Goal: Transaction & Acquisition: Obtain resource

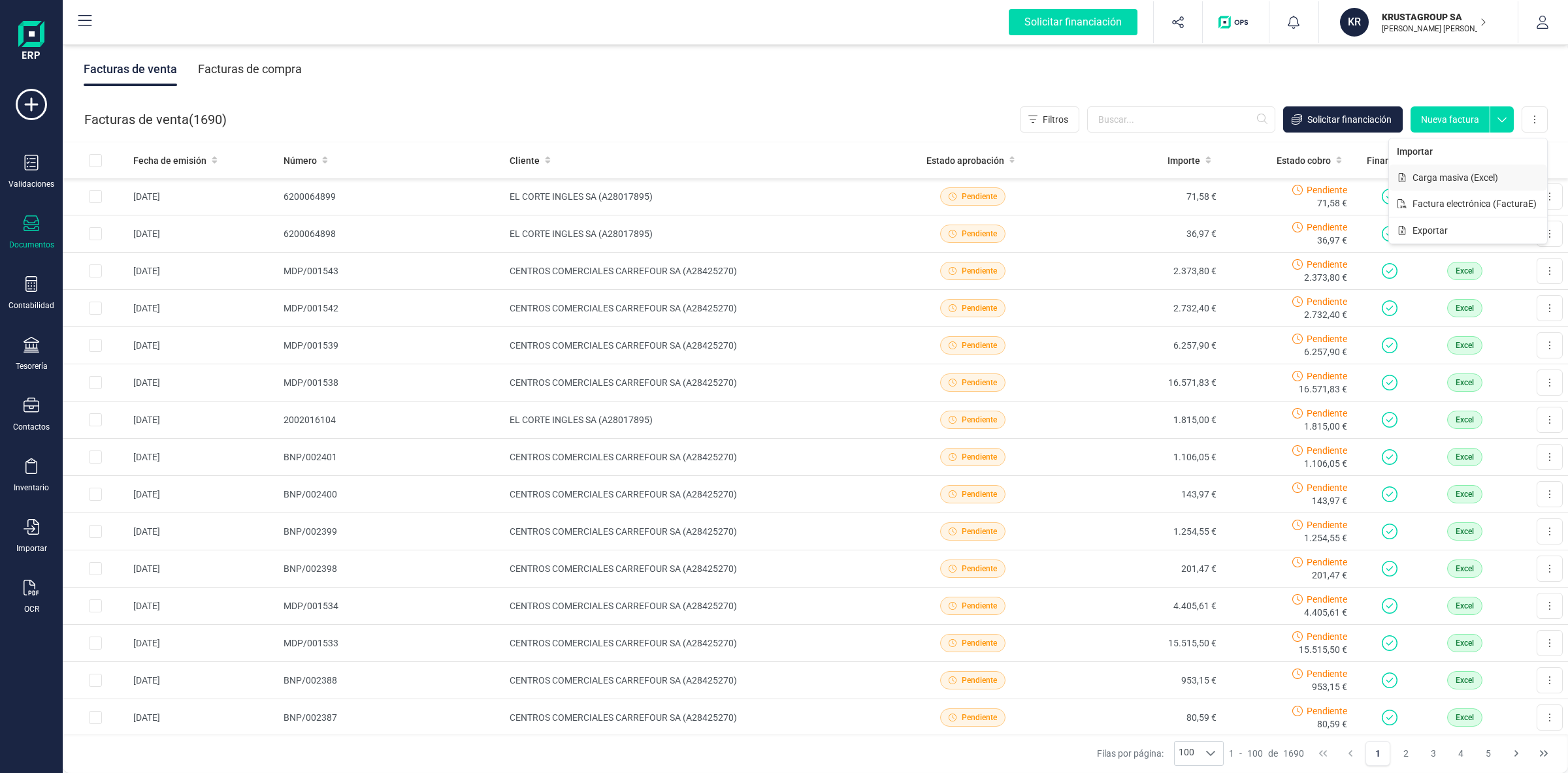
click at [1454, 178] on span "Carga masiva (Excel)" at bounding box center [1455, 177] width 85 height 13
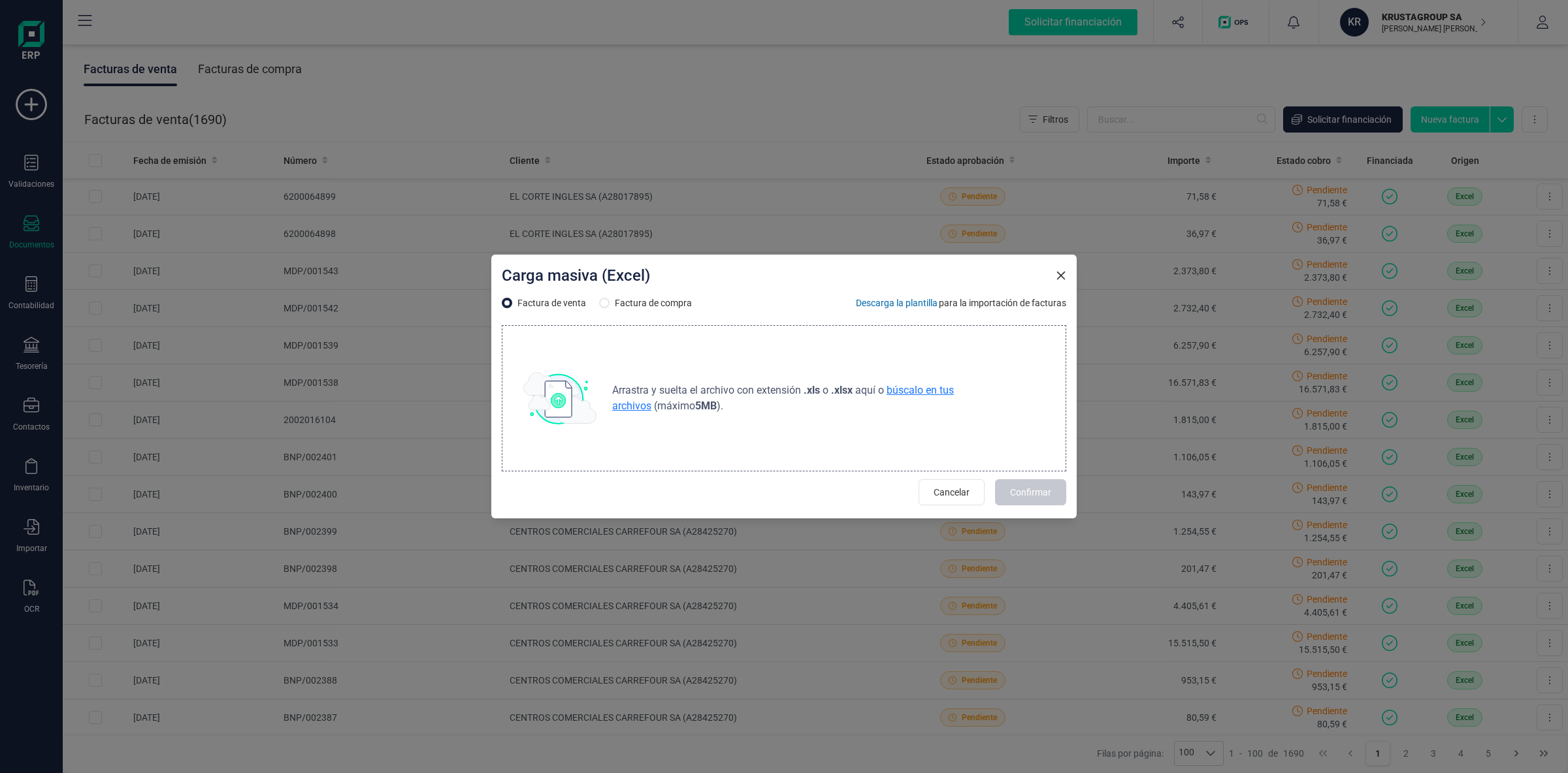
click at [914, 388] on span "búscalo en tus archivos" at bounding box center [783, 398] width 342 height 28
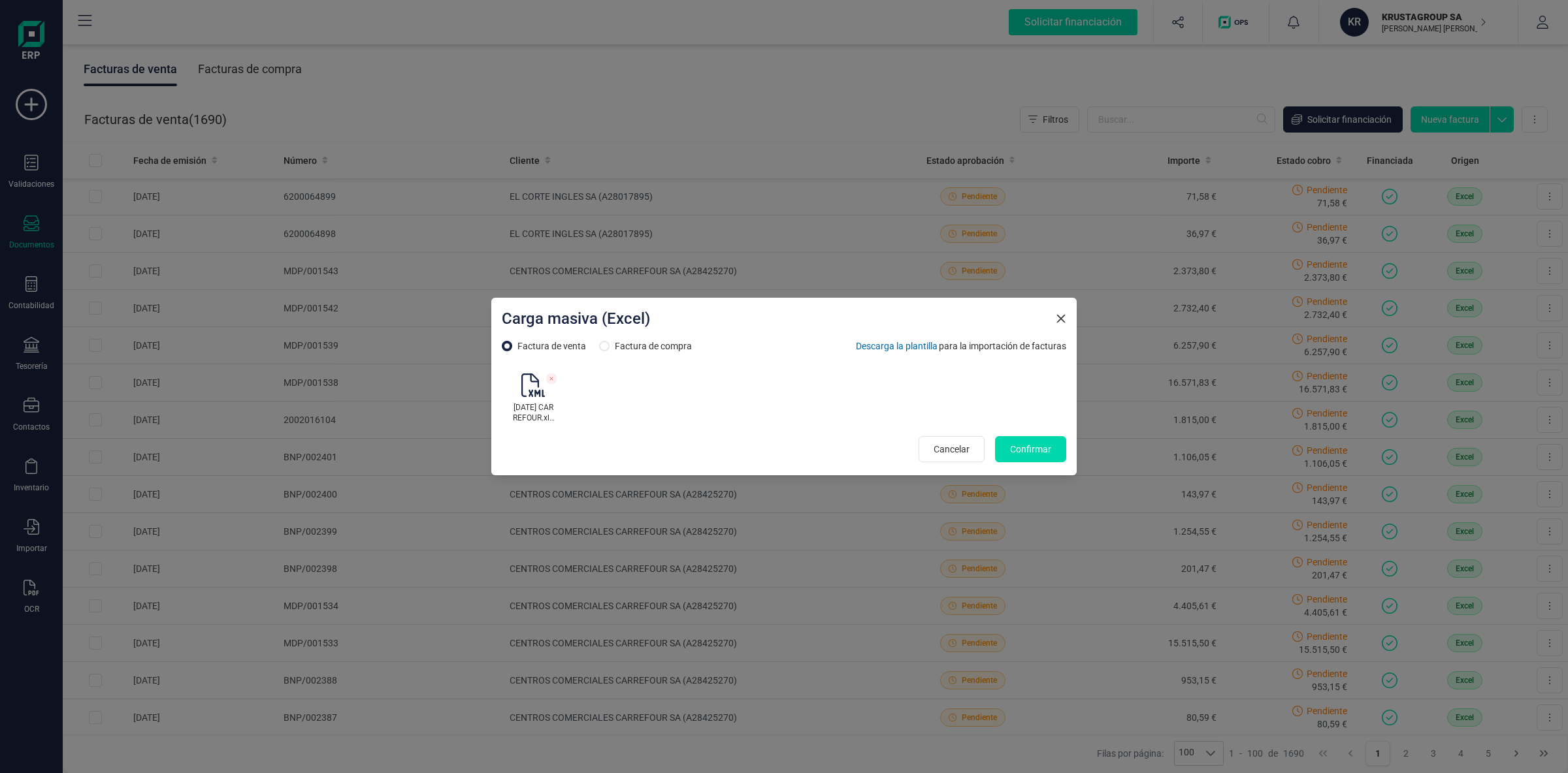
click at [721, 408] on div "[DATE] CARREFOUR.xlsx" at bounding box center [784, 398] width 564 height 60
click at [1048, 454] on span "Confirmar" at bounding box center [1030, 449] width 41 height 13
click at [831, 407] on div "[DATE] CARREFOUR.xlsx" at bounding box center [784, 398] width 564 height 60
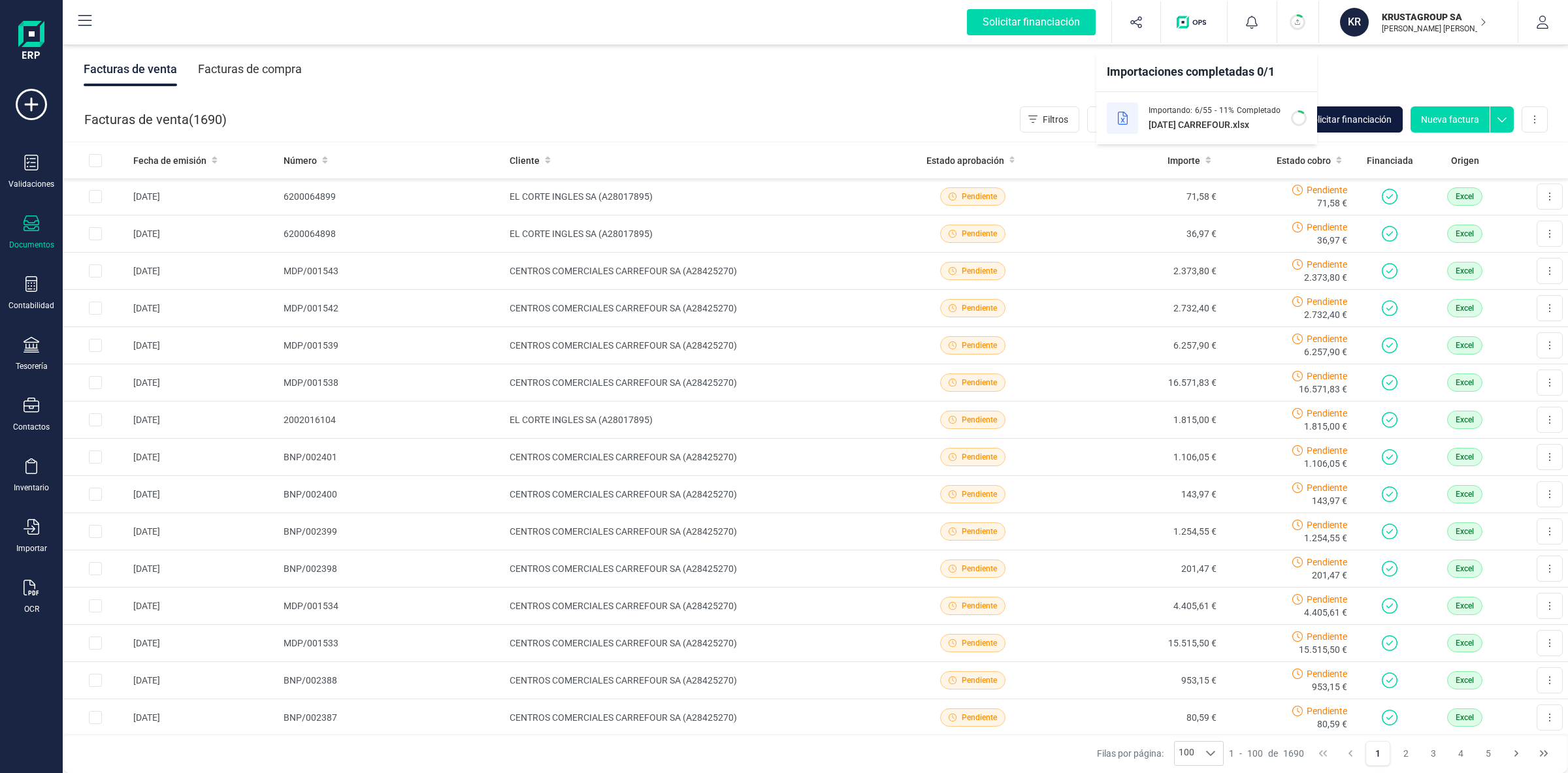
click at [1361, 125] on span "Solicitar financiación" at bounding box center [1349, 119] width 85 height 13
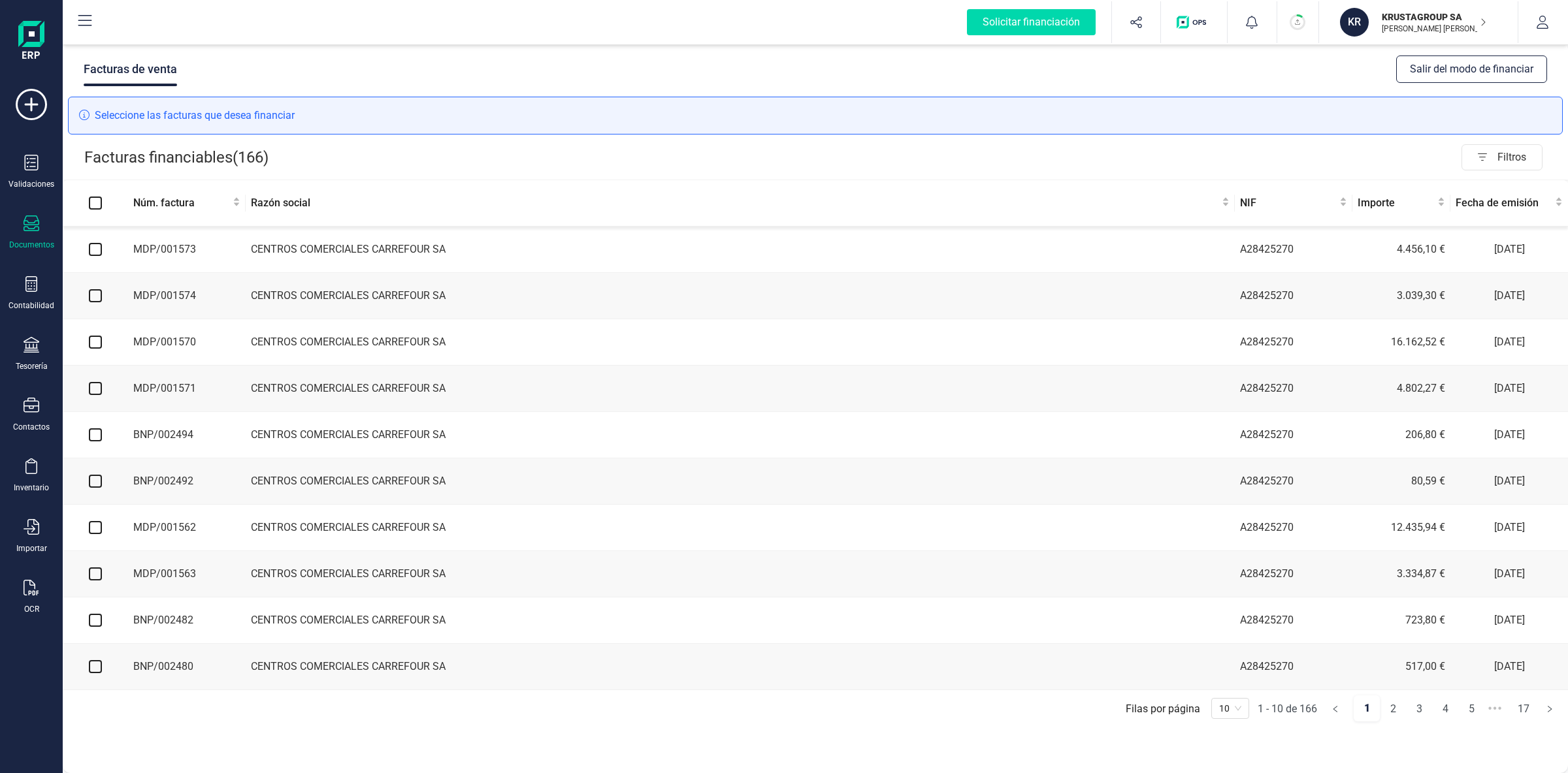
click at [98, 252] on input "checkbox" at bounding box center [95, 249] width 13 height 13
checkbox input "true"
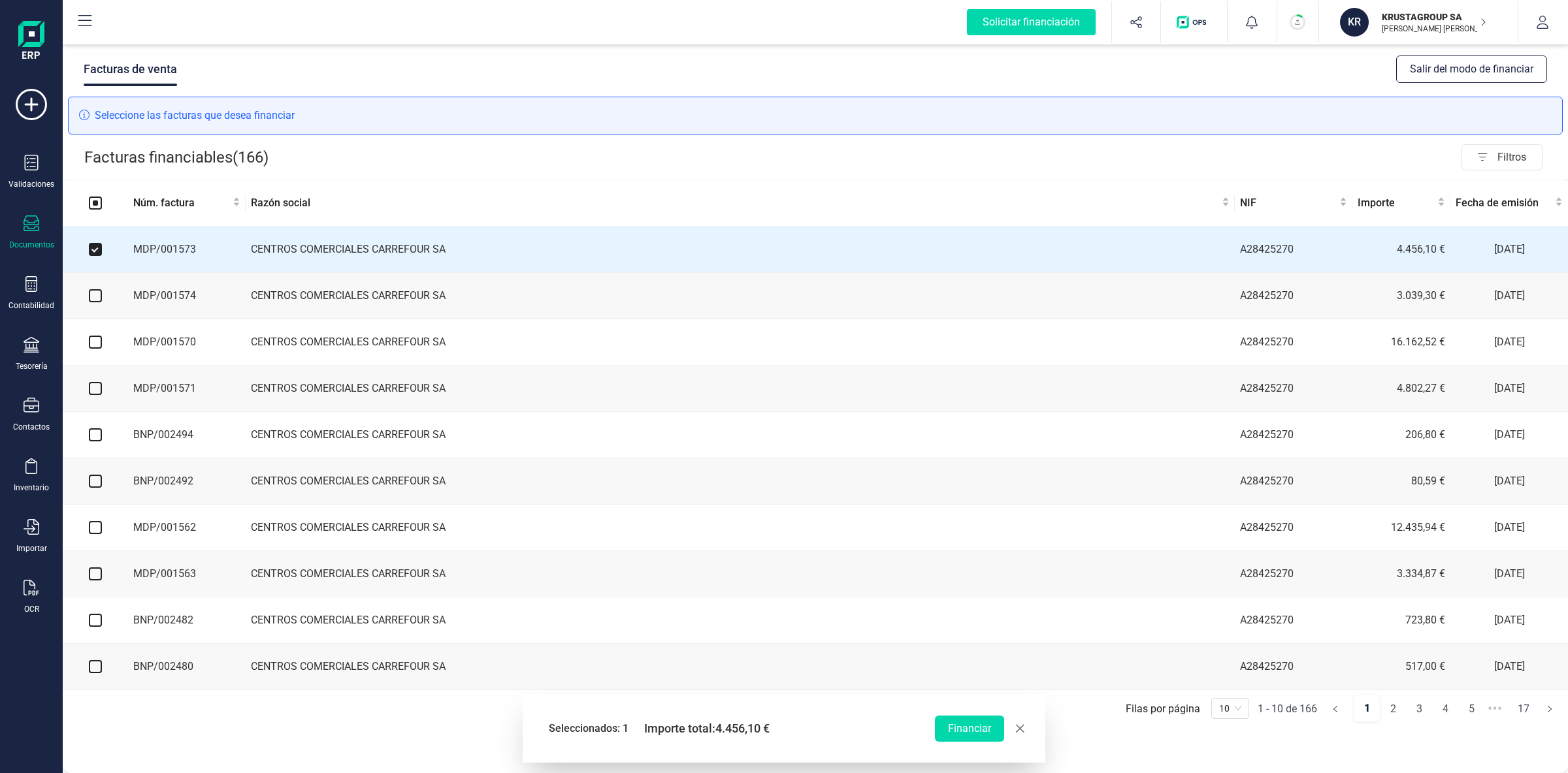
click at [98, 298] on input "checkbox" at bounding box center [95, 296] width 13 height 13
checkbox input "true"
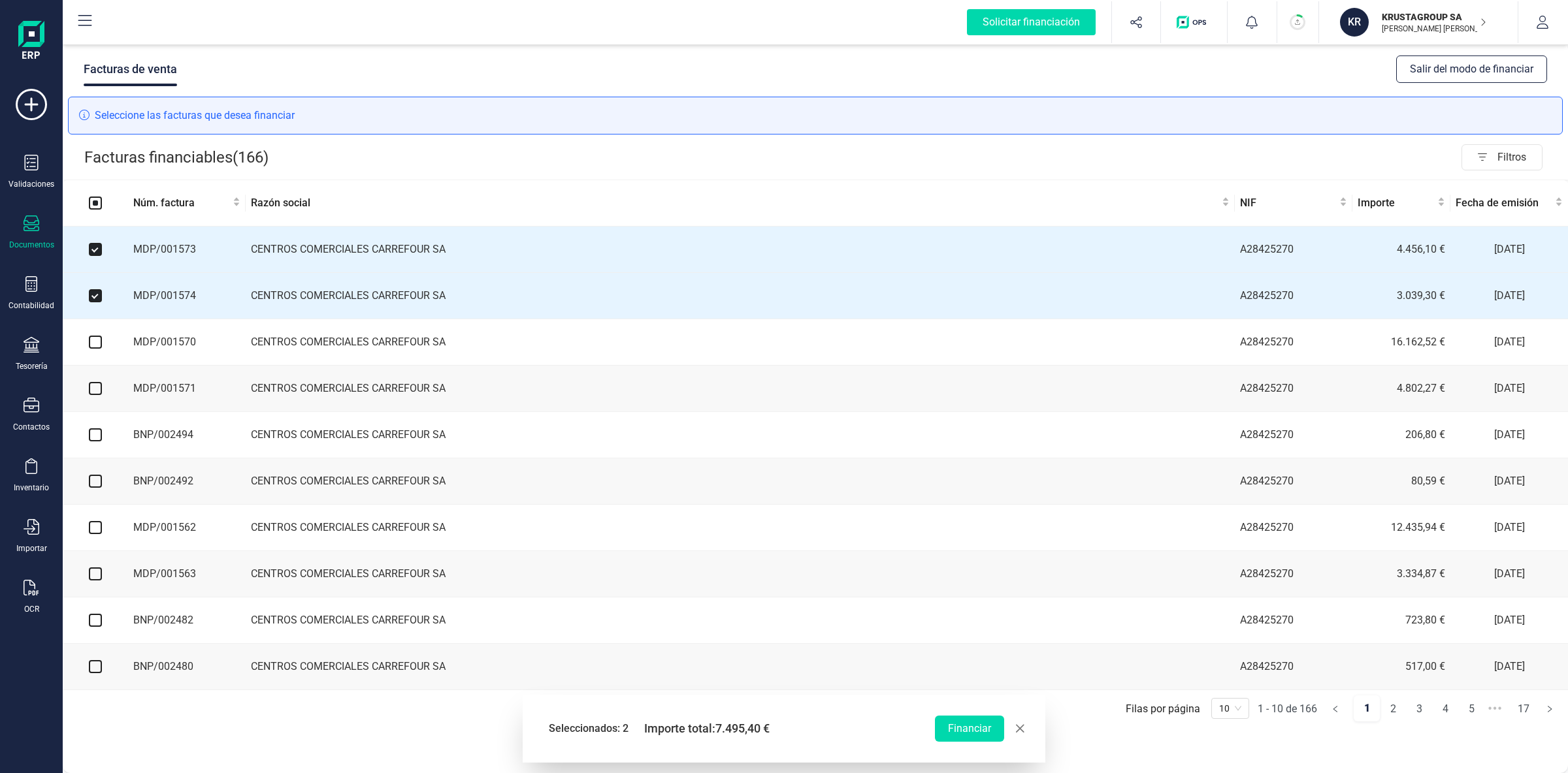
click at [98, 345] on input "checkbox" at bounding box center [95, 342] width 13 height 13
checkbox input "true"
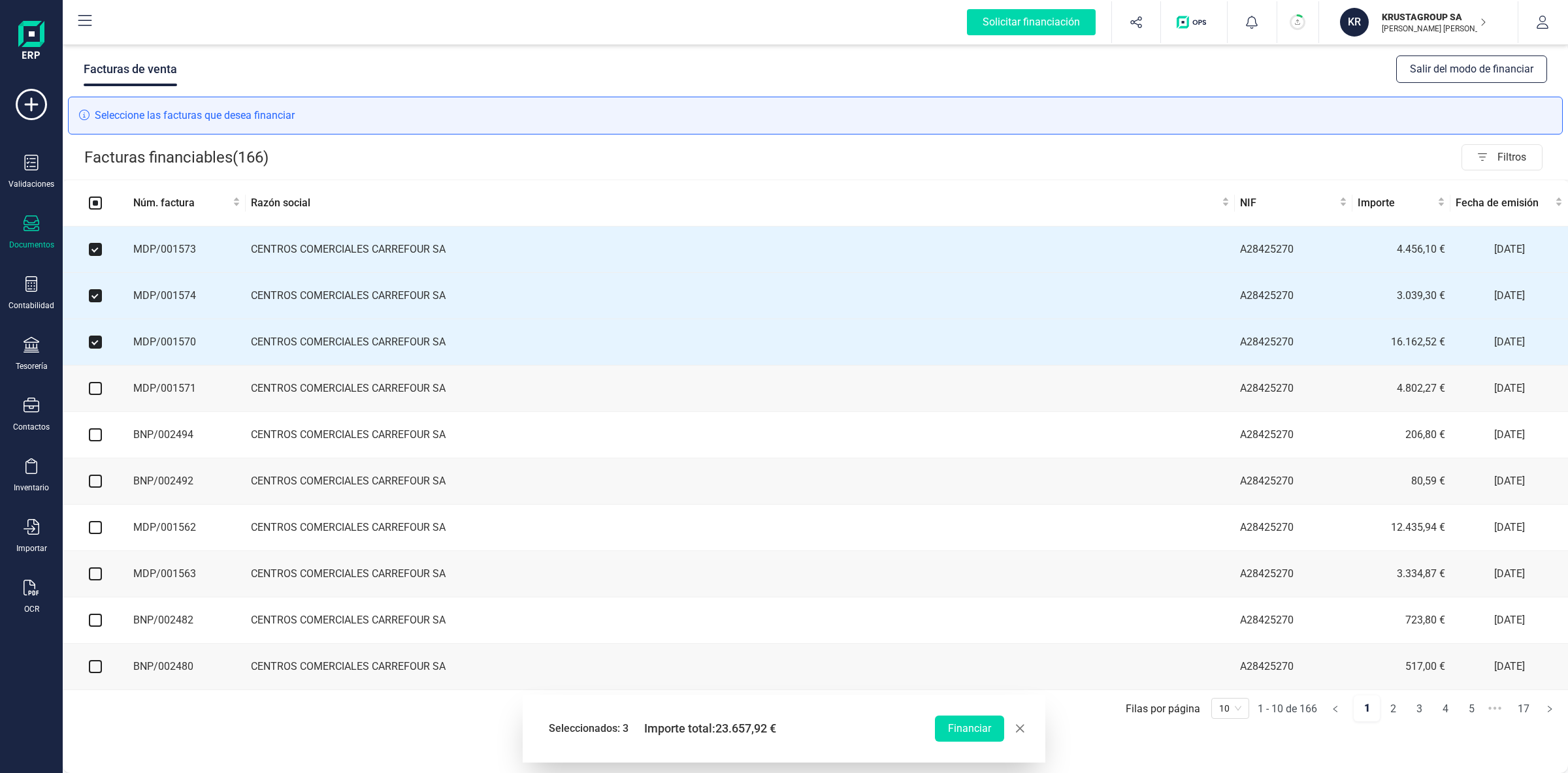
click at [98, 387] on input "checkbox" at bounding box center [95, 388] width 13 height 13
checkbox input "true"
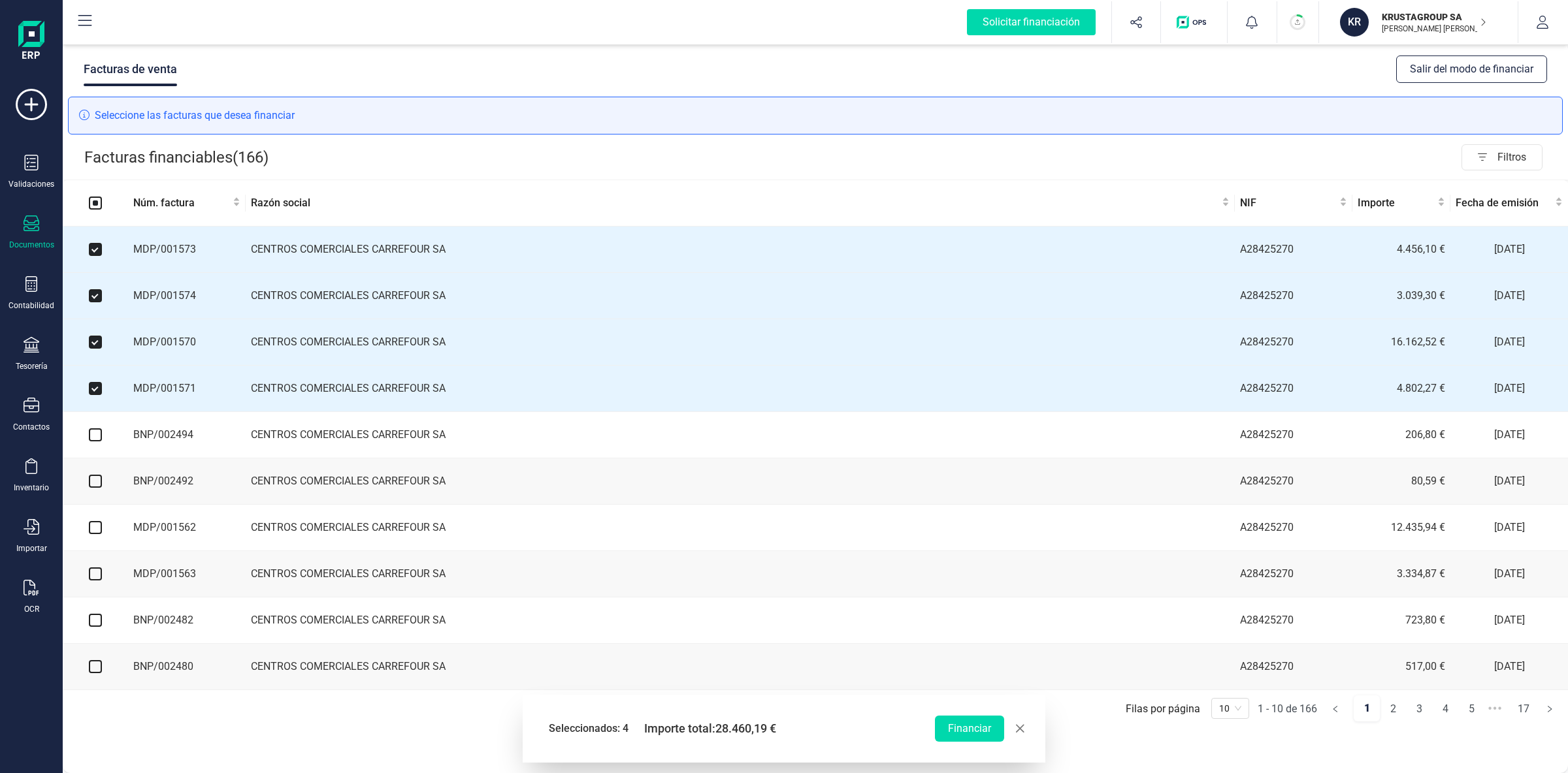
click at [95, 437] on input "checkbox" at bounding box center [95, 435] width 13 height 13
checkbox input "true"
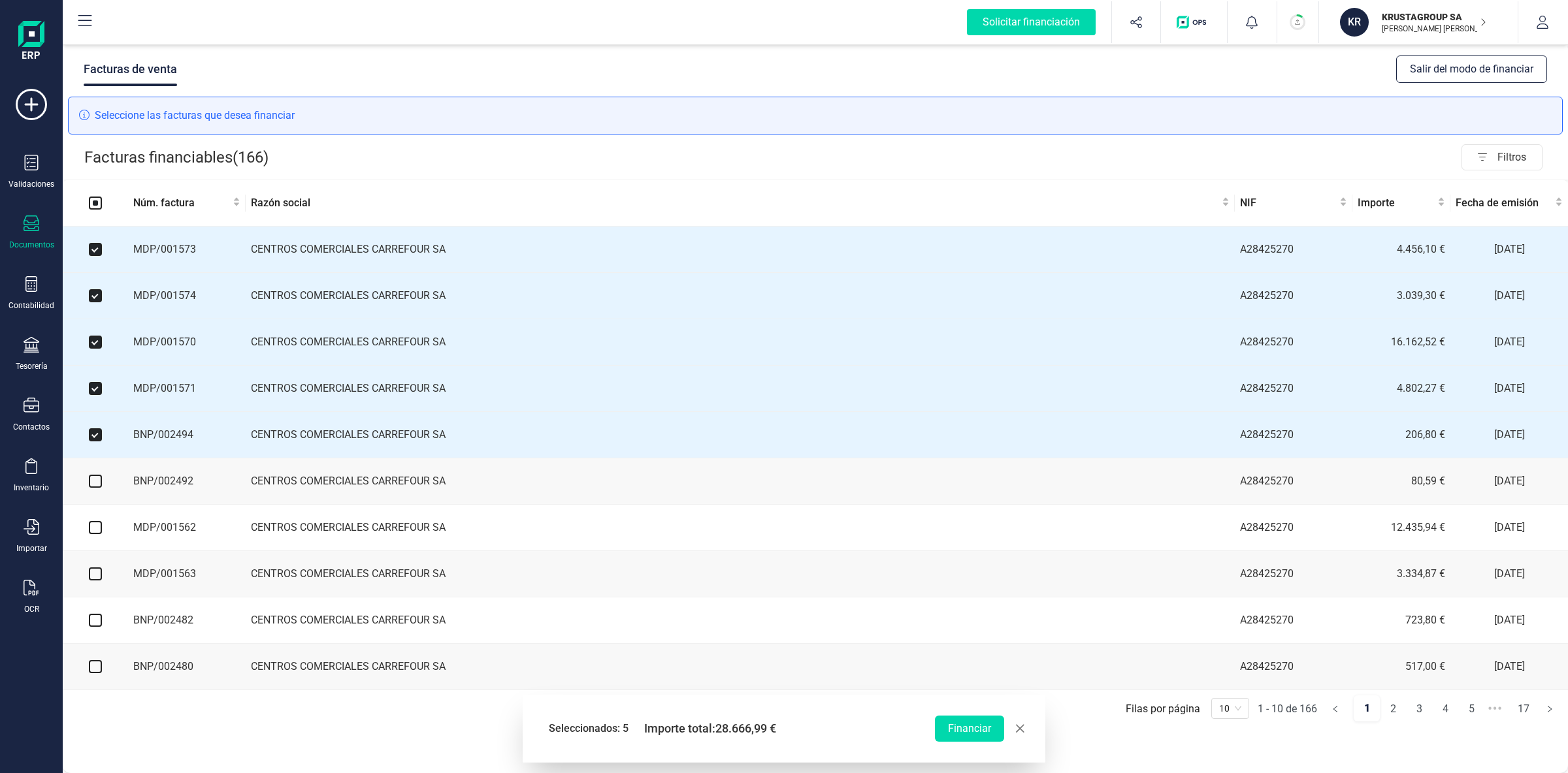
click at [100, 482] on input "checkbox" at bounding box center [95, 481] width 13 height 13
checkbox input "true"
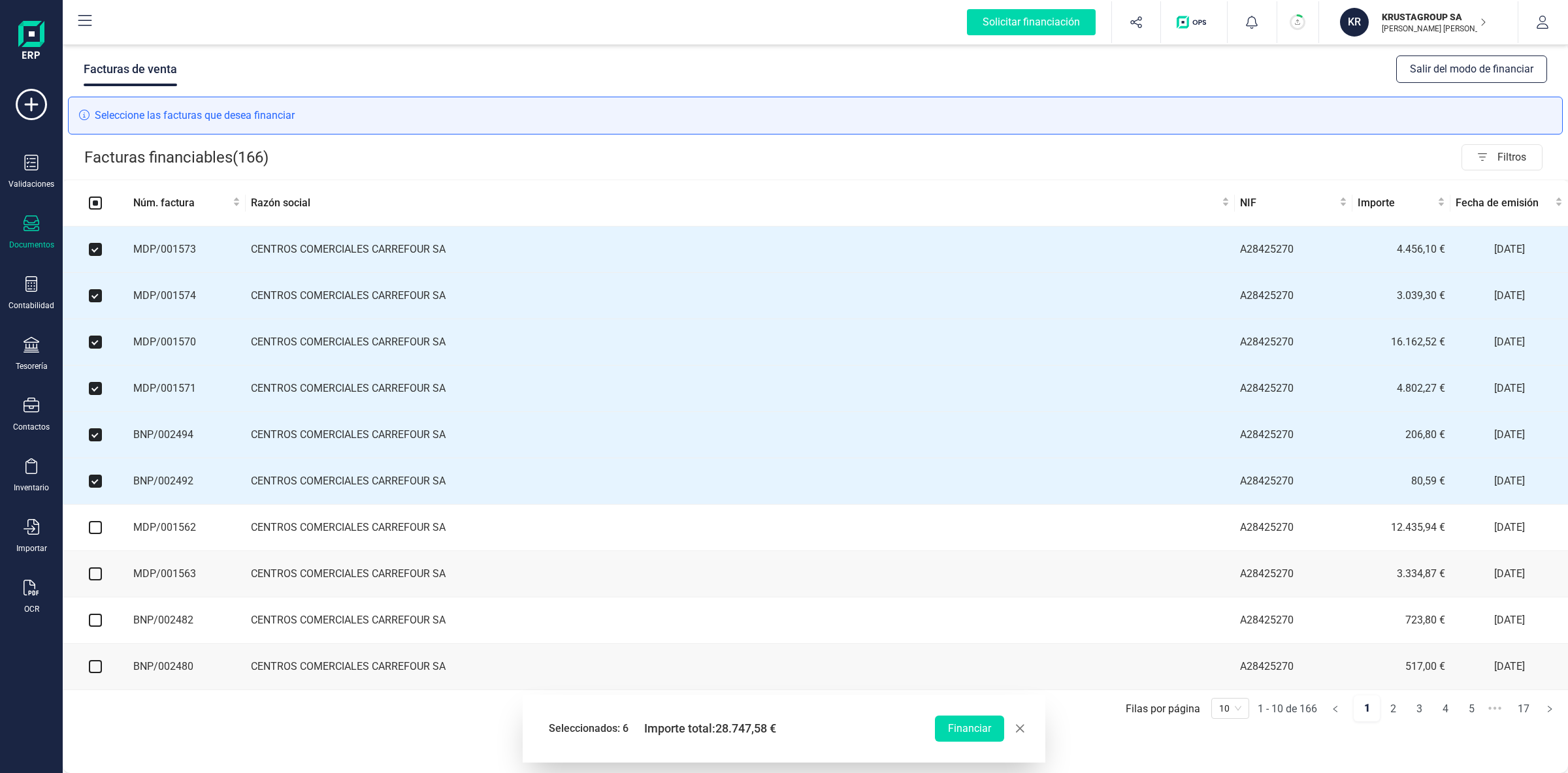
click at [95, 533] on input "checkbox" at bounding box center [95, 528] width 13 height 13
checkbox input "true"
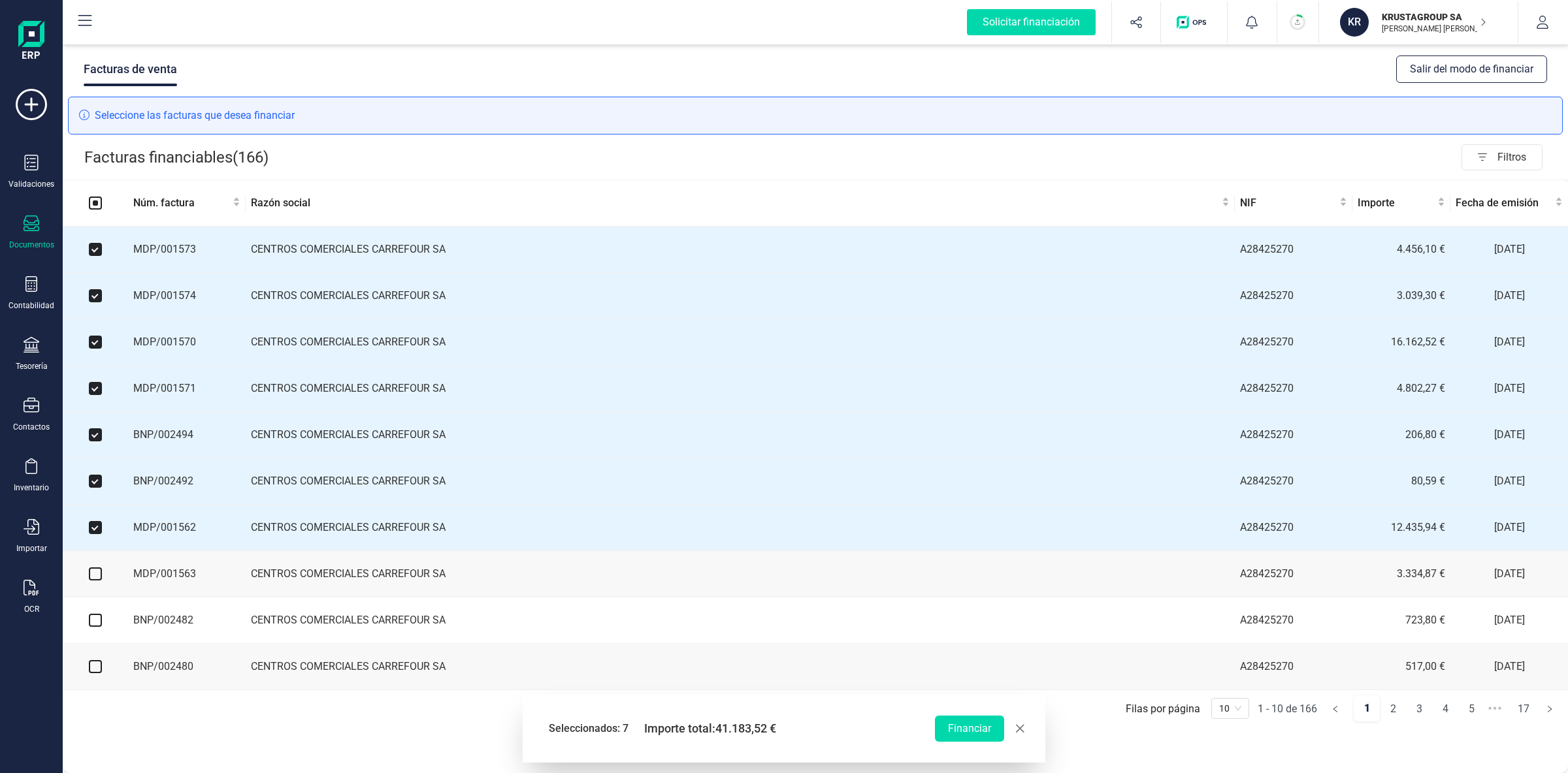
click at [95, 574] on input "checkbox" at bounding box center [95, 573] width 13 height 13
checkbox input "true"
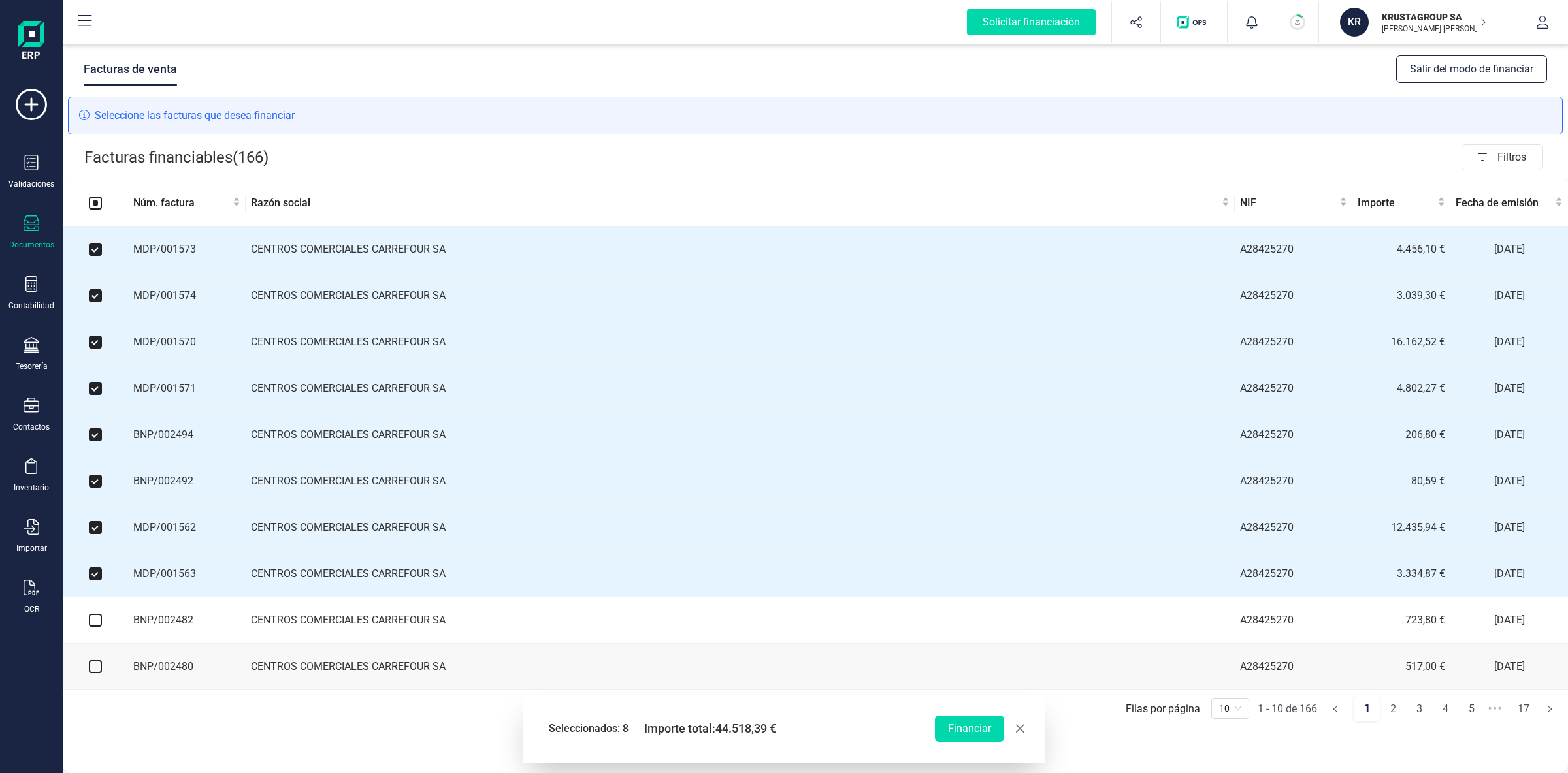
click at [97, 627] on input "checkbox" at bounding box center [95, 620] width 13 height 13
checkbox input "true"
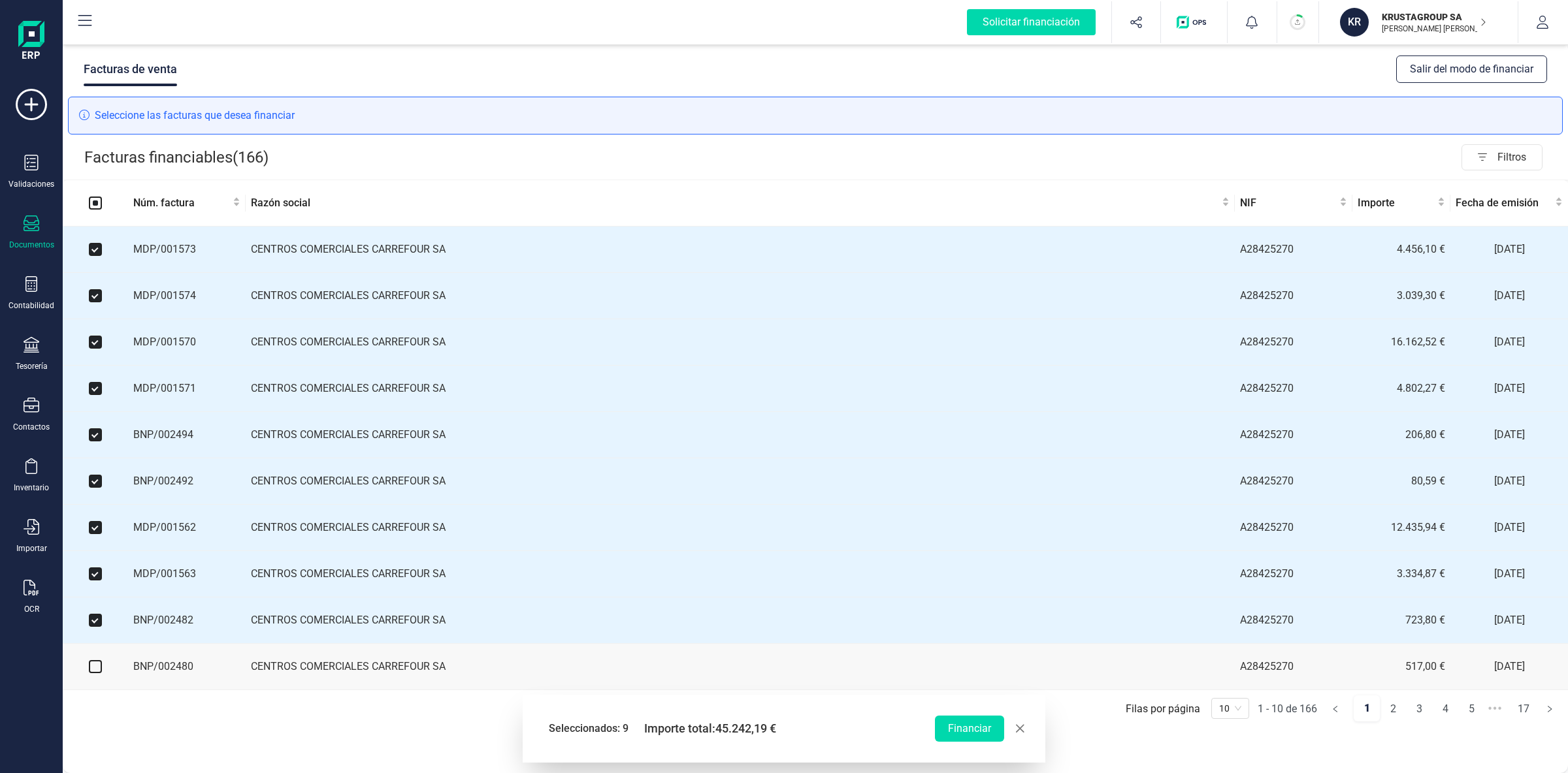
click at [94, 673] on input "checkbox" at bounding box center [95, 666] width 13 height 13
checkbox input "true"
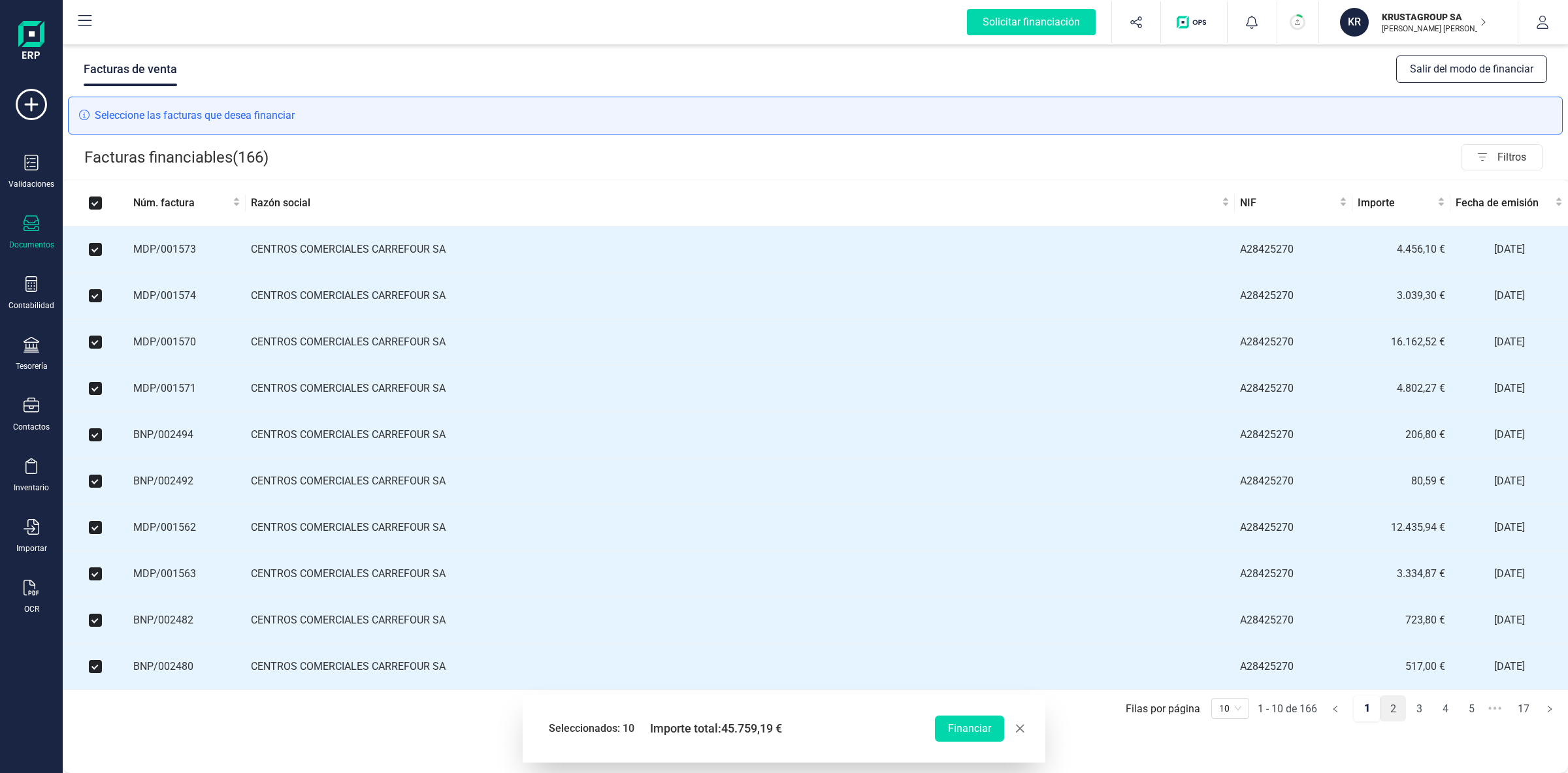
click at [1395, 719] on link "2" at bounding box center [1393, 709] width 25 height 26
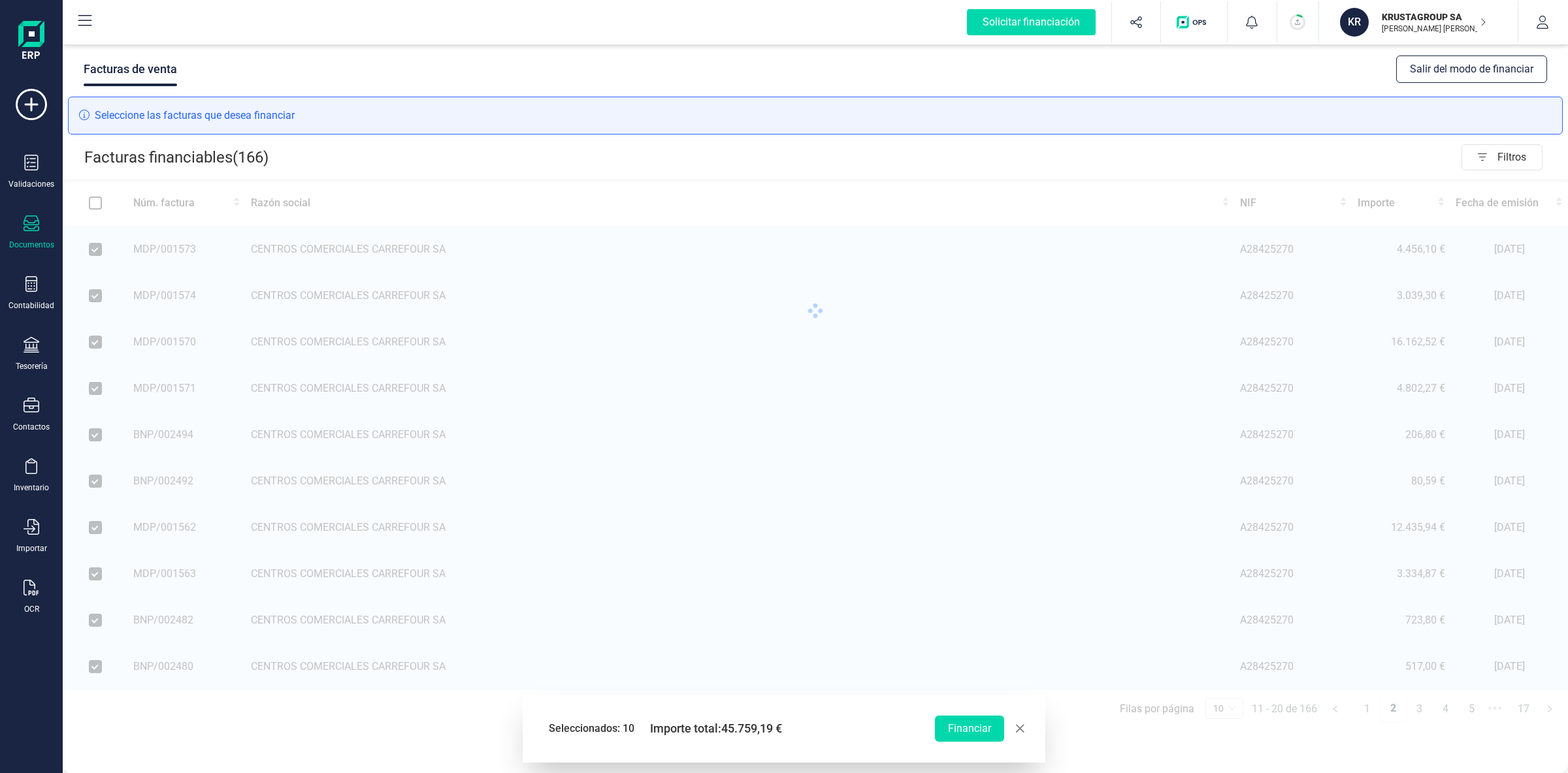
checkbox input "false"
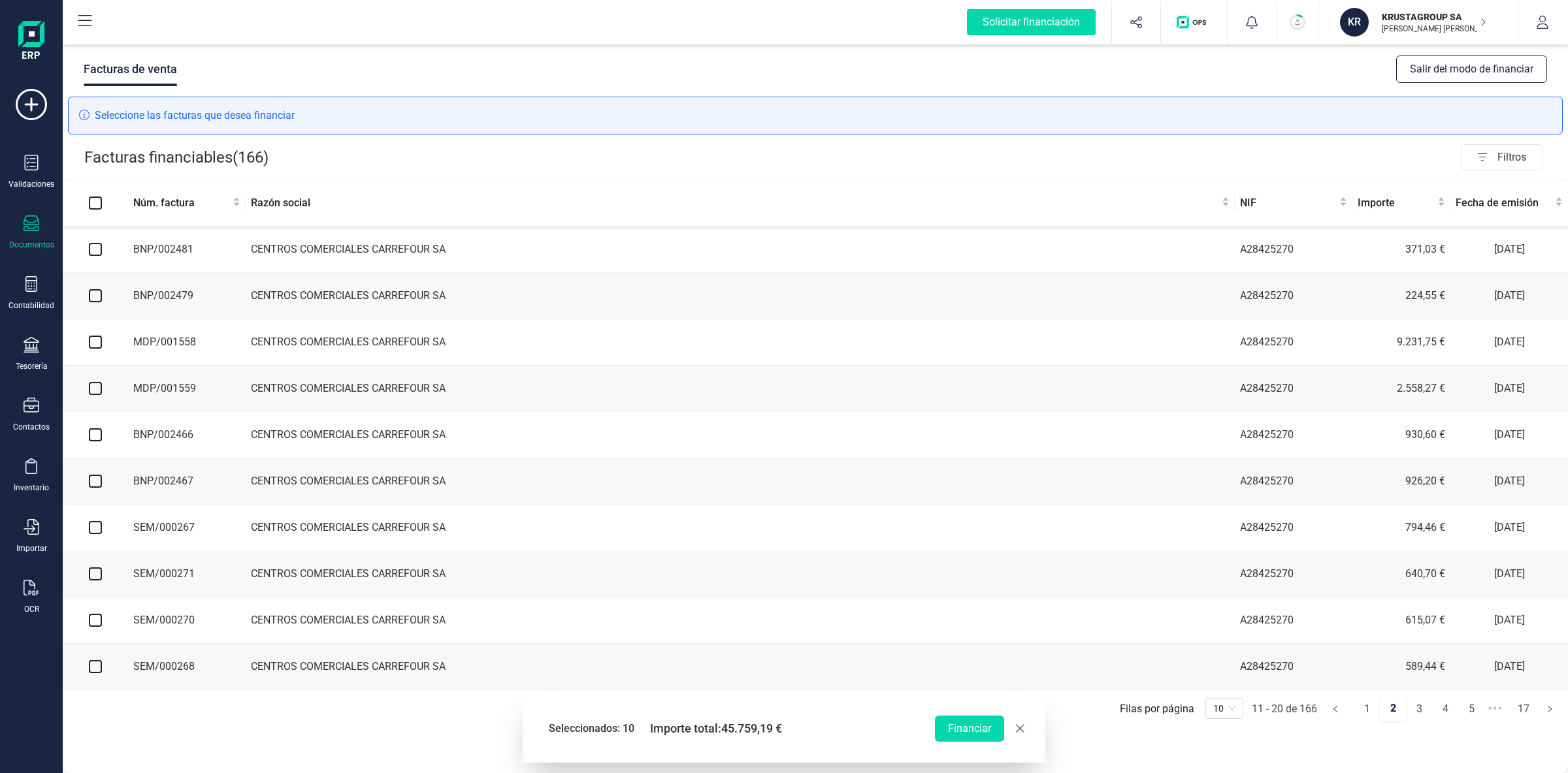
click at [103, 252] on td at bounding box center [95, 249] width 66 height 47
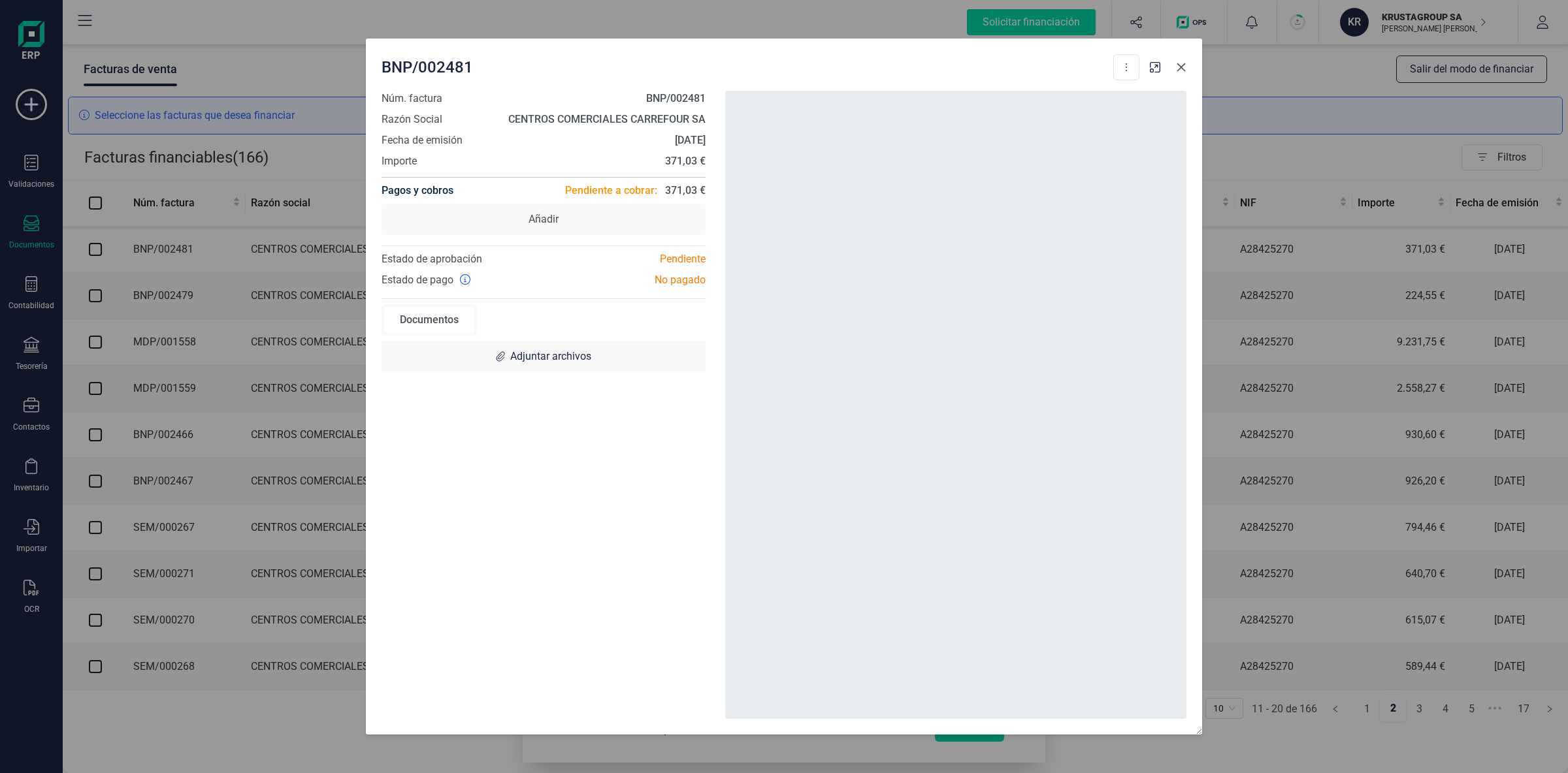
click at [1179, 67] on icon "button" at bounding box center [1181, 67] width 11 height 11
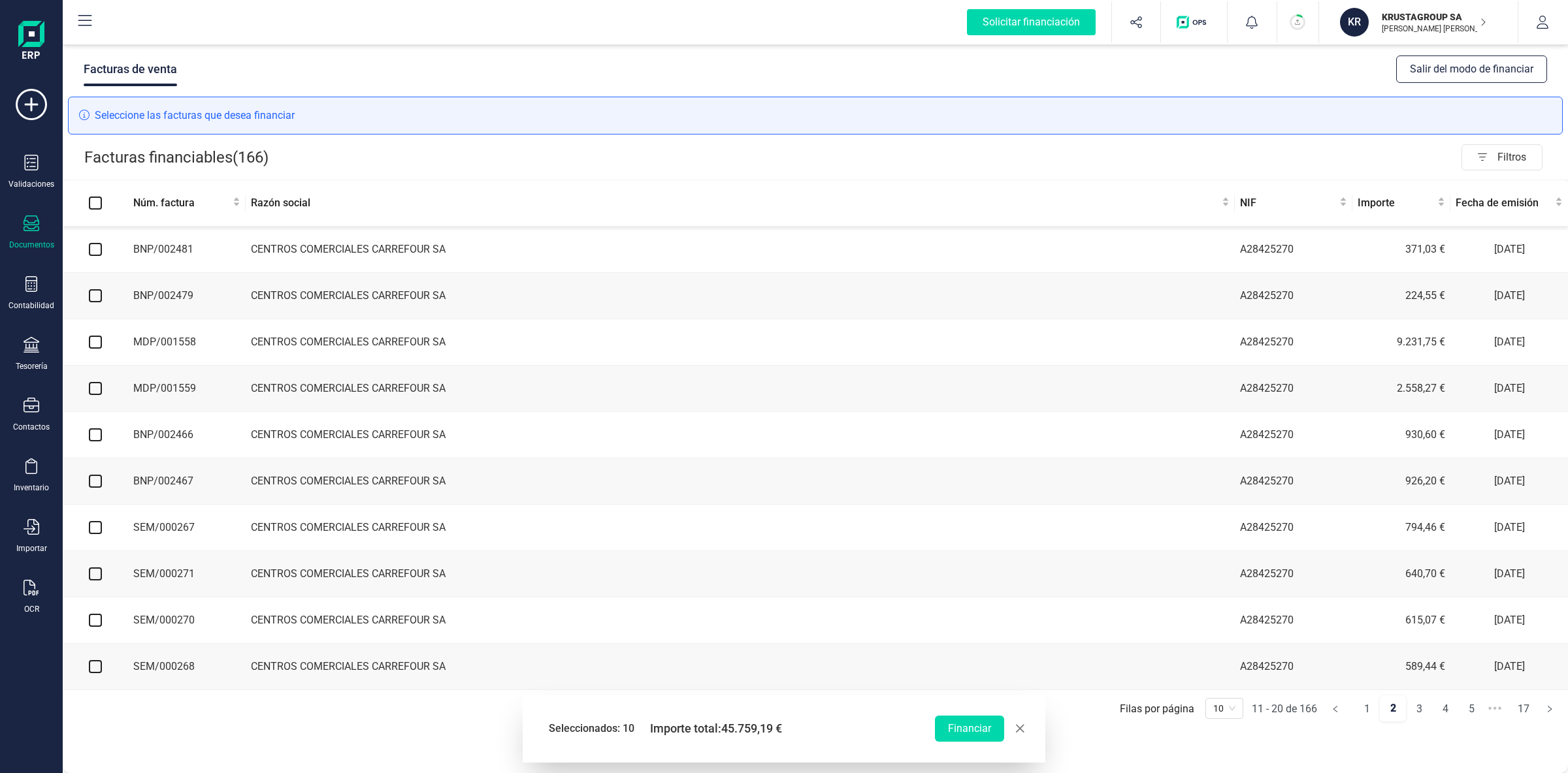
click at [98, 252] on input "checkbox" at bounding box center [95, 249] width 13 height 13
checkbox input "true"
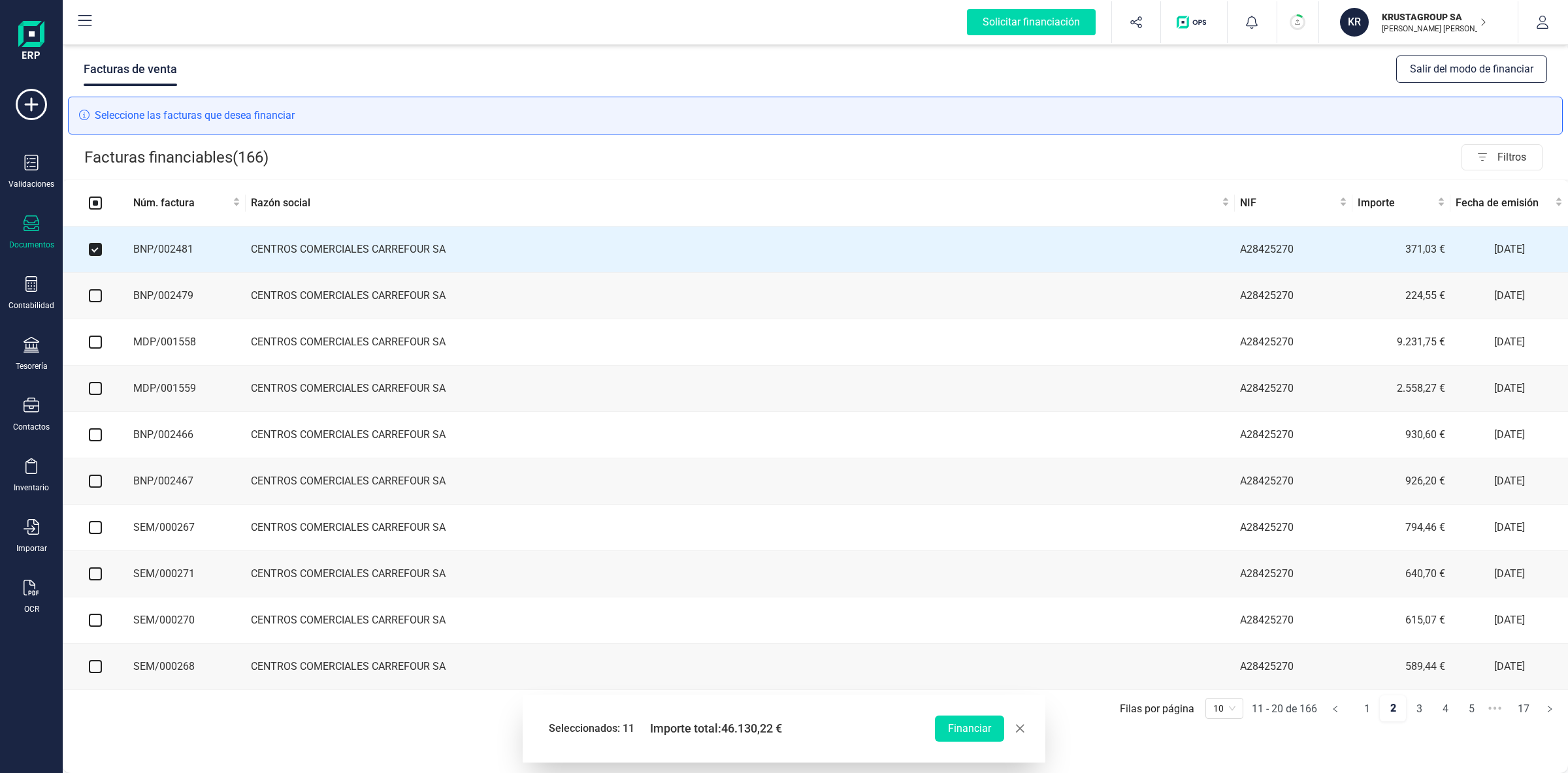
click at [92, 297] on input "checkbox" at bounding box center [95, 296] width 13 height 13
checkbox input "true"
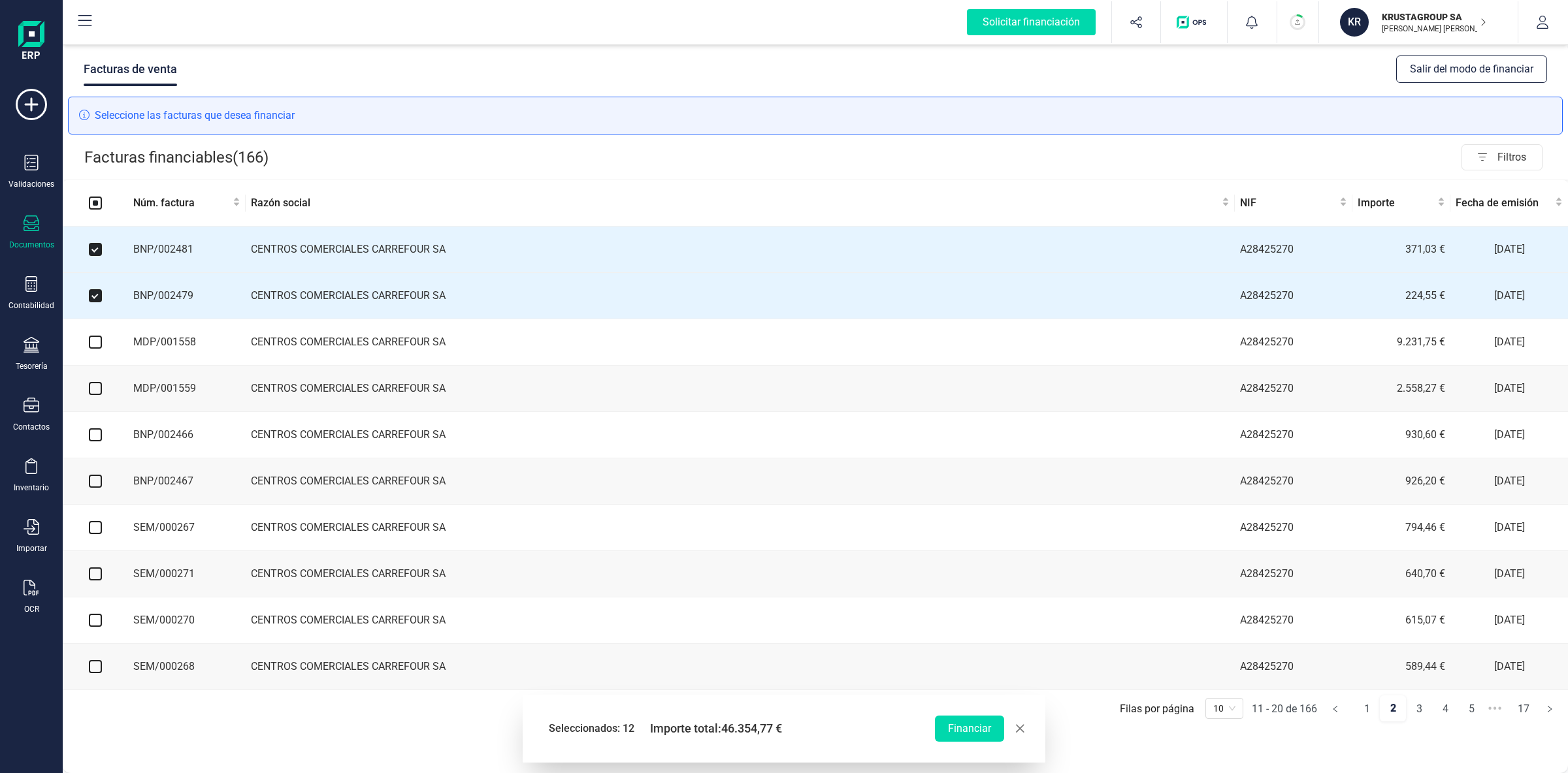
click at [98, 348] on input "checkbox" at bounding box center [95, 342] width 13 height 13
checkbox input "true"
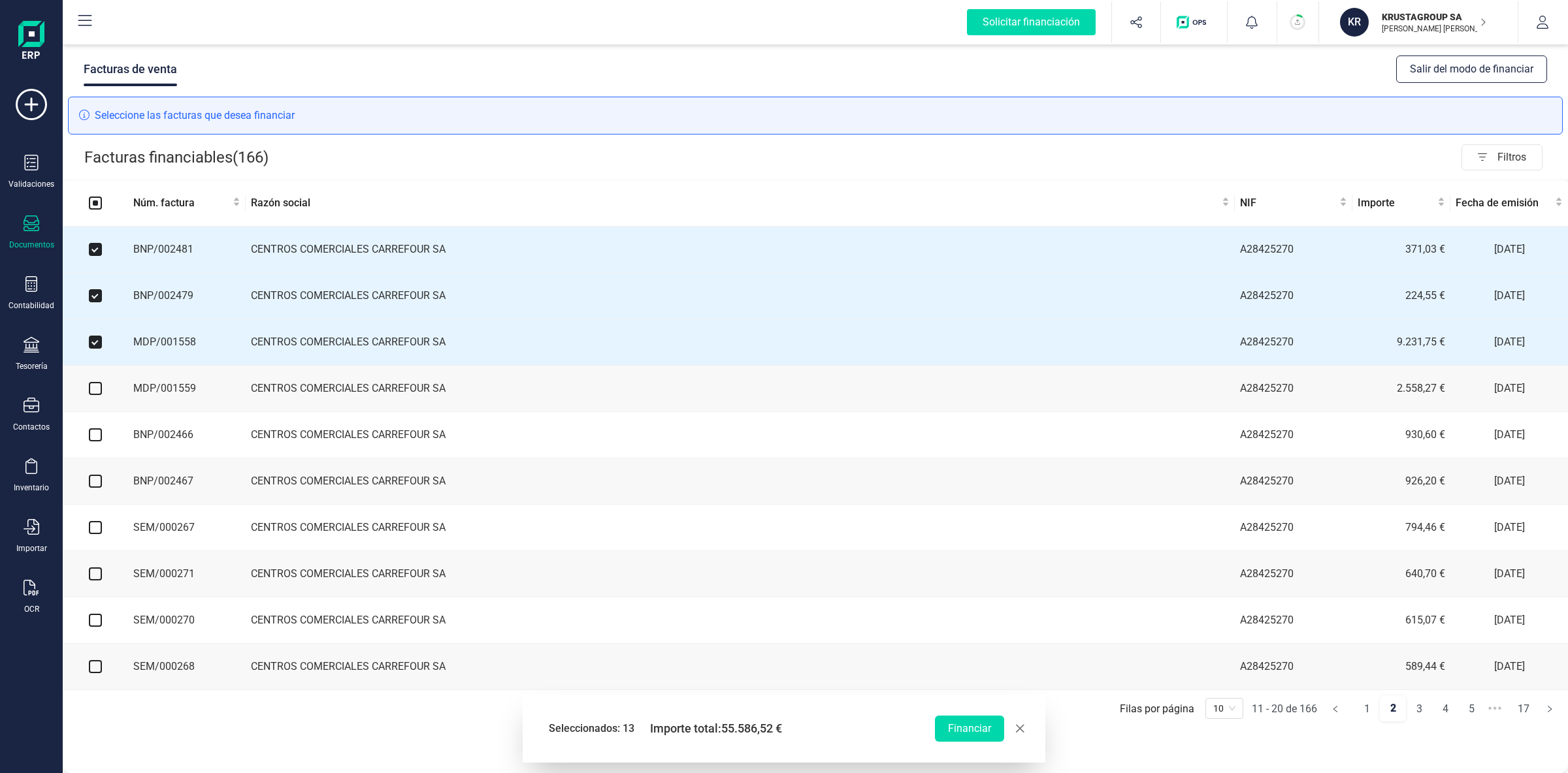
click at [98, 390] on input "checkbox" at bounding box center [95, 388] width 13 height 13
checkbox input "true"
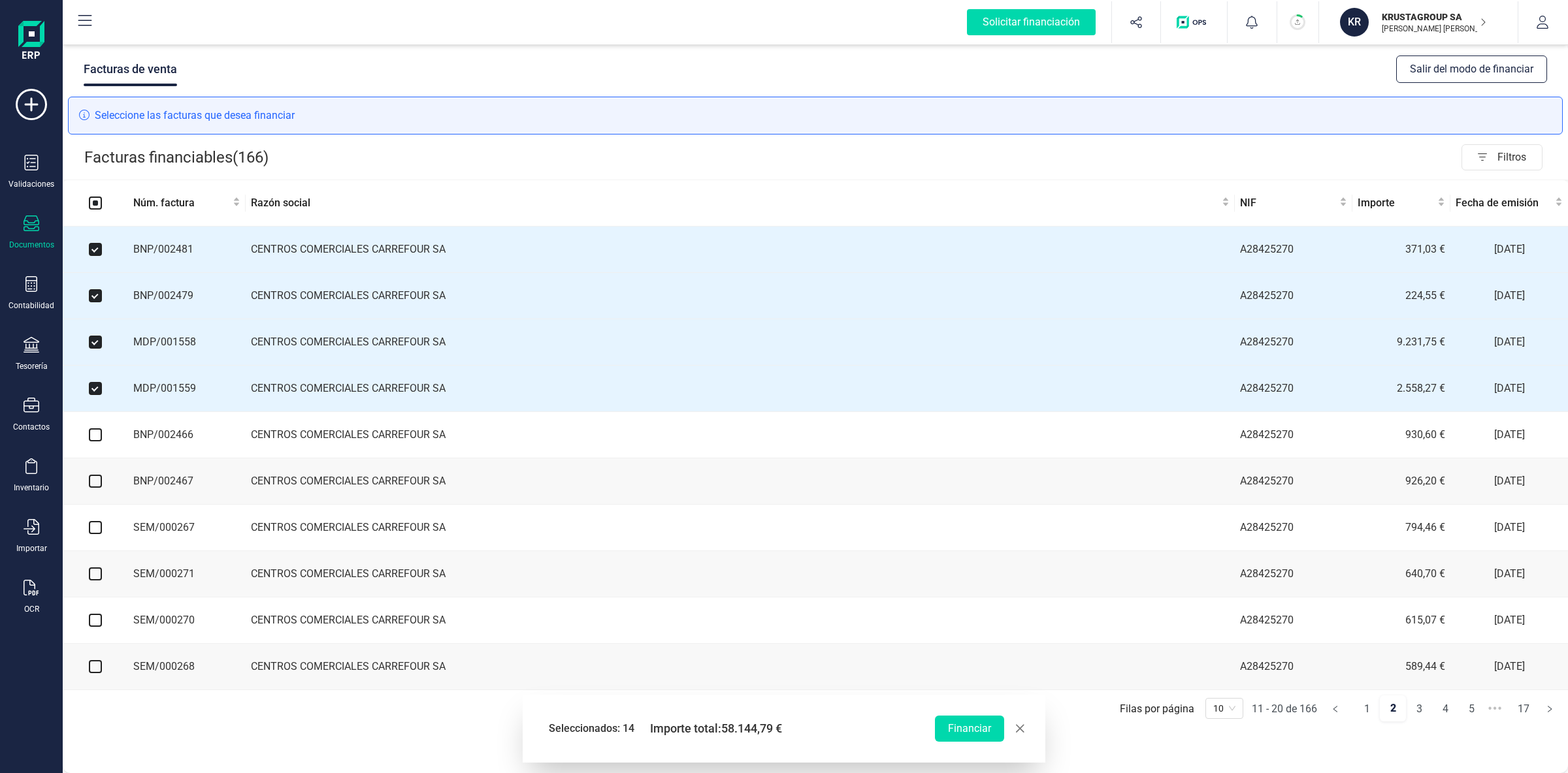
click at [98, 441] on input "checkbox" at bounding box center [95, 435] width 13 height 13
checkbox input "true"
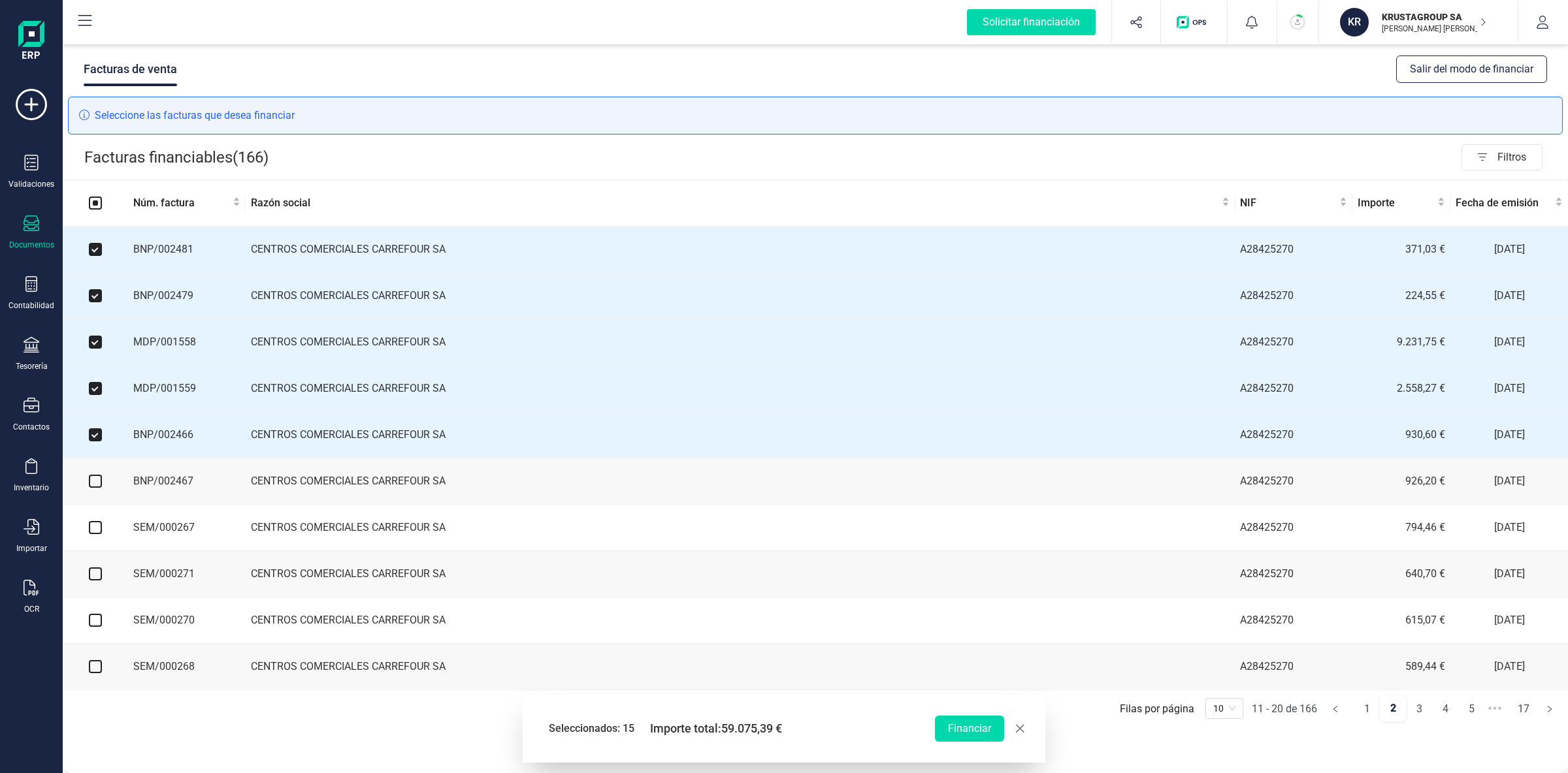
click at [95, 486] on input "checkbox" at bounding box center [95, 481] width 13 height 13
checkbox input "true"
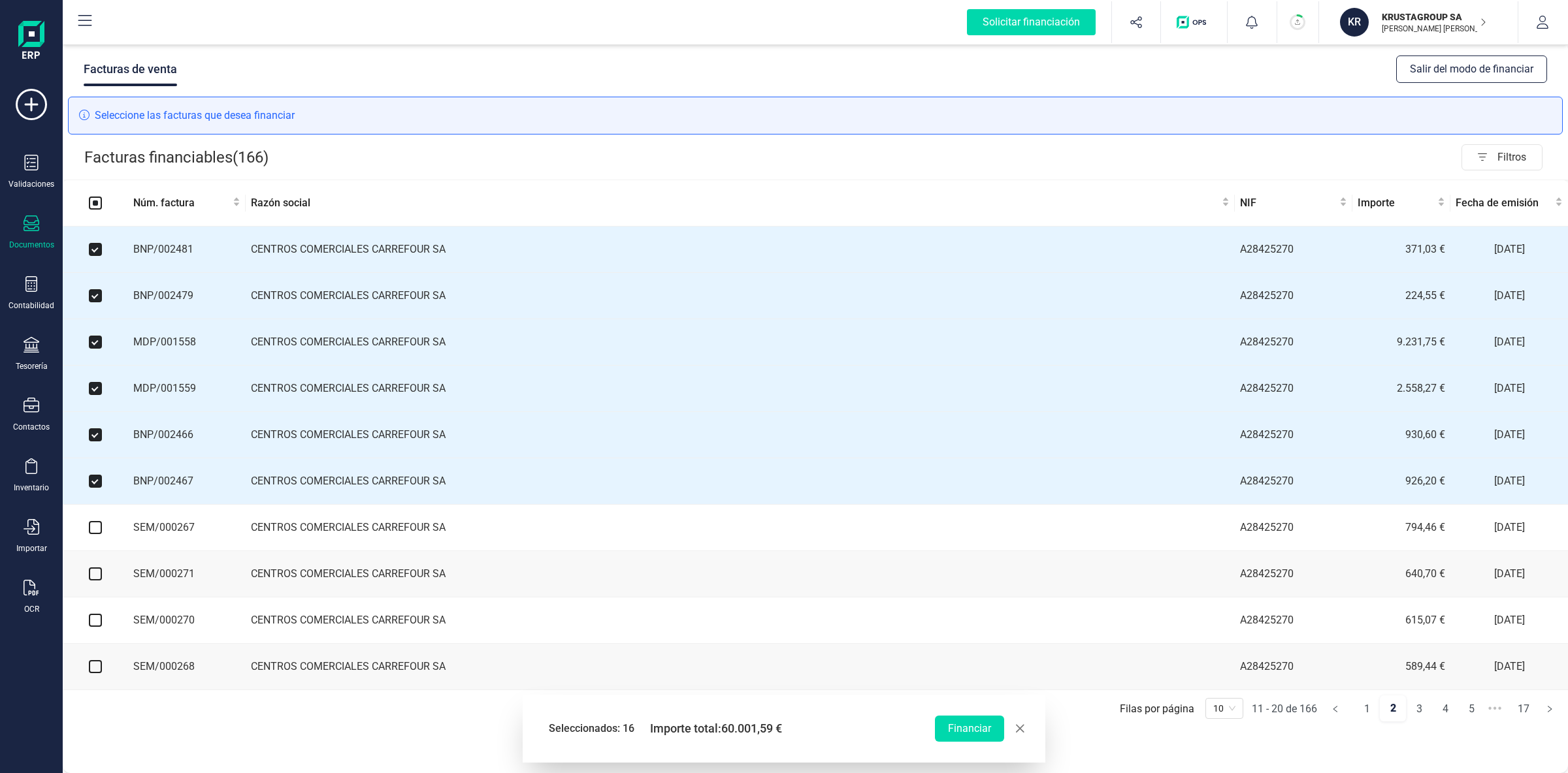
click at [92, 534] on input "checkbox" at bounding box center [95, 528] width 13 height 13
checkbox input "true"
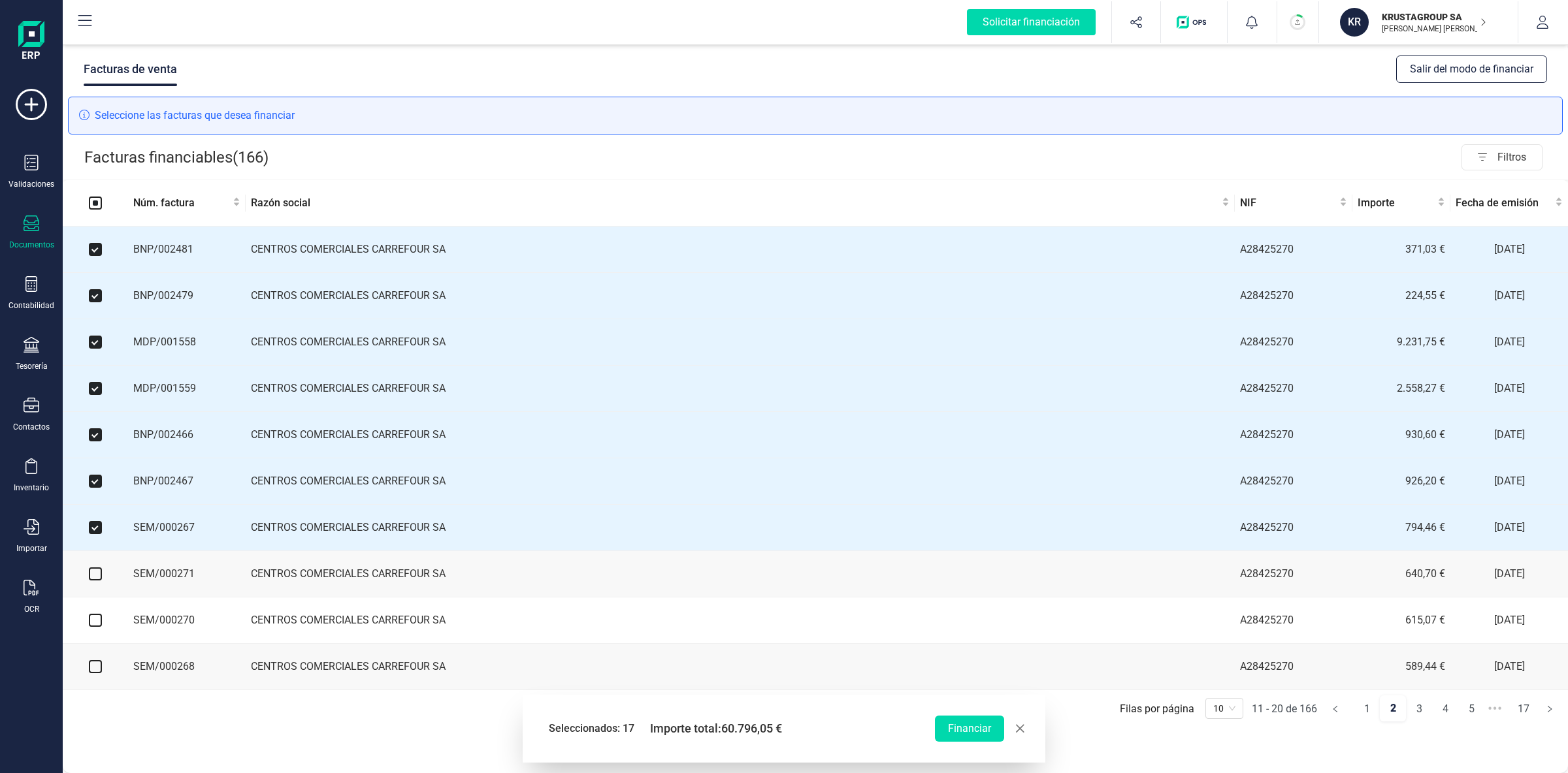
click at [94, 579] on input "checkbox" at bounding box center [95, 573] width 13 height 13
checkbox input "true"
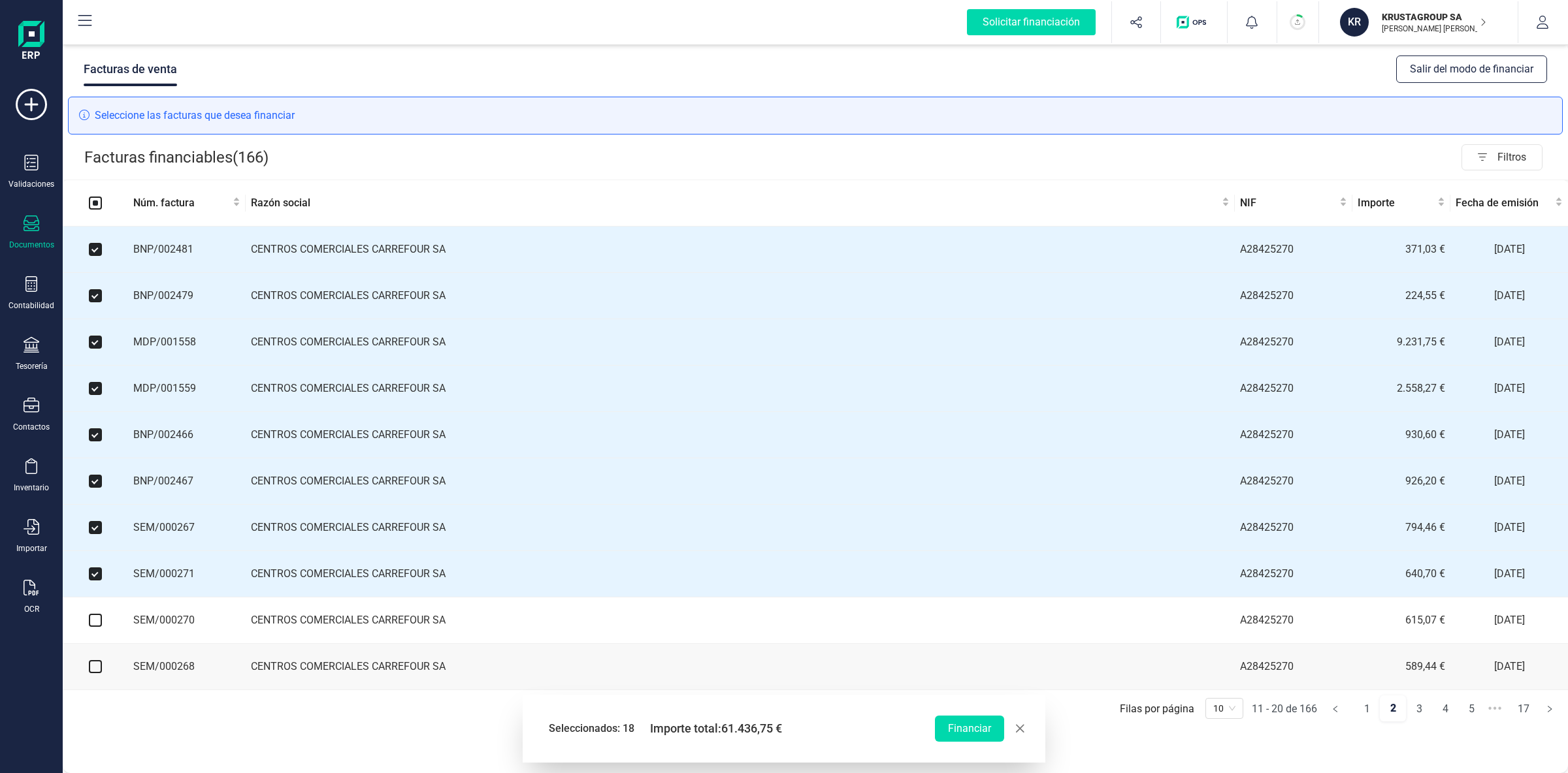
click at [97, 627] on input "checkbox" at bounding box center [95, 620] width 13 height 13
checkbox input "true"
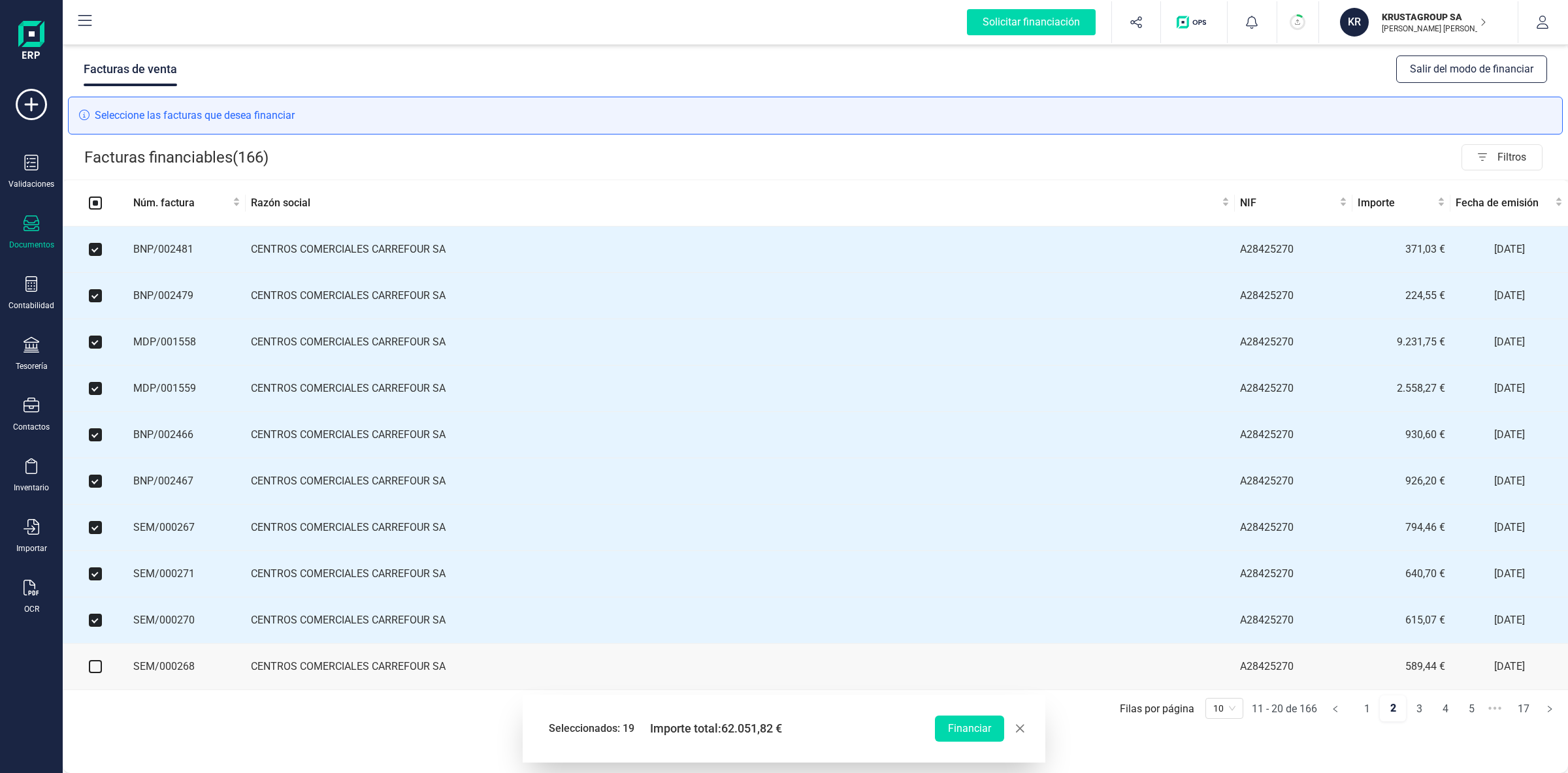
click at [97, 672] on input "checkbox" at bounding box center [95, 666] width 13 height 13
checkbox input "true"
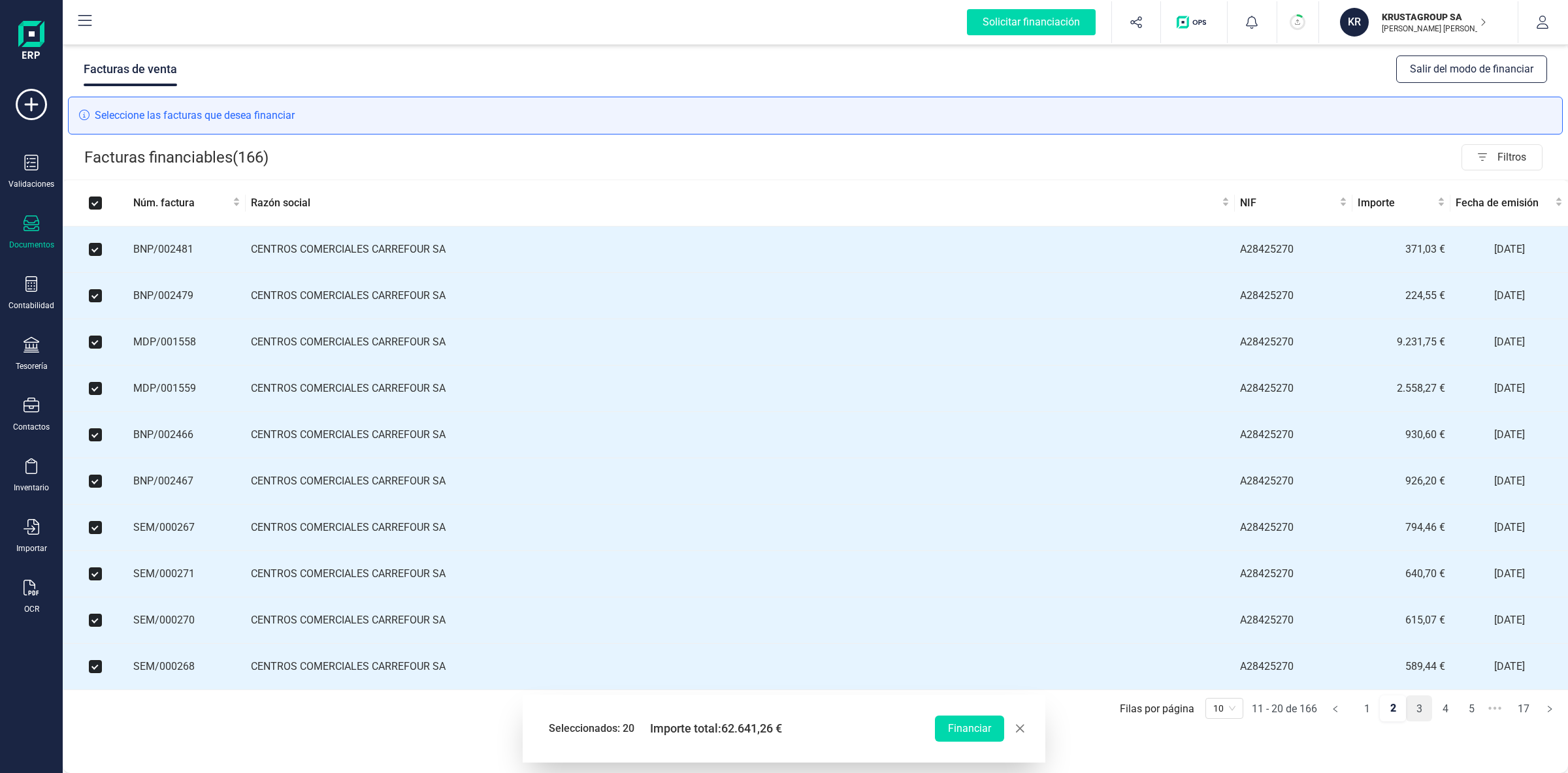
click at [1417, 718] on link "3" at bounding box center [1419, 709] width 25 height 26
checkbox input "false"
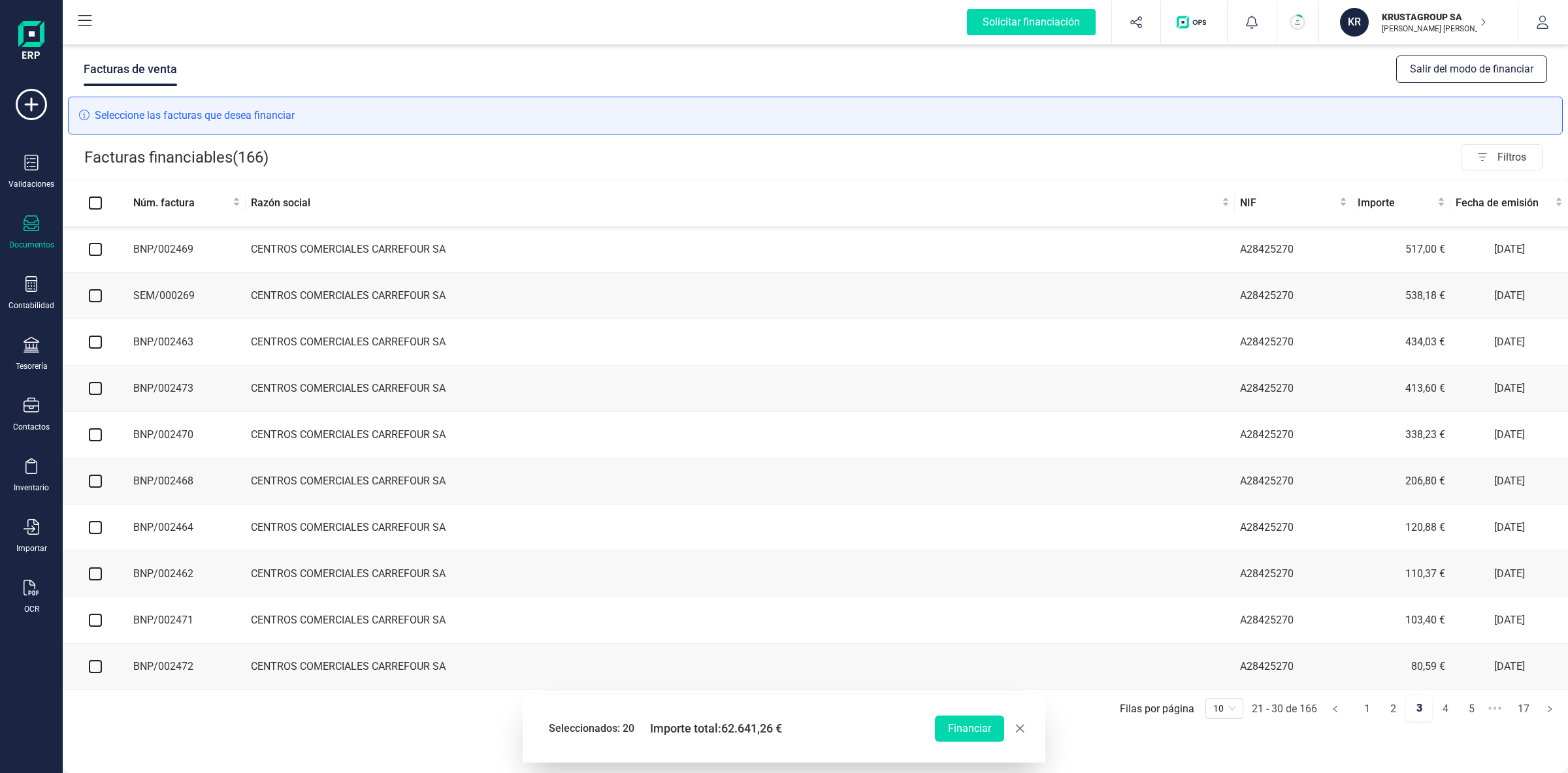
click at [98, 250] on input "checkbox" at bounding box center [95, 249] width 13 height 13
checkbox input "true"
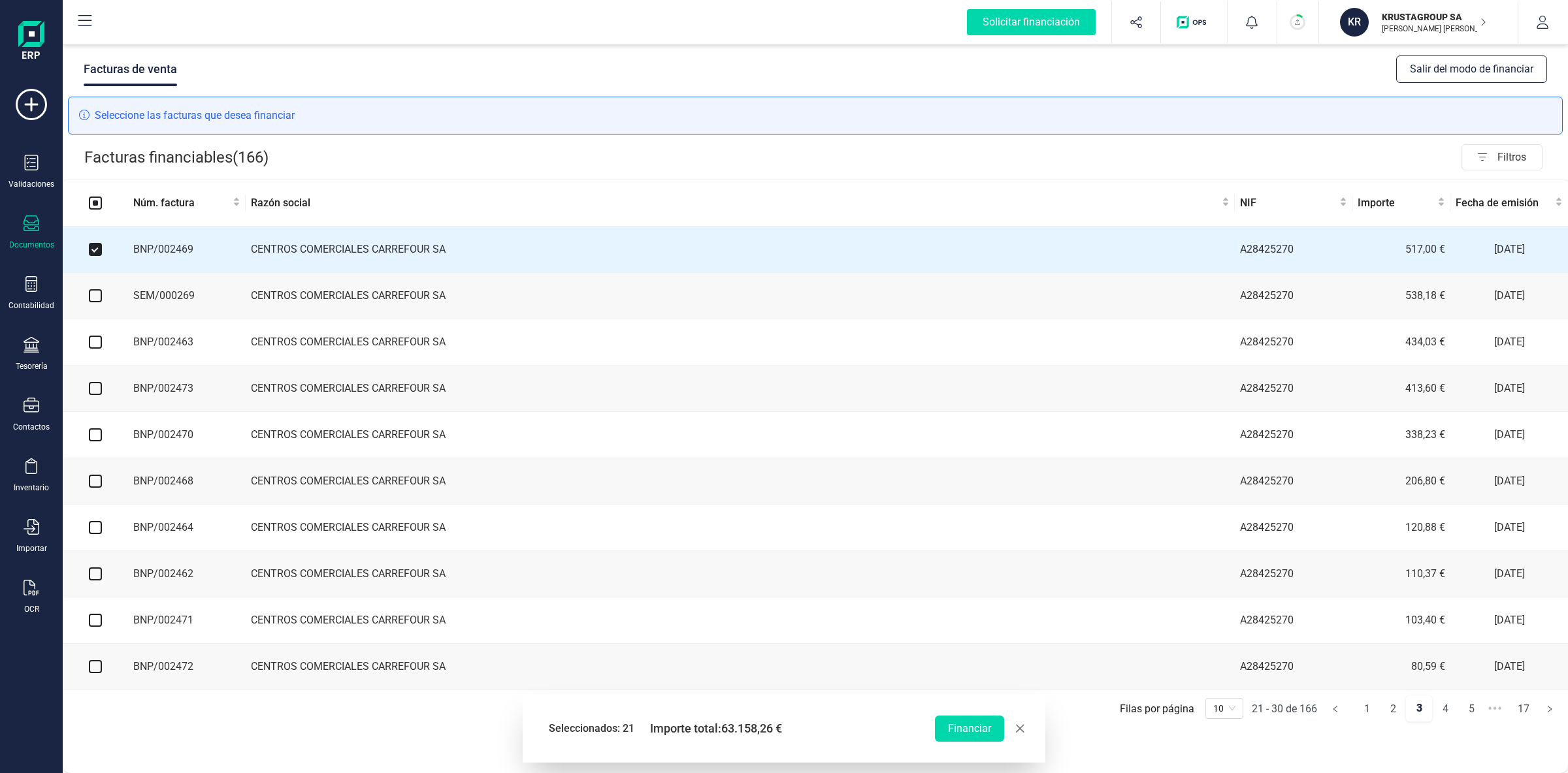
click at [95, 300] on input "checkbox" at bounding box center [95, 296] width 13 height 13
checkbox input "true"
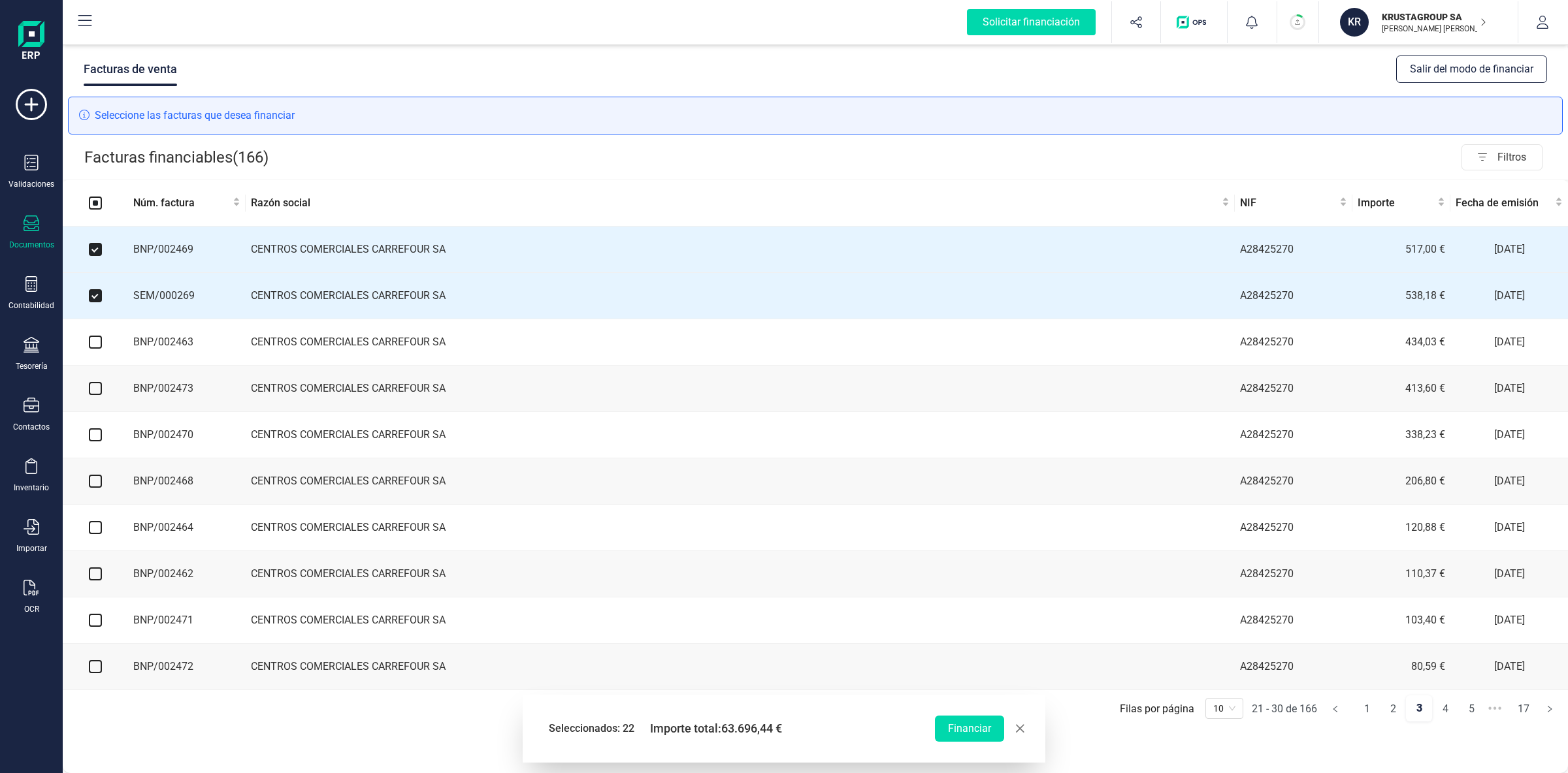
click at [97, 345] on input "checkbox" at bounding box center [95, 342] width 13 height 13
checkbox input "true"
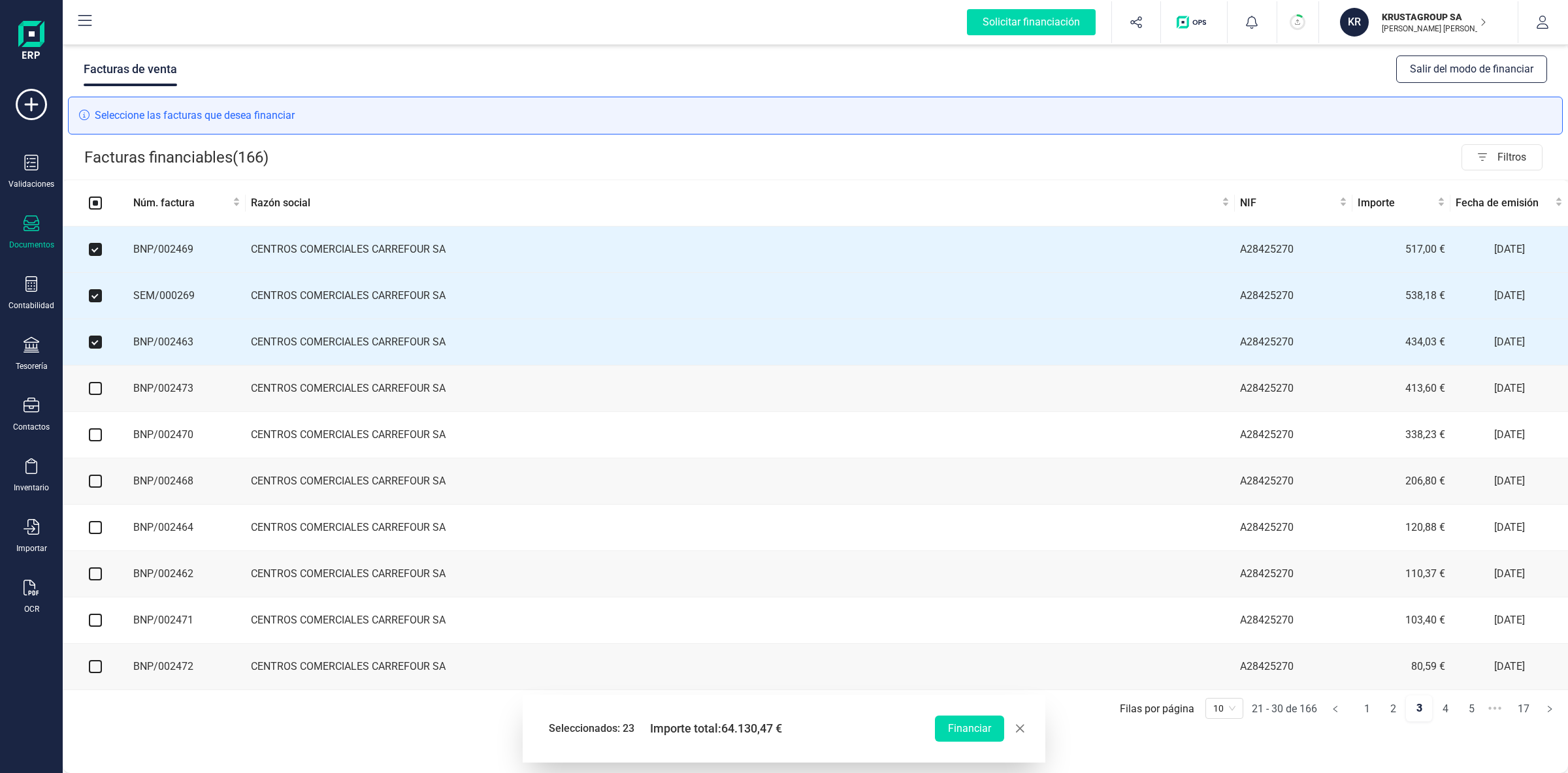
click at [95, 392] on input "checkbox" at bounding box center [95, 388] width 13 height 13
checkbox input "true"
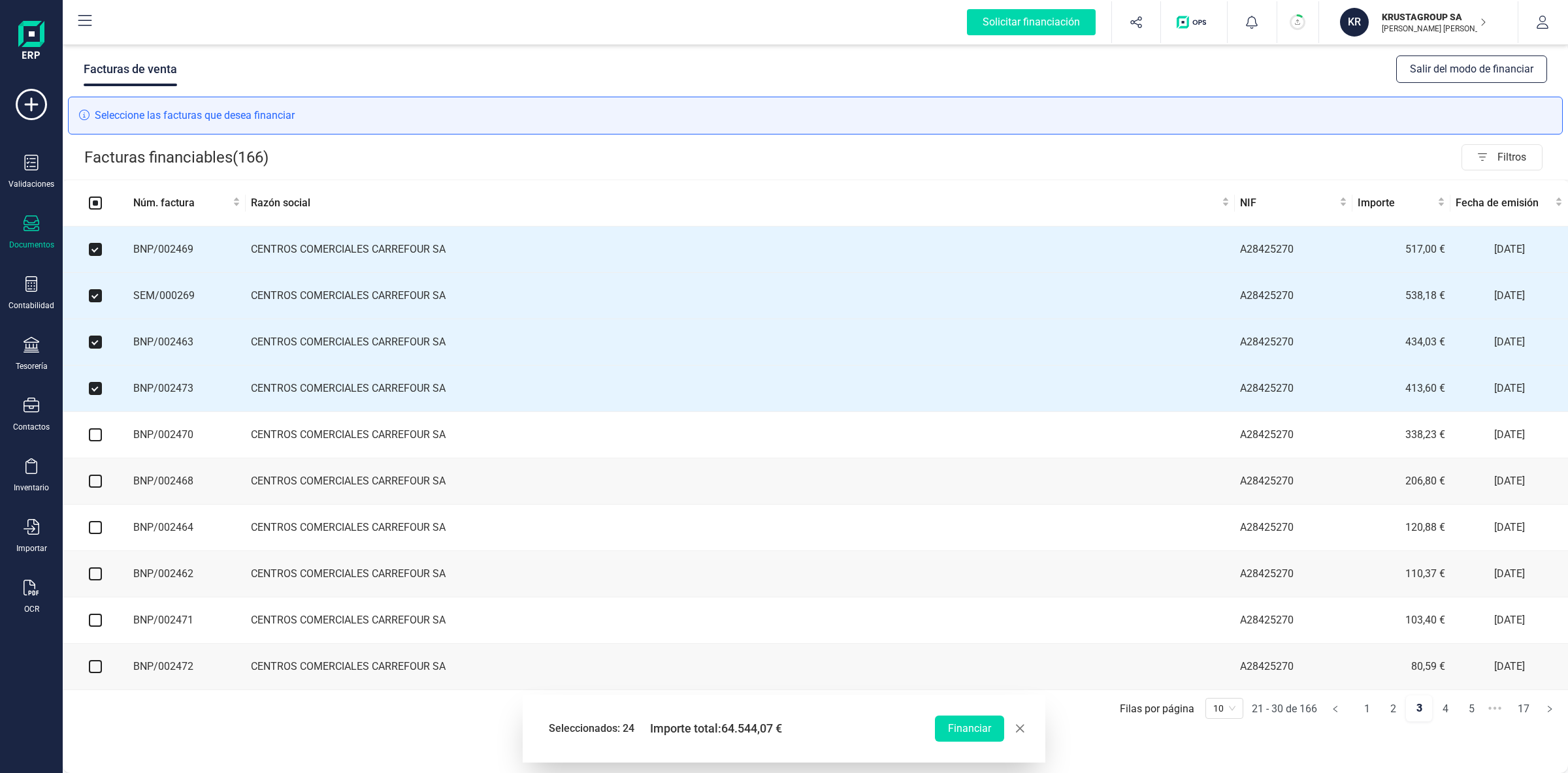
click at [98, 440] on input "checkbox" at bounding box center [95, 435] width 13 height 13
checkbox input "true"
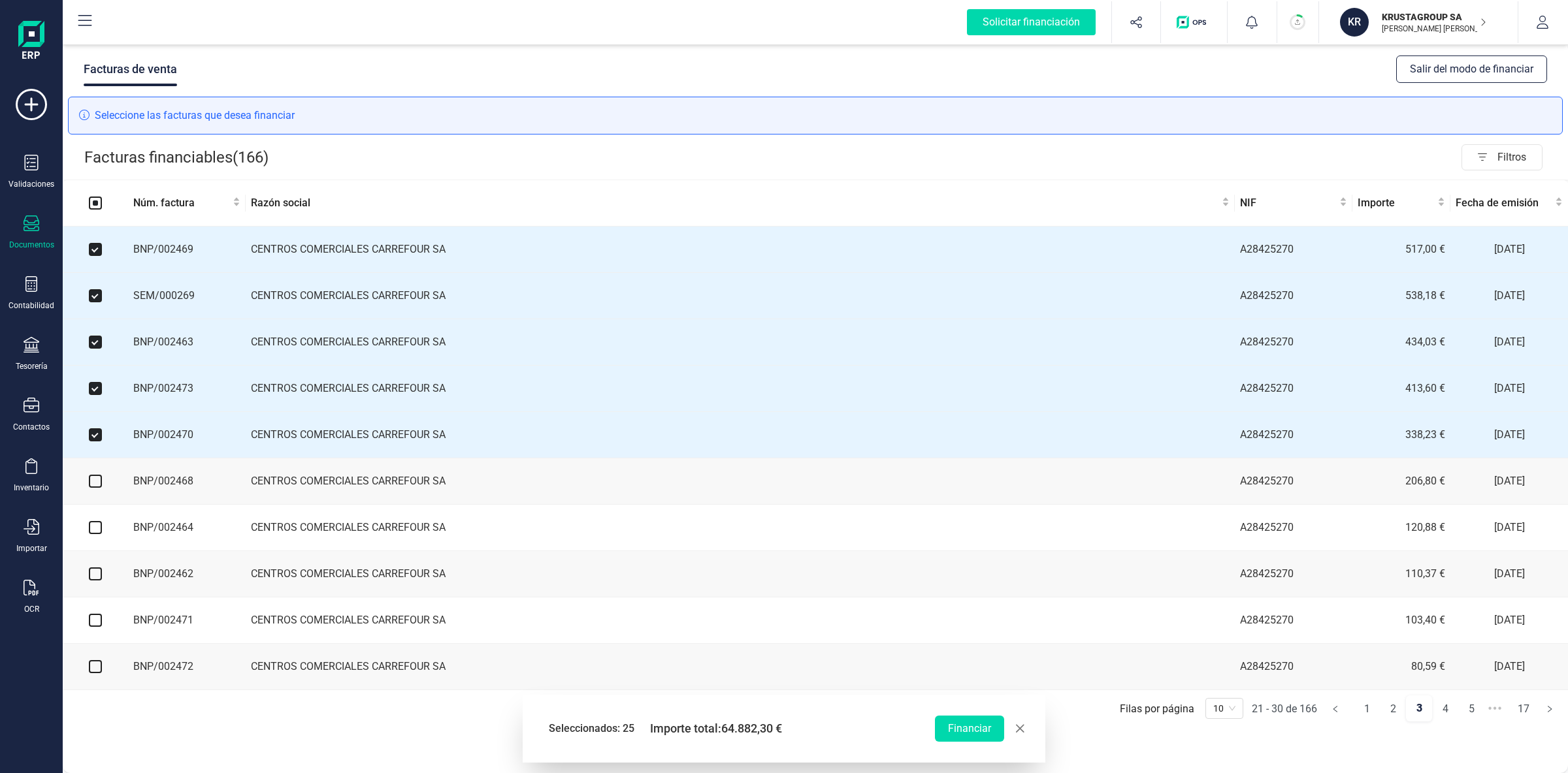
click at [100, 486] on input "checkbox" at bounding box center [95, 481] width 13 height 13
checkbox input "true"
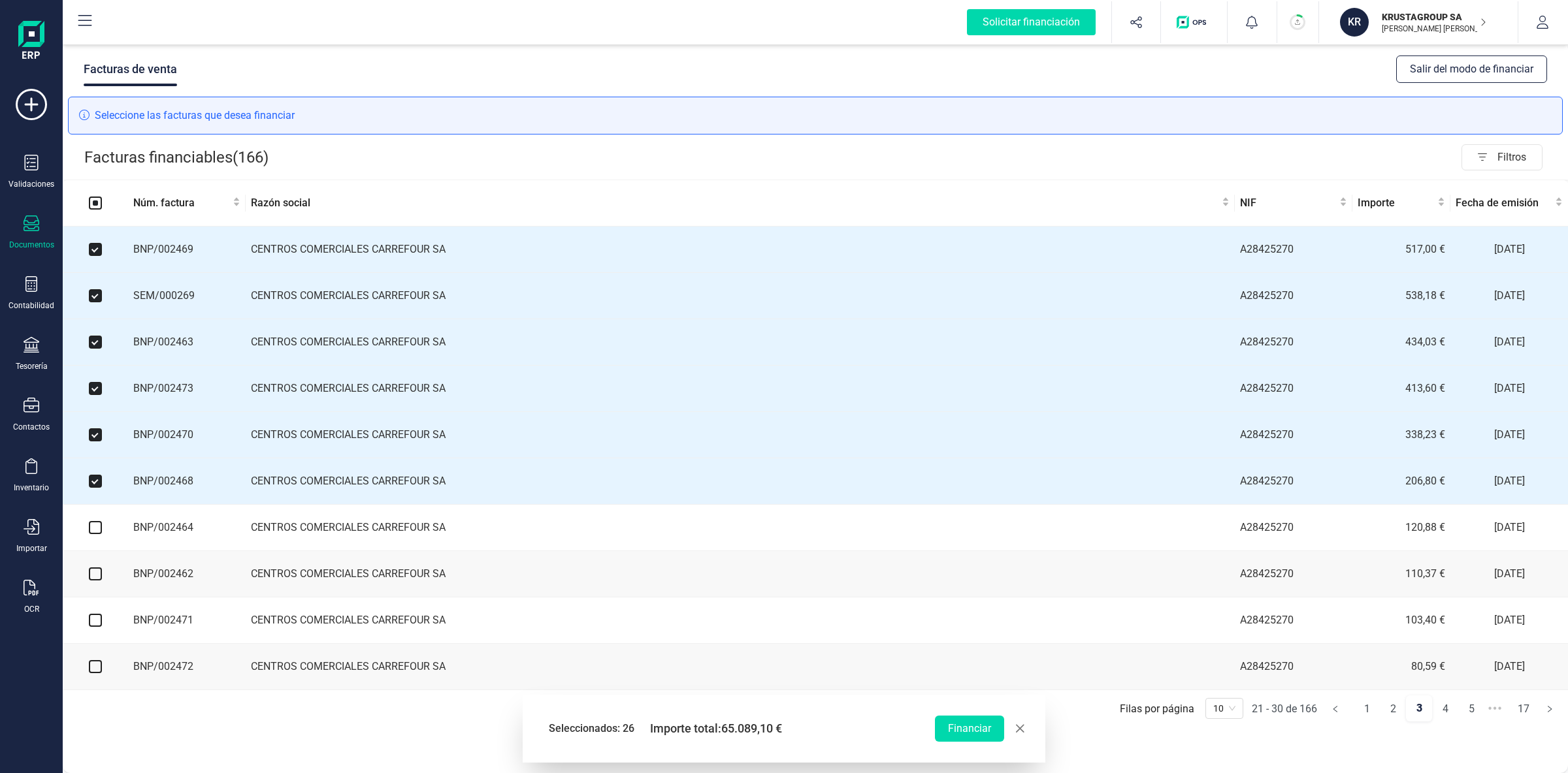
click at [98, 528] on input "checkbox" at bounding box center [95, 528] width 13 height 13
checkbox input "true"
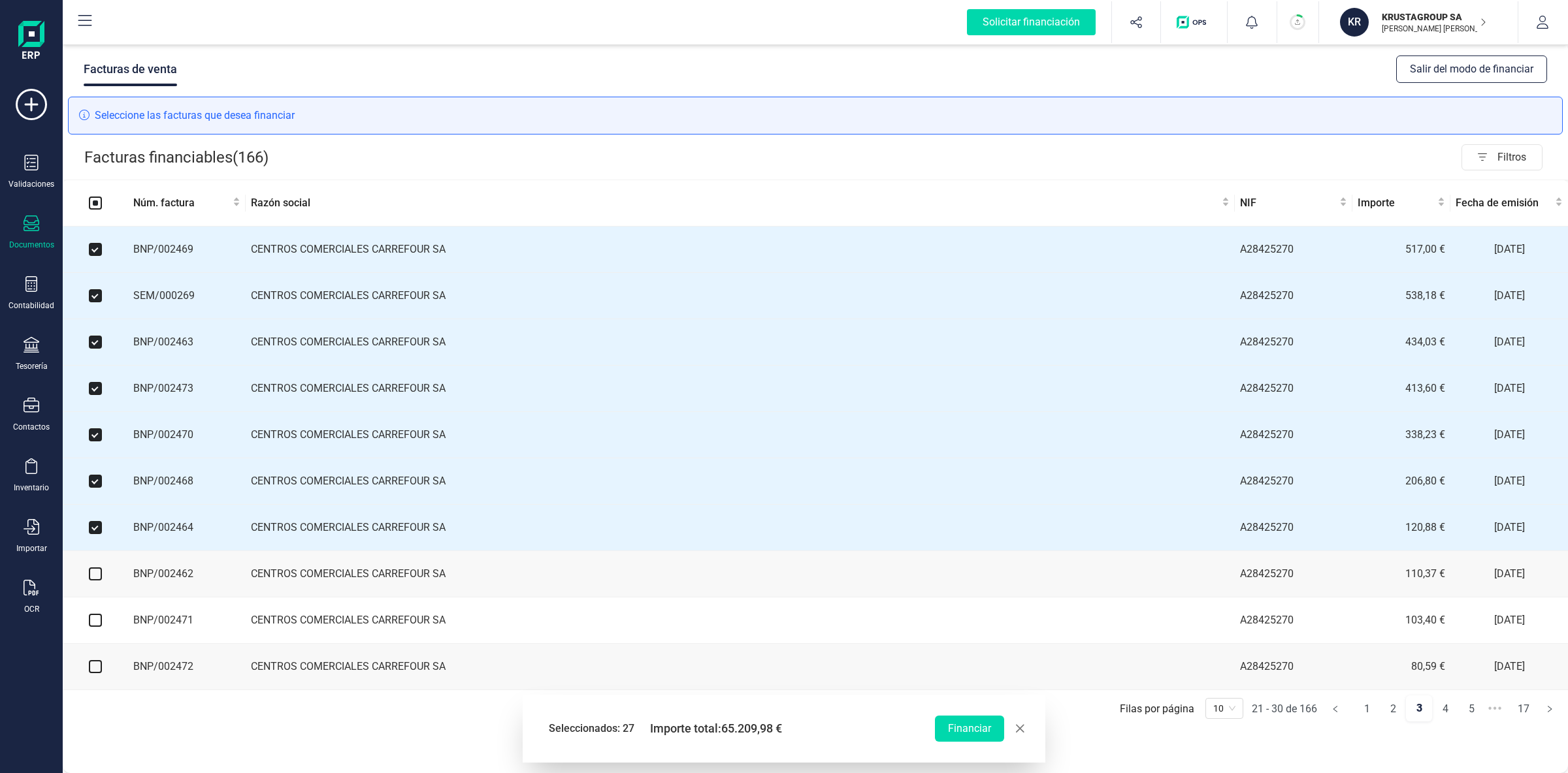
click at [98, 581] on input "checkbox" at bounding box center [95, 573] width 13 height 13
checkbox input "true"
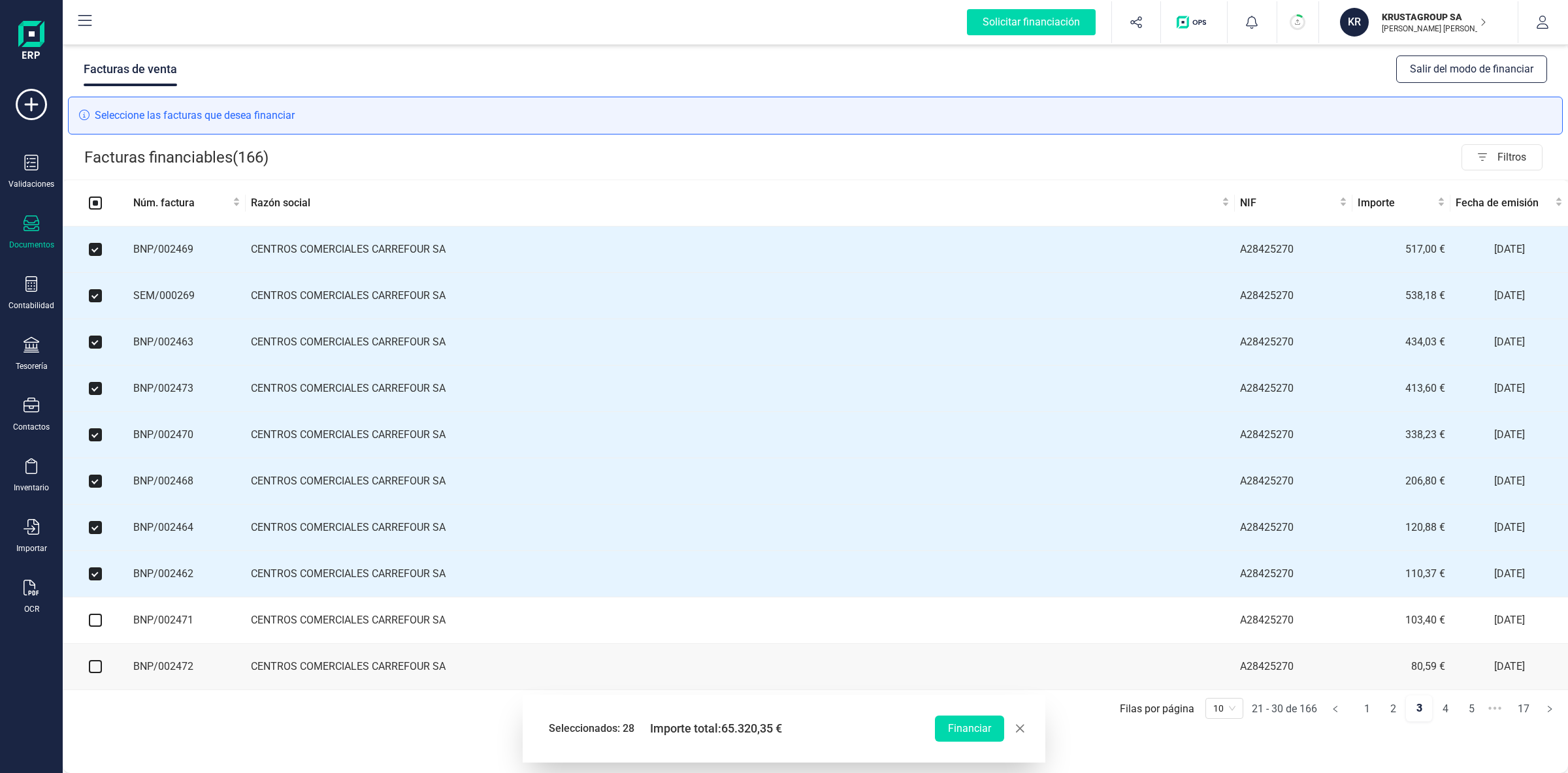
click at [100, 626] on input "checkbox" at bounding box center [95, 620] width 13 height 13
checkbox input "true"
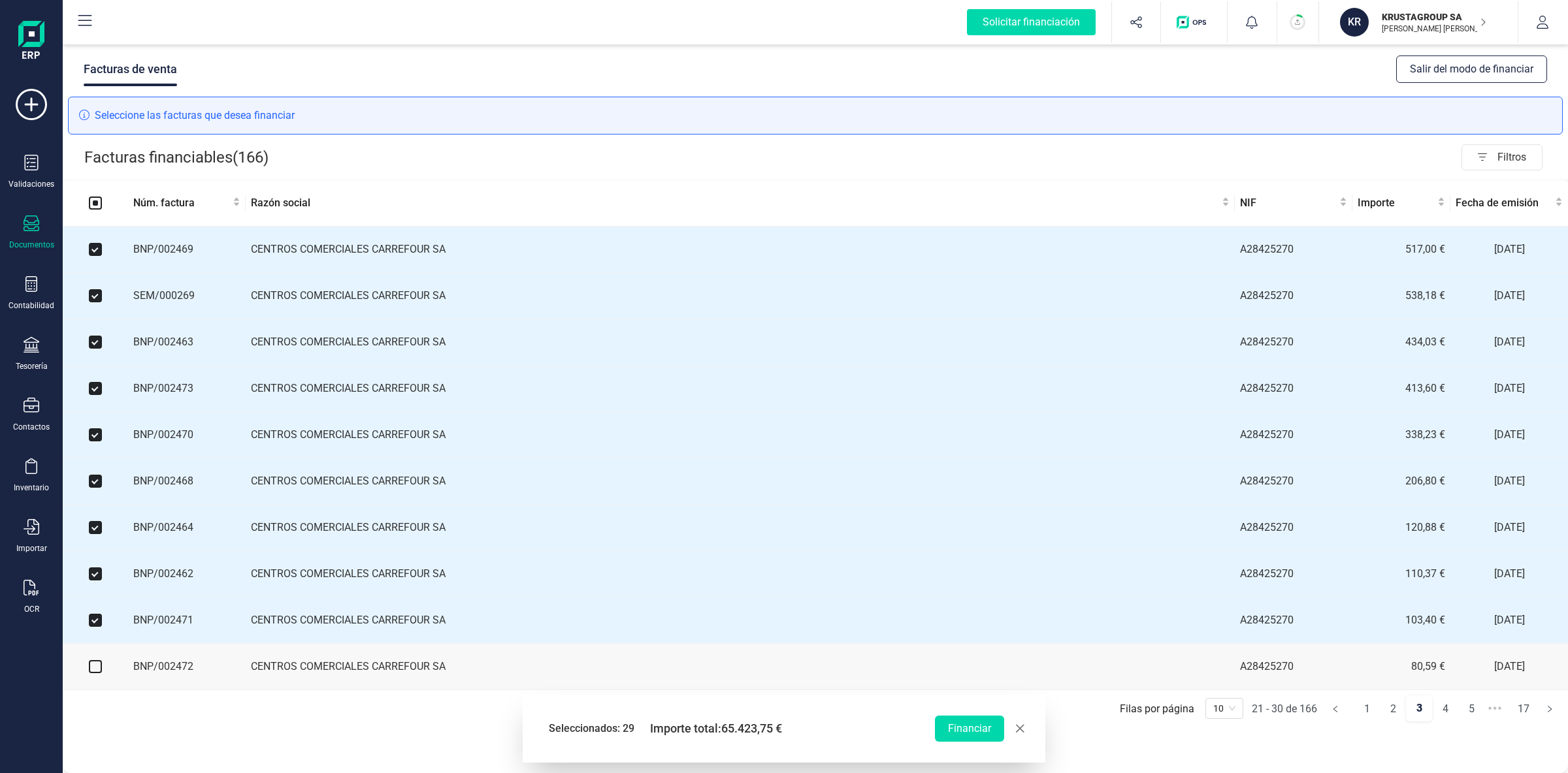
click at [101, 673] on input "checkbox" at bounding box center [95, 666] width 13 height 13
checkbox input "true"
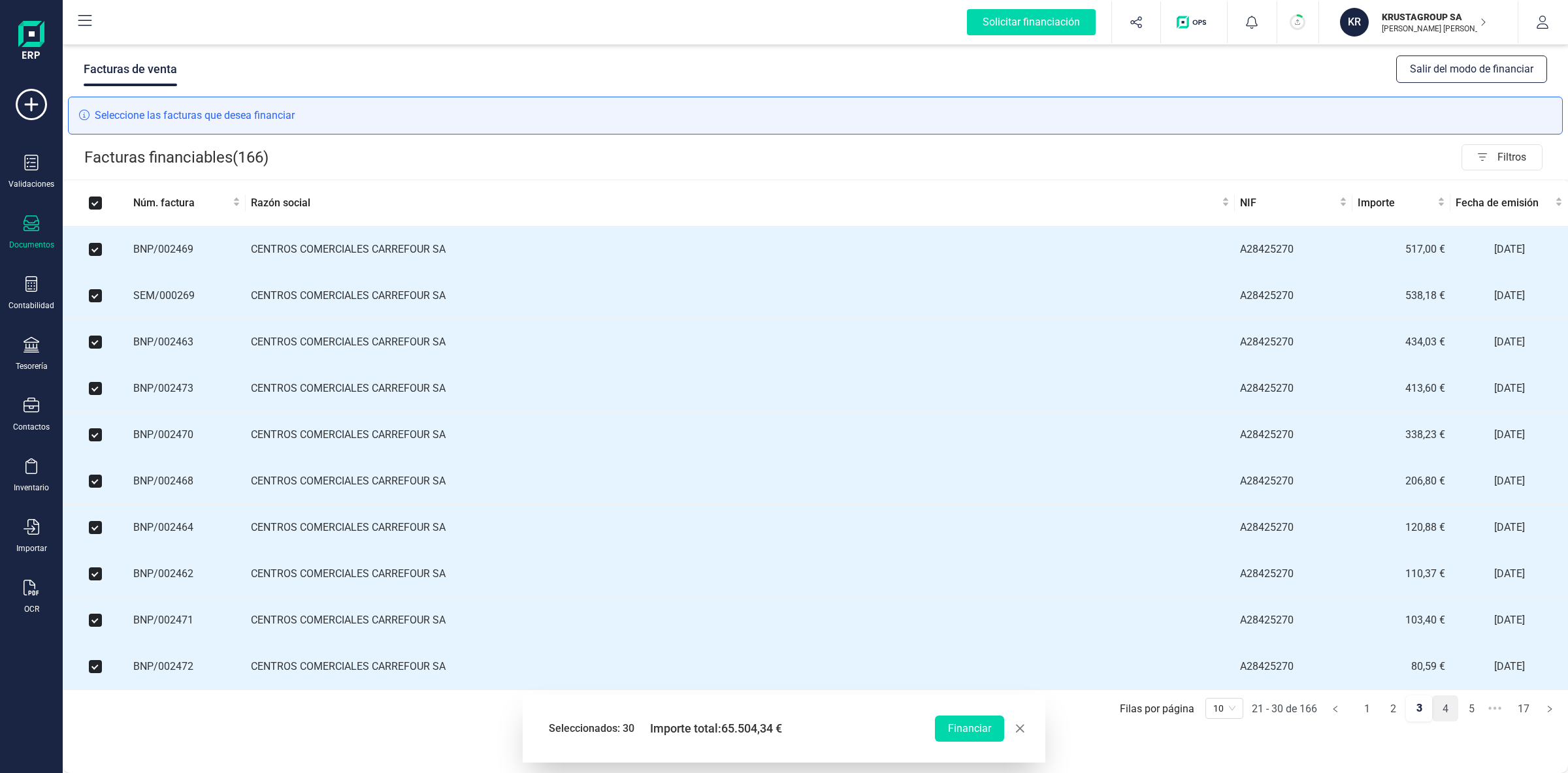
click at [1443, 717] on link "4" at bounding box center [1445, 709] width 25 height 26
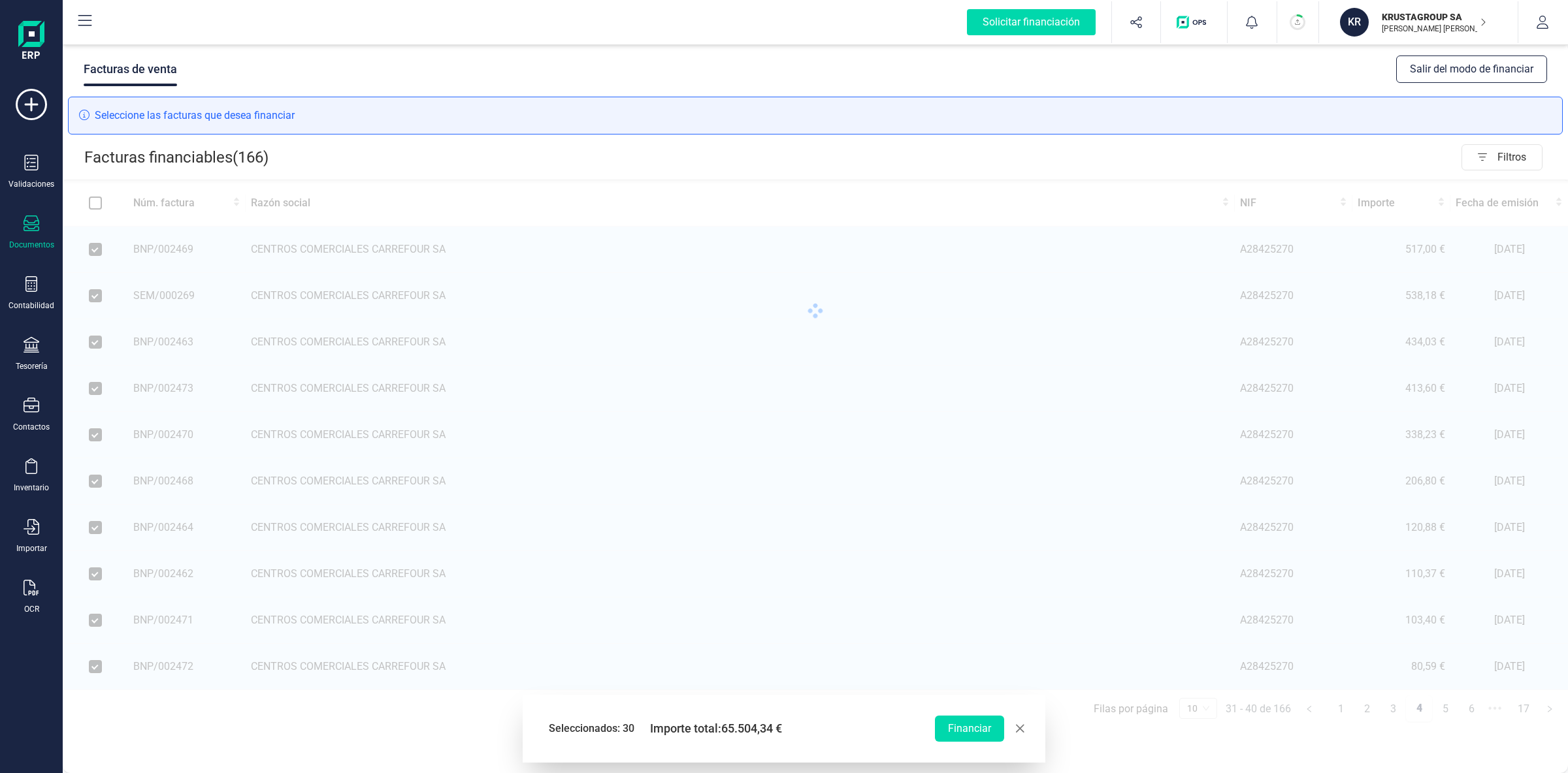
checkbox input "false"
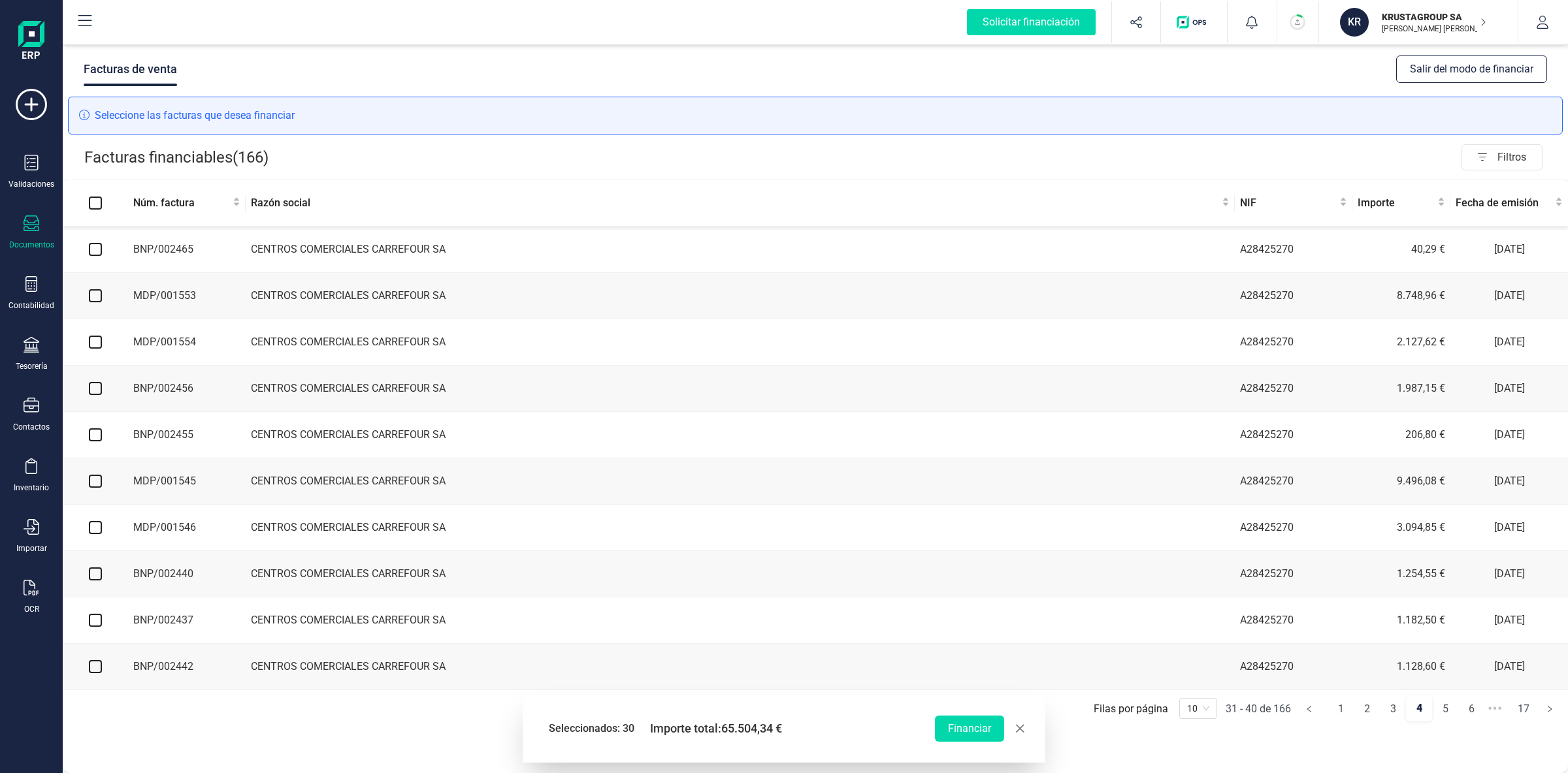
click at [98, 249] on input "checkbox" at bounding box center [95, 249] width 13 height 13
checkbox input "true"
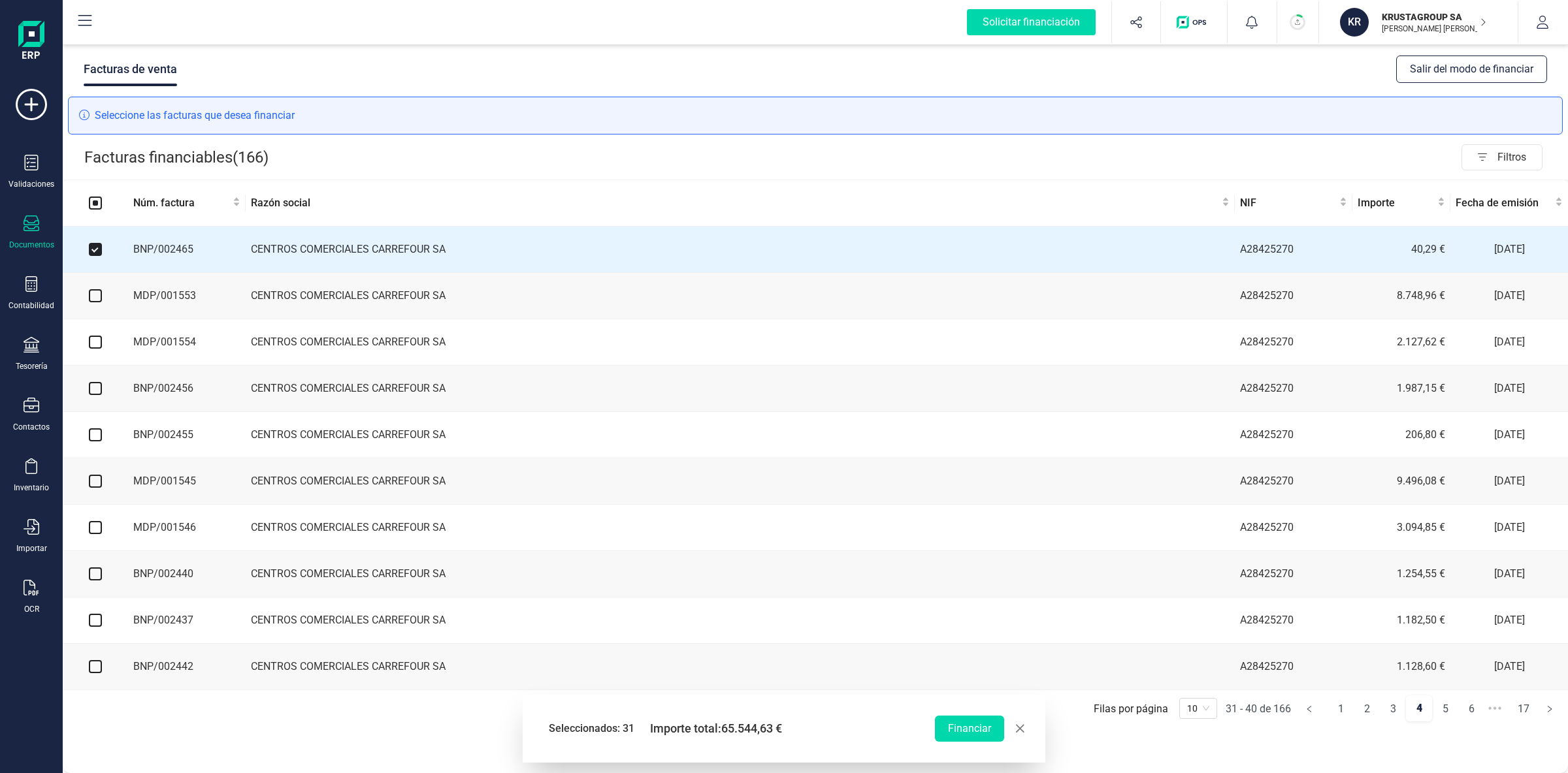
click at [100, 300] on input "checkbox" at bounding box center [95, 296] width 13 height 13
checkbox input "true"
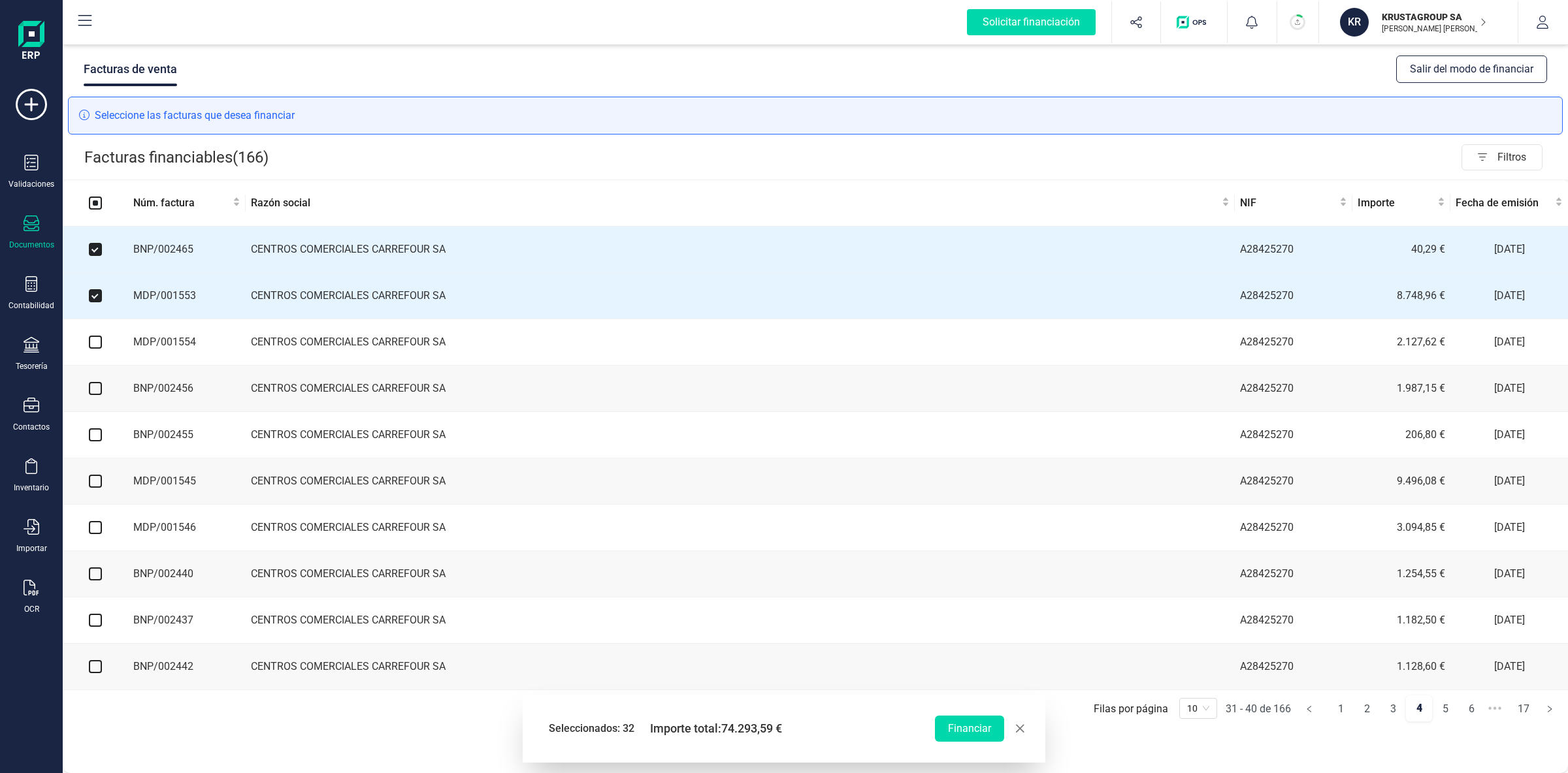
click at [98, 345] on input "checkbox" at bounding box center [95, 342] width 13 height 13
checkbox input "true"
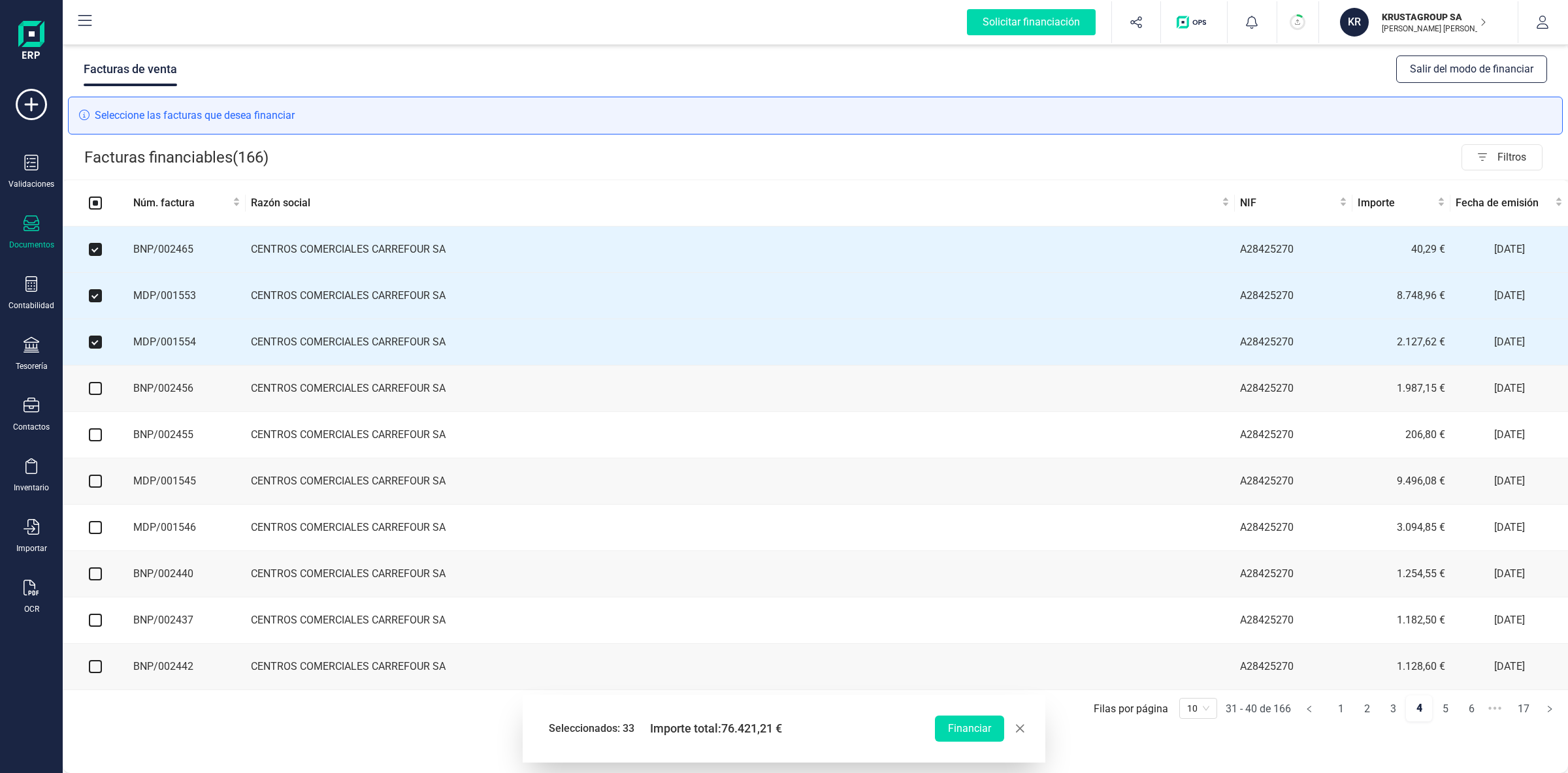
click at [97, 384] on td at bounding box center [95, 389] width 66 height 47
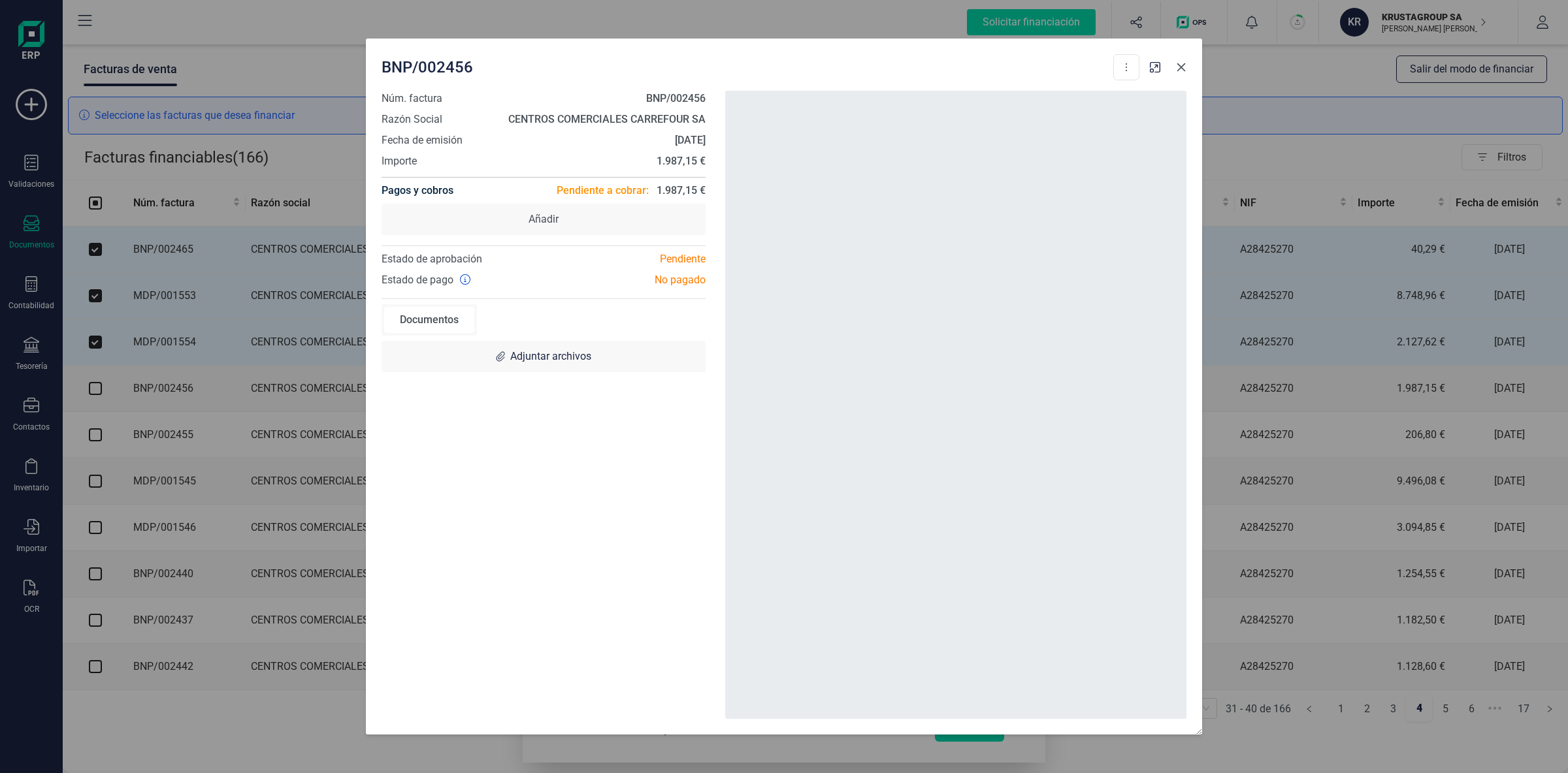
click at [1182, 69] on icon "button" at bounding box center [1181, 67] width 11 height 11
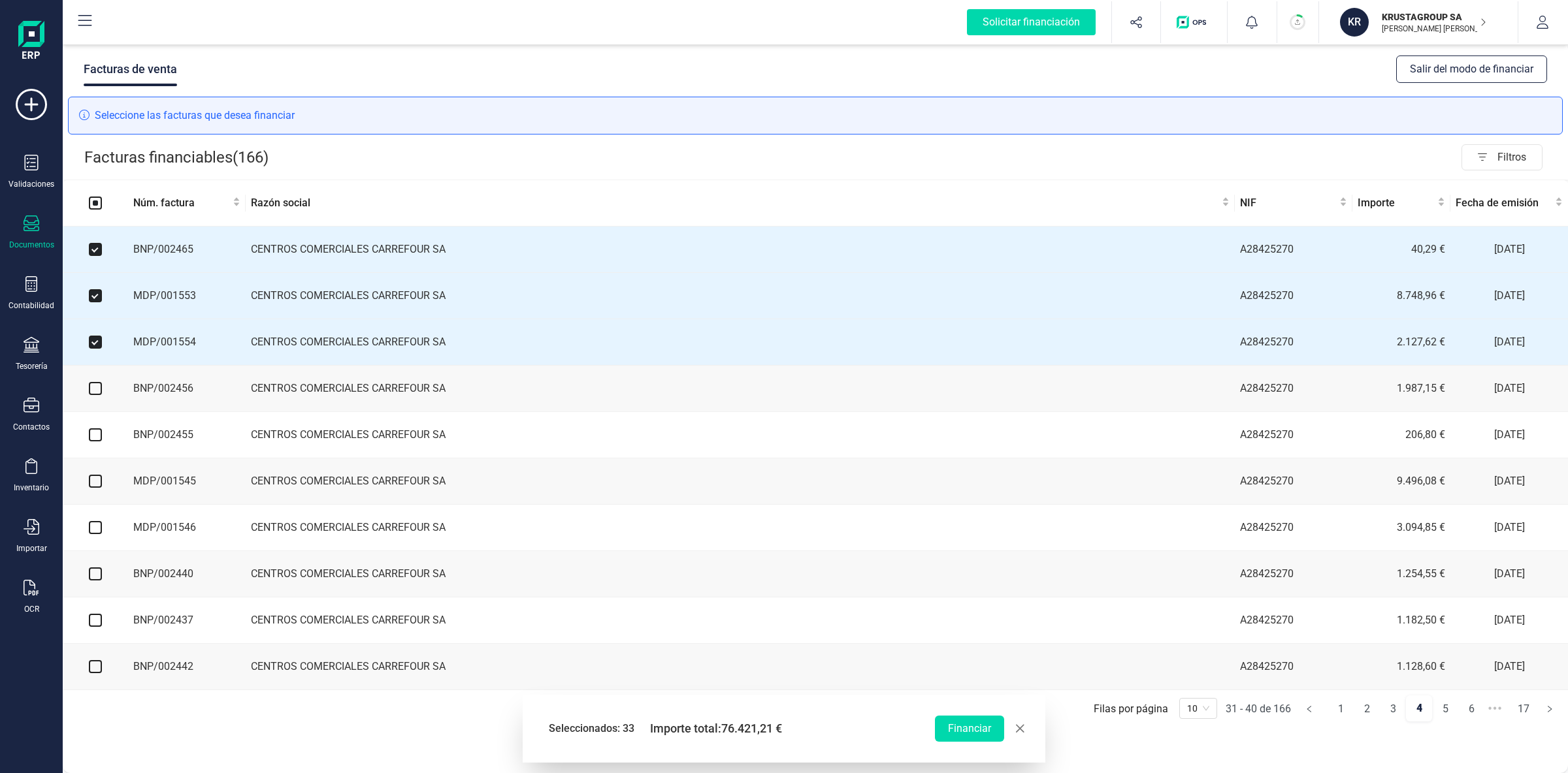
click at [101, 387] on input "checkbox" at bounding box center [95, 388] width 13 height 13
checkbox input "true"
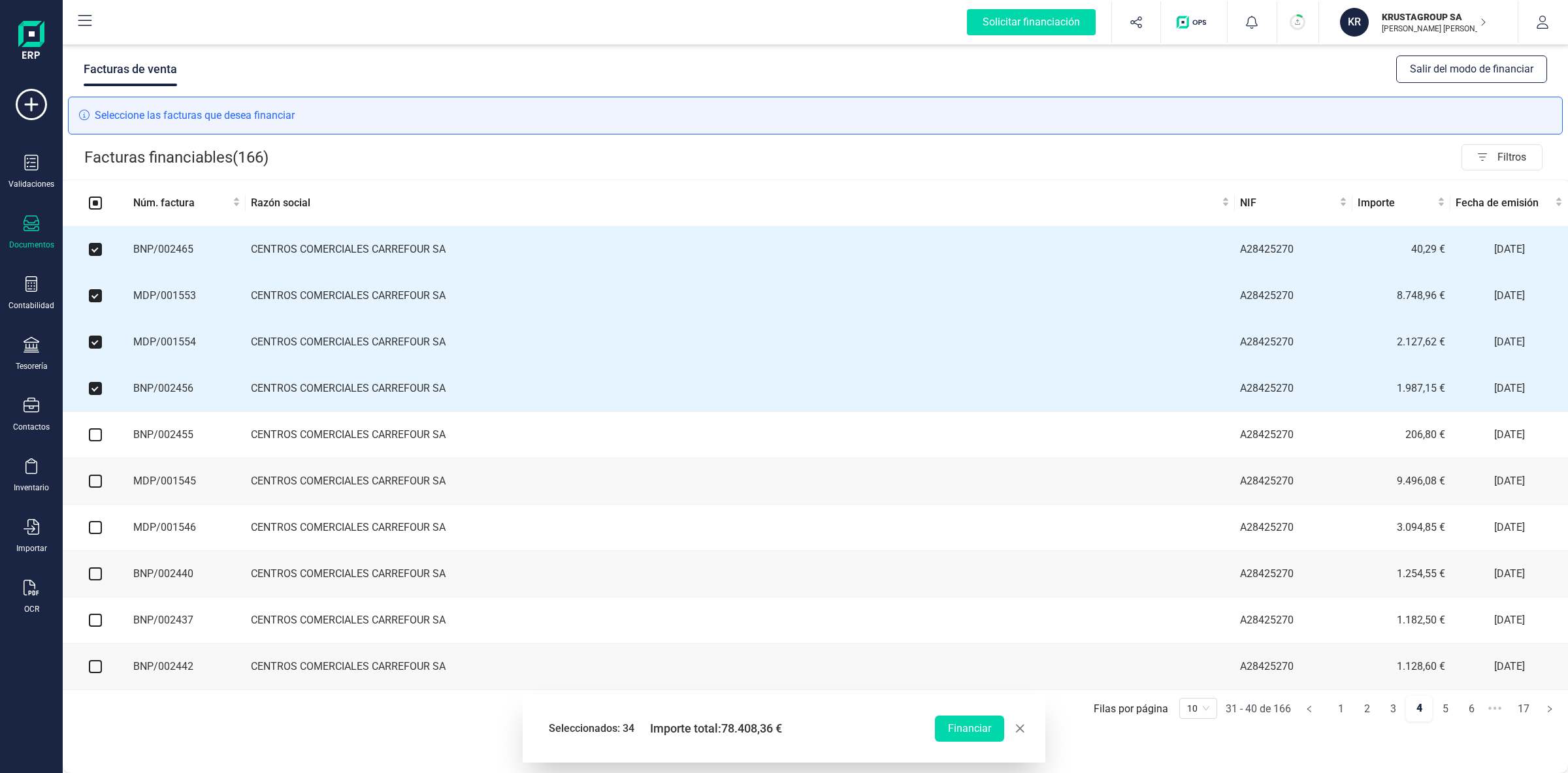
click at [95, 441] on input "checkbox" at bounding box center [95, 435] width 13 height 13
checkbox input "true"
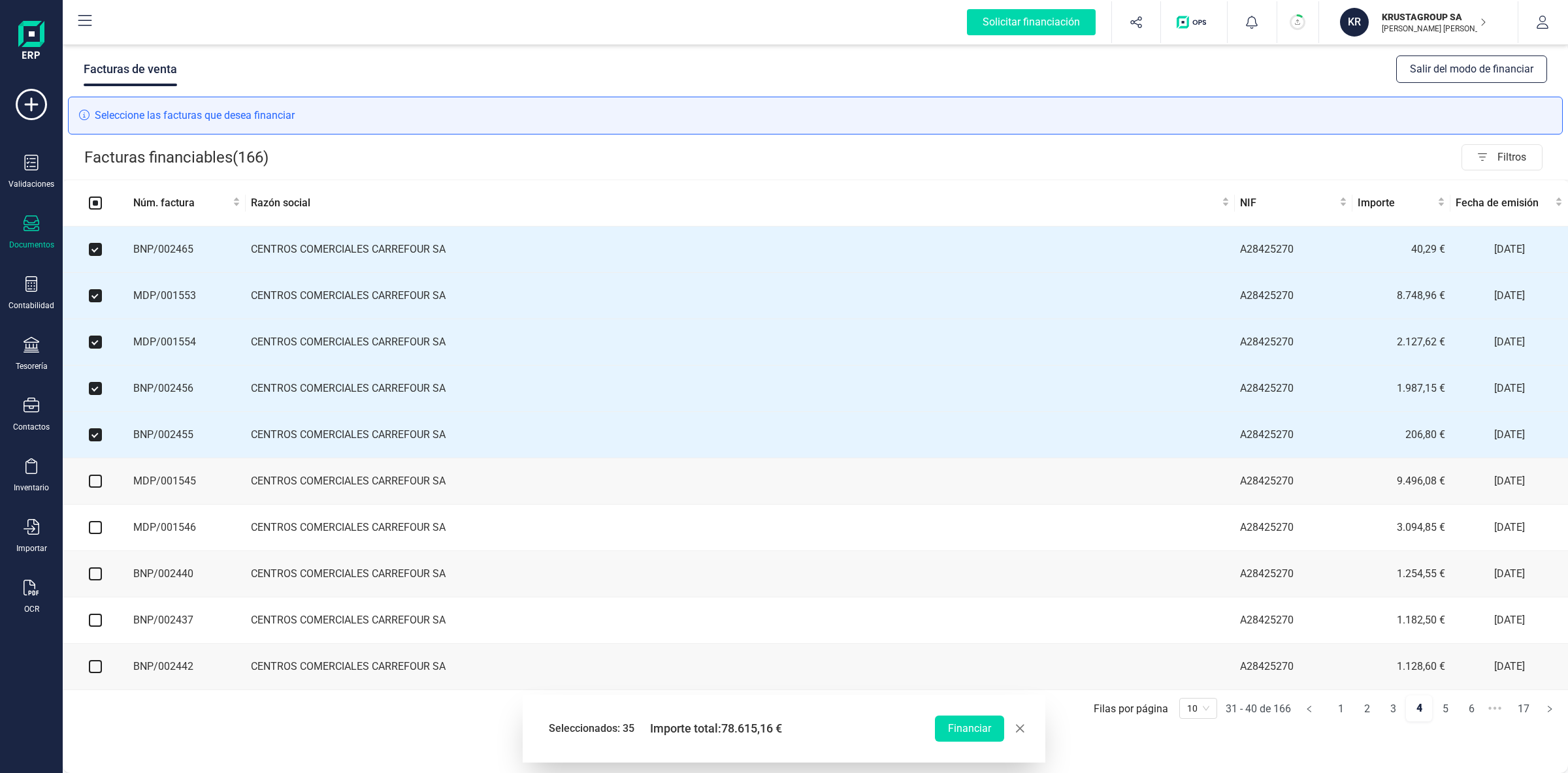
click at [101, 486] on input "checkbox" at bounding box center [95, 481] width 13 height 13
checkbox input "true"
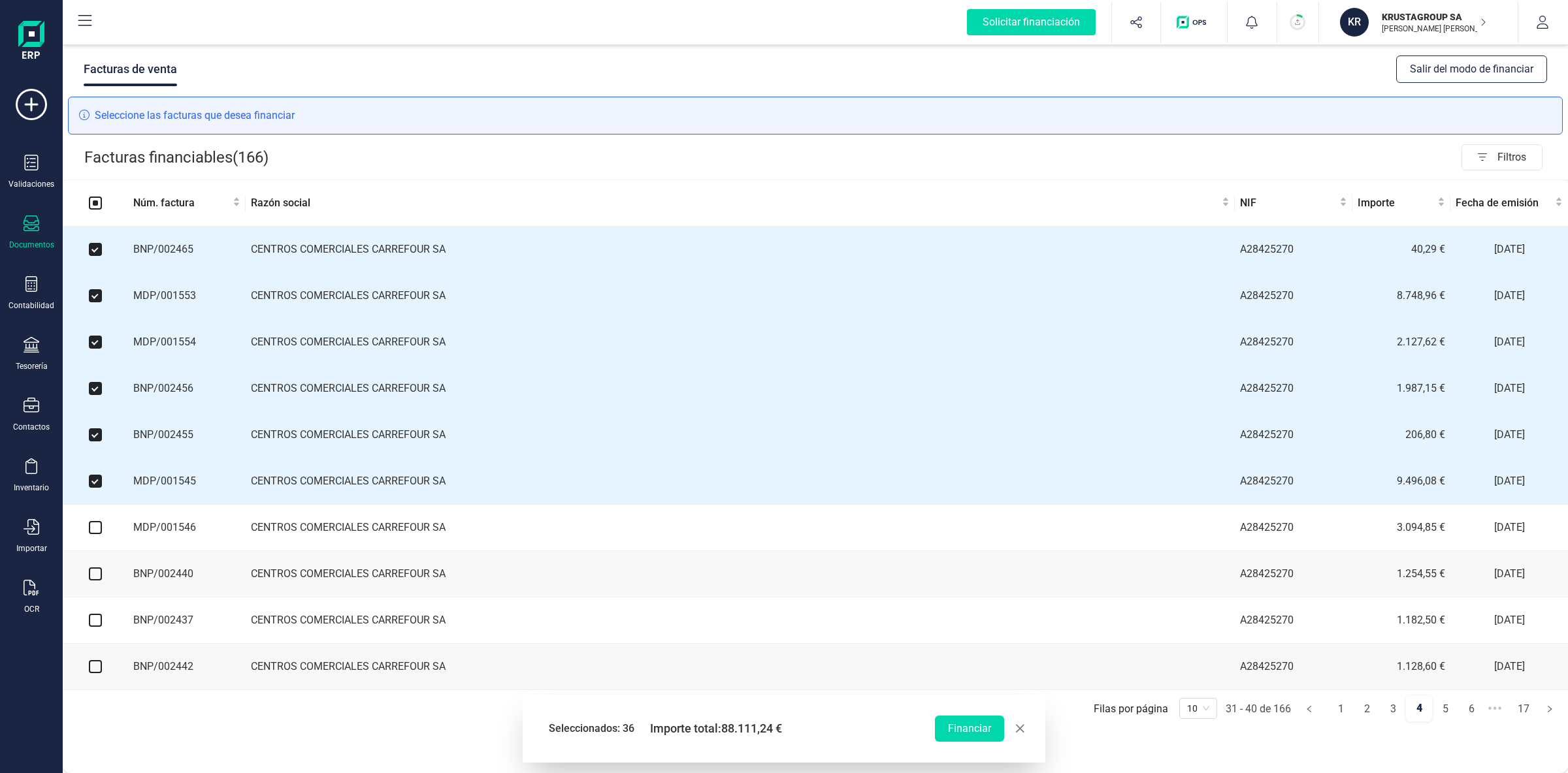
click at [98, 534] on input "checkbox" at bounding box center [95, 528] width 13 height 13
checkbox input "true"
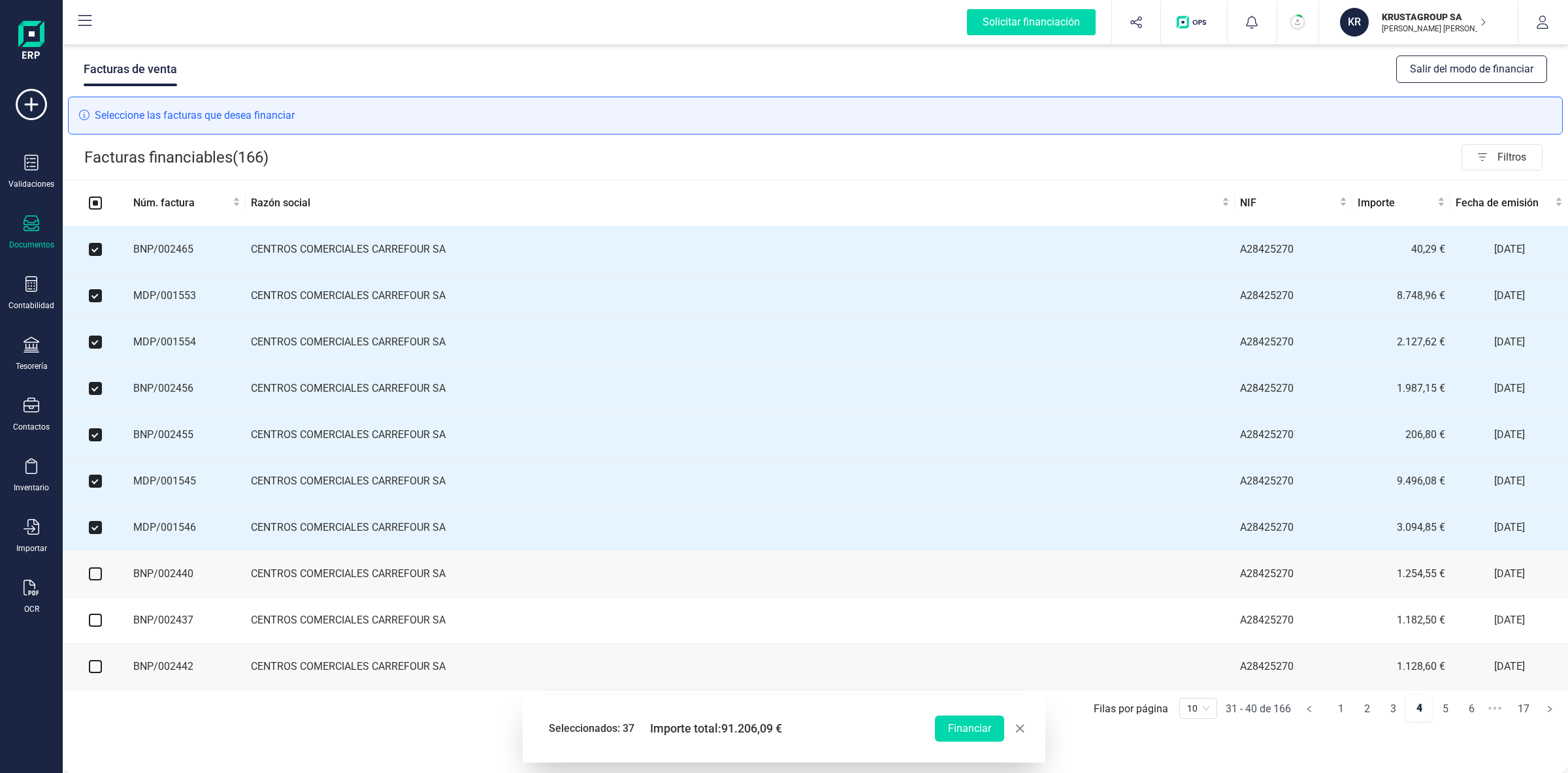
click at [100, 578] on input "checkbox" at bounding box center [95, 573] width 13 height 13
checkbox input "true"
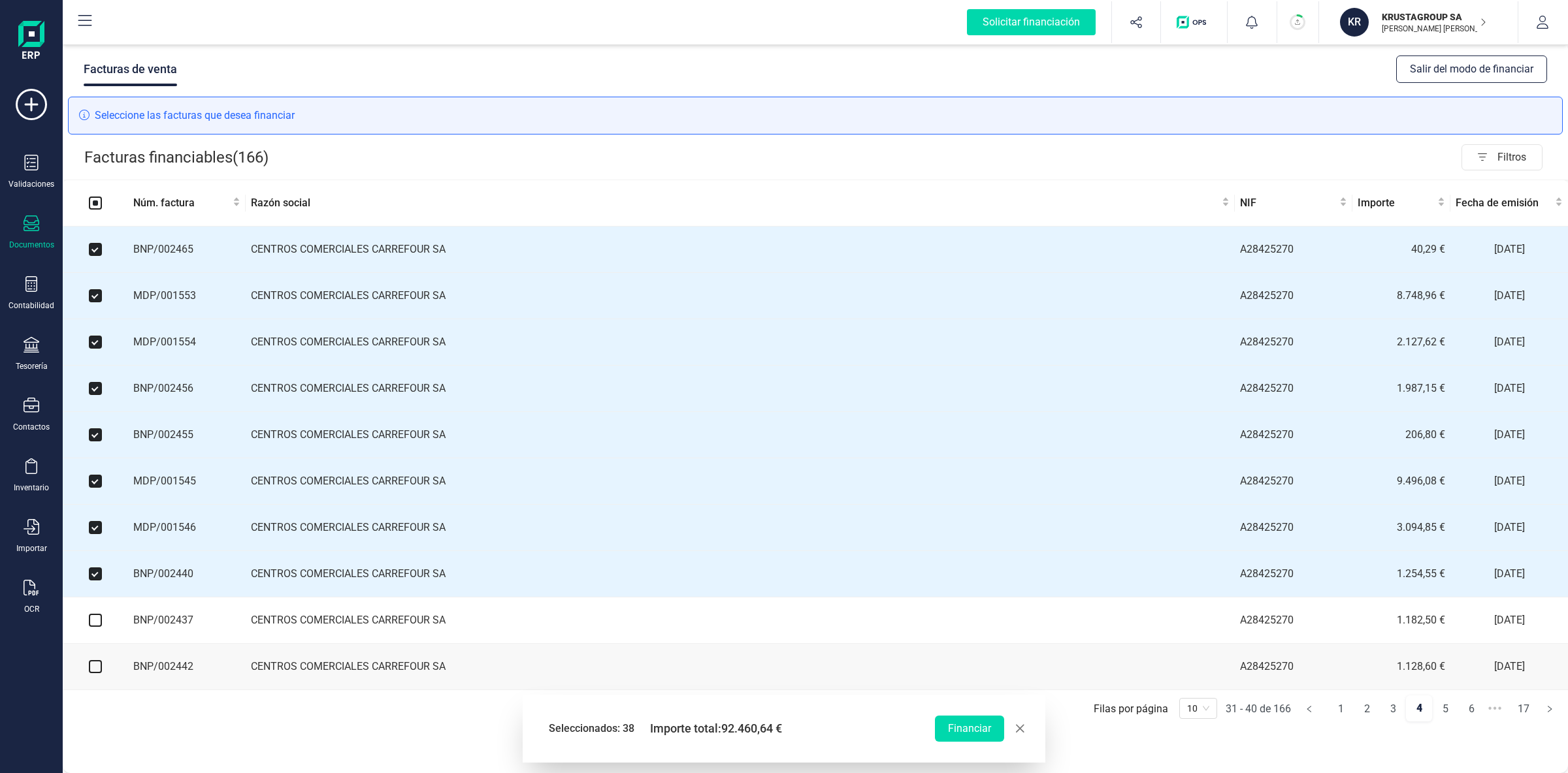
click at [101, 627] on input "checkbox" at bounding box center [95, 620] width 13 height 13
checkbox input "true"
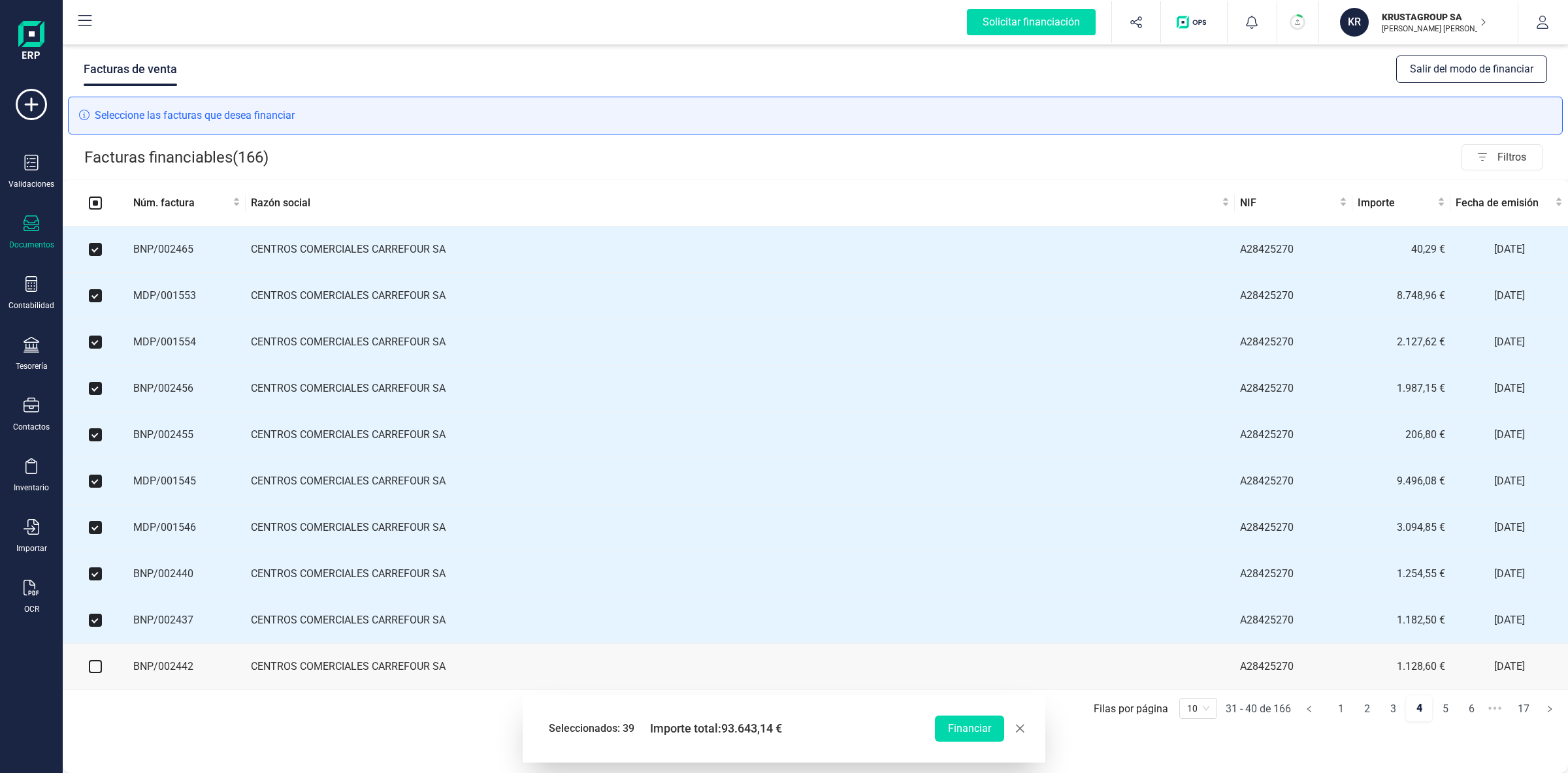
click at [98, 673] on input "checkbox" at bounding box center [95, 666] width 13 height 13
checkbox input "true"
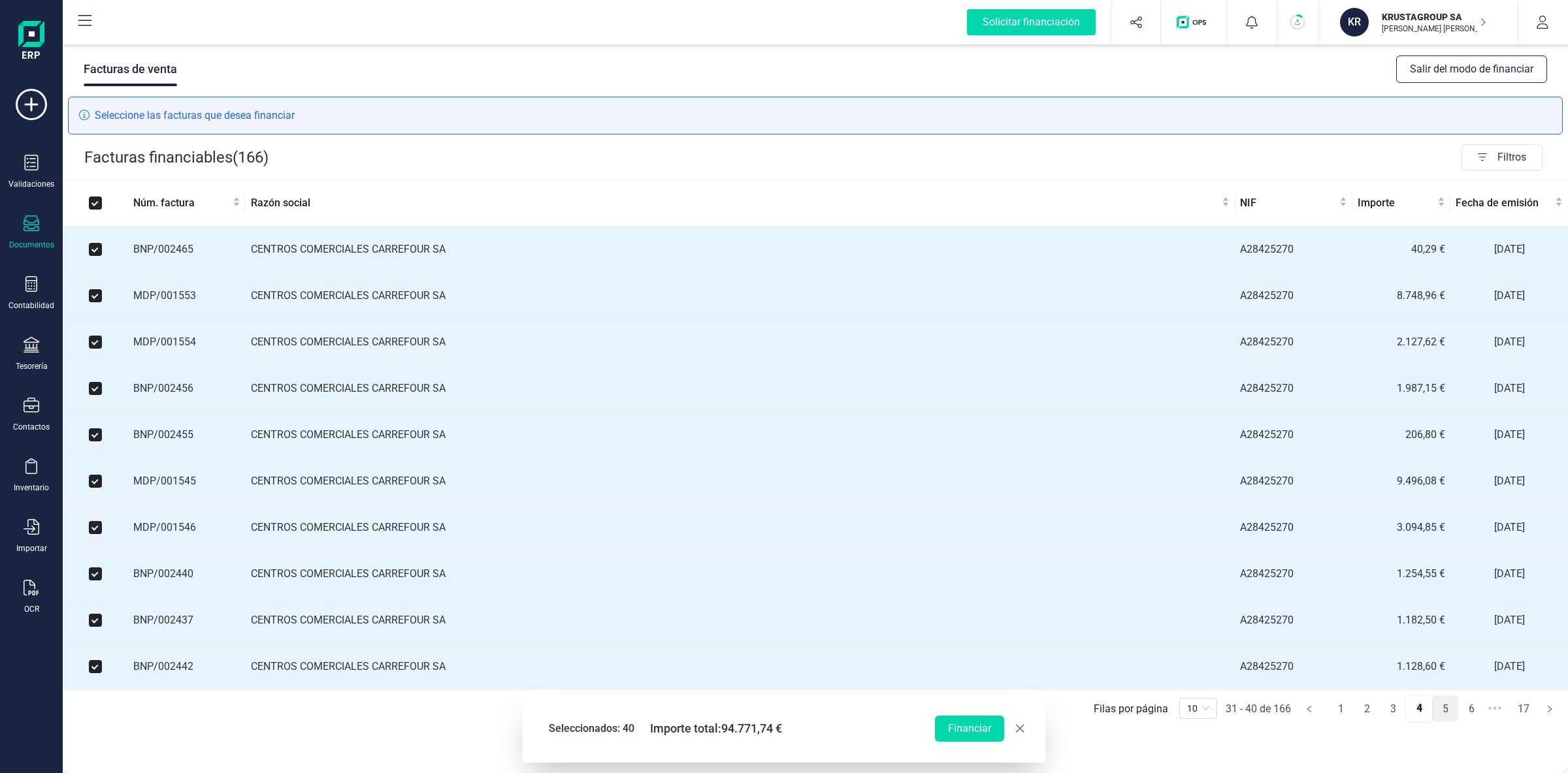
click at [1447, 718] on link "5" at bounding box center [1445, 709] width 25 height 26
checkbox input "false"
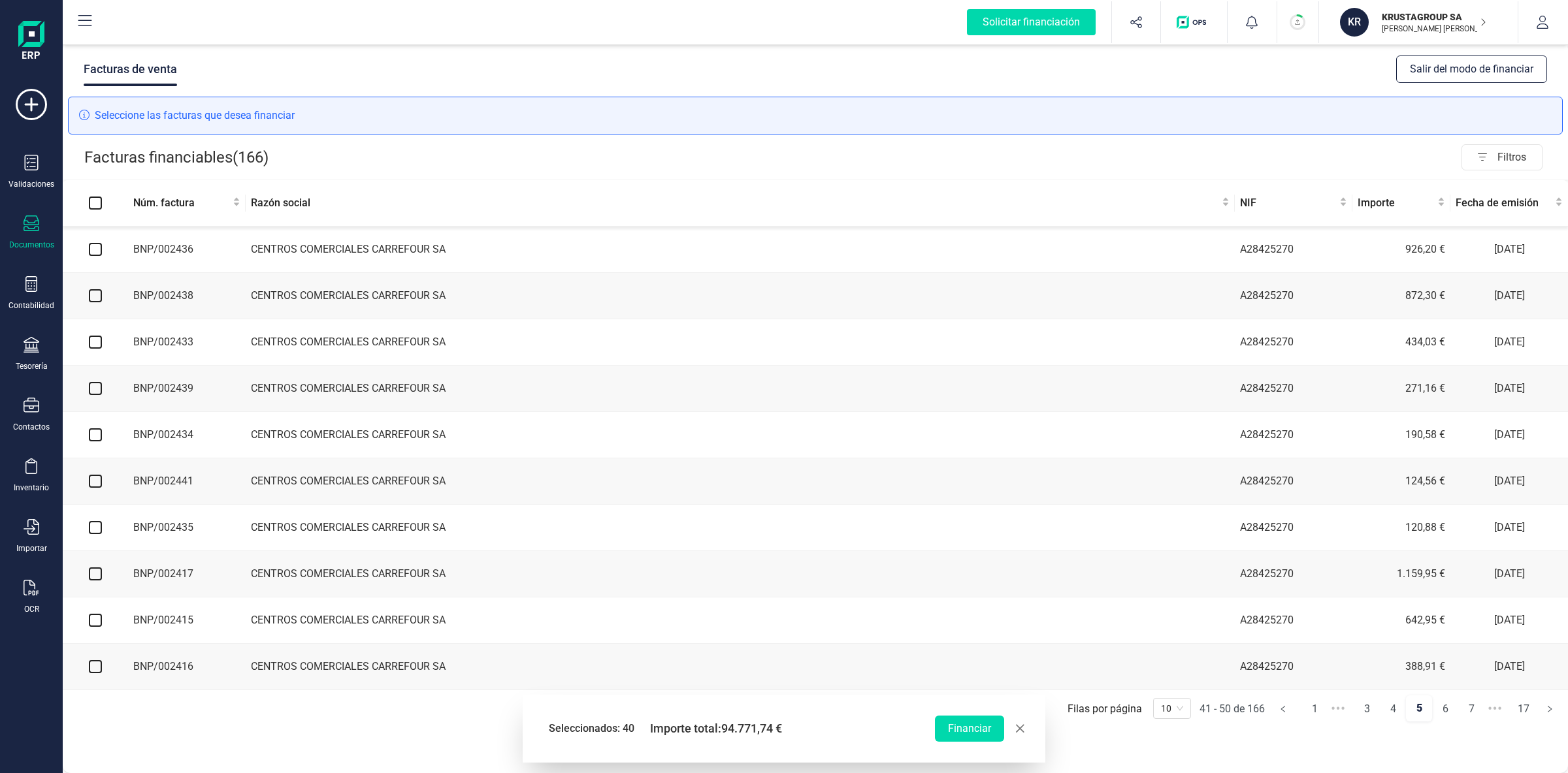
click at [92, 250] on input "checkbox" at bounding box center [95, 249] width 13 height 13
checkbox input "true"
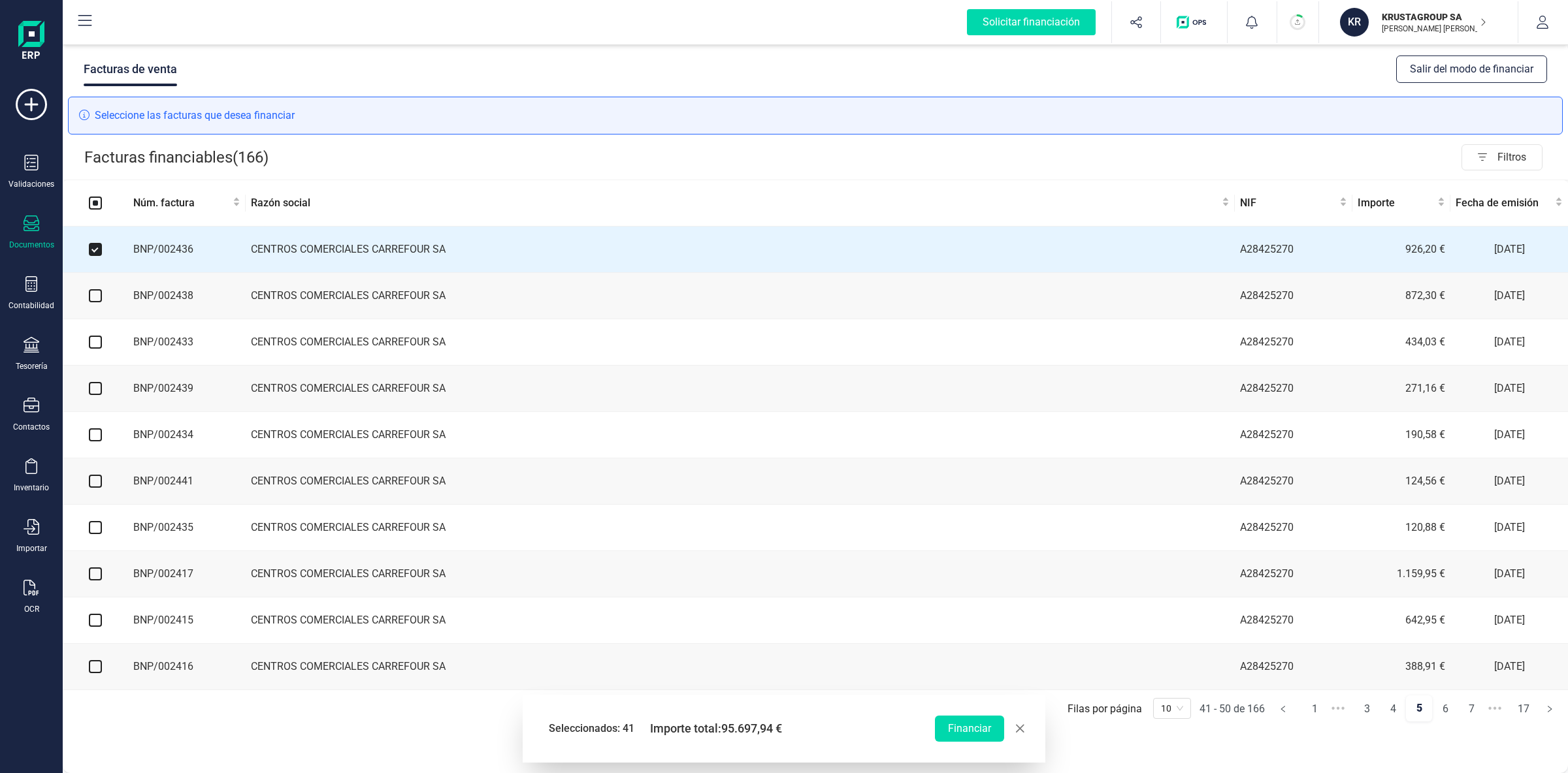
click at [95, 297] on input "checkbox" at bounding box center [95, 296] width 13 height 13
checkbox input "true"
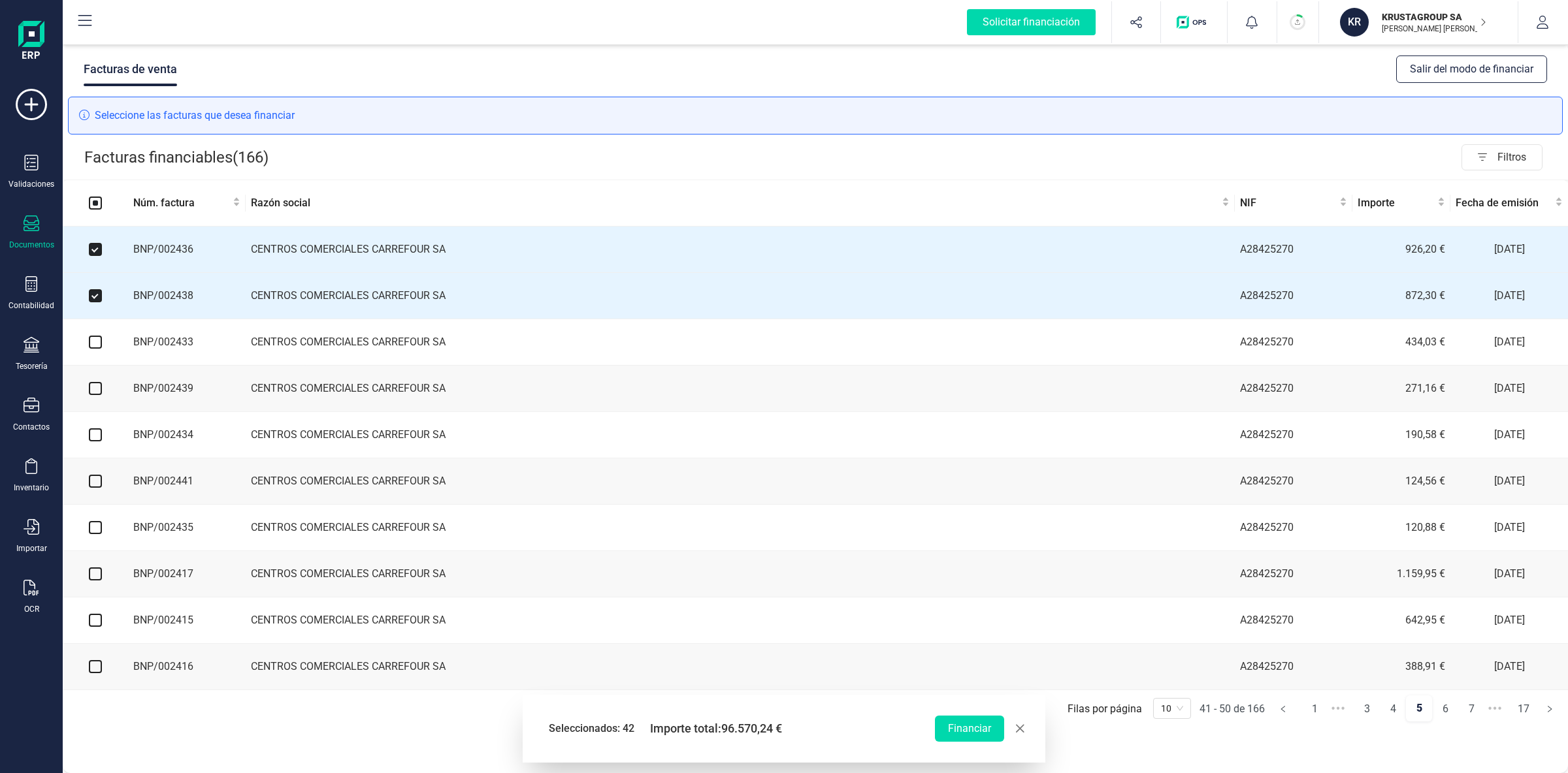
click at [95, 346] on input "checkbox" at bounding box center [95, 342] width 13 height 13
checkbox input "true"
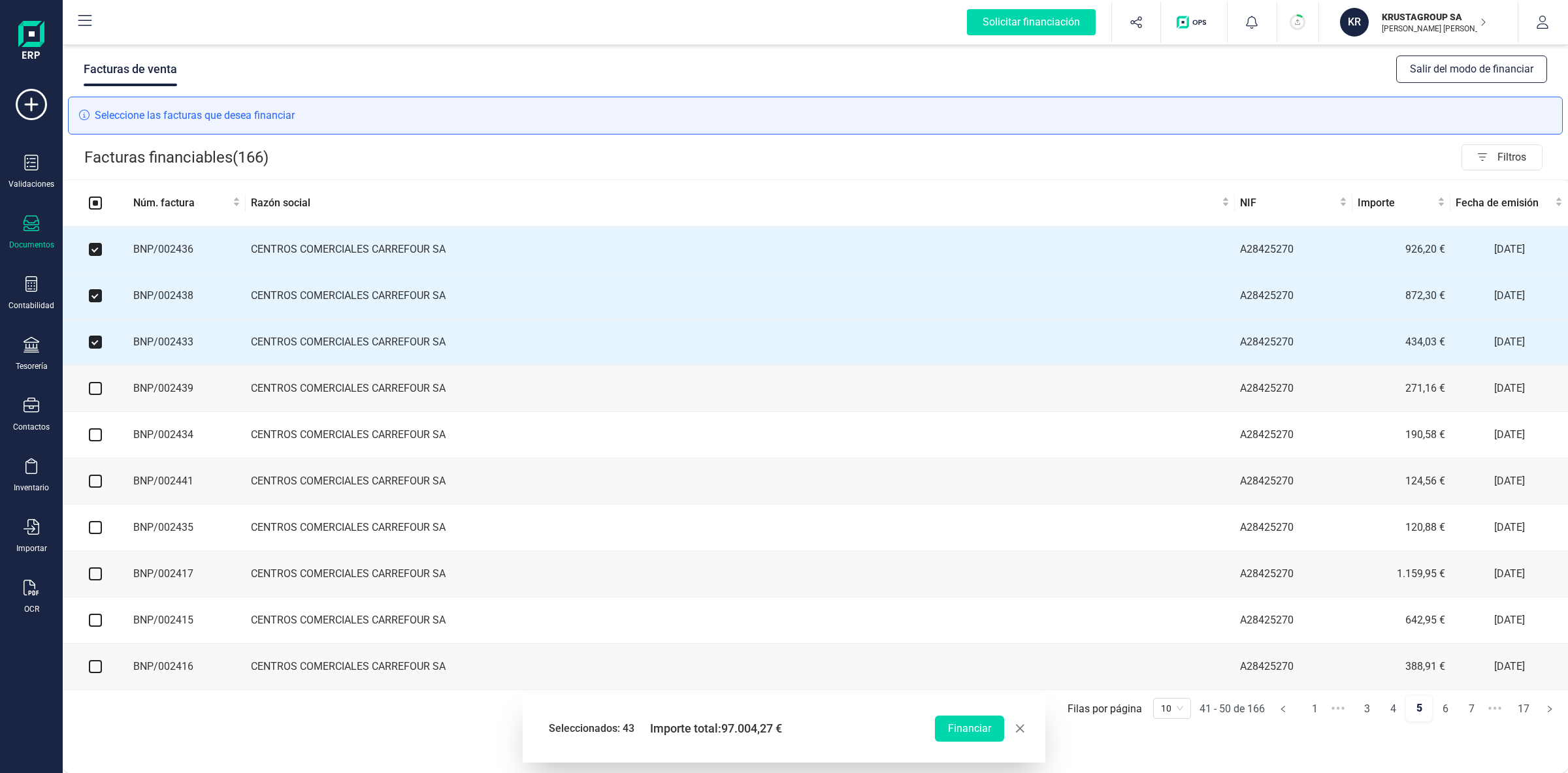
click at [94, 390] on input "checkbox" at bounding box center [95, 388] width 13 height 13
checkbox input "true"
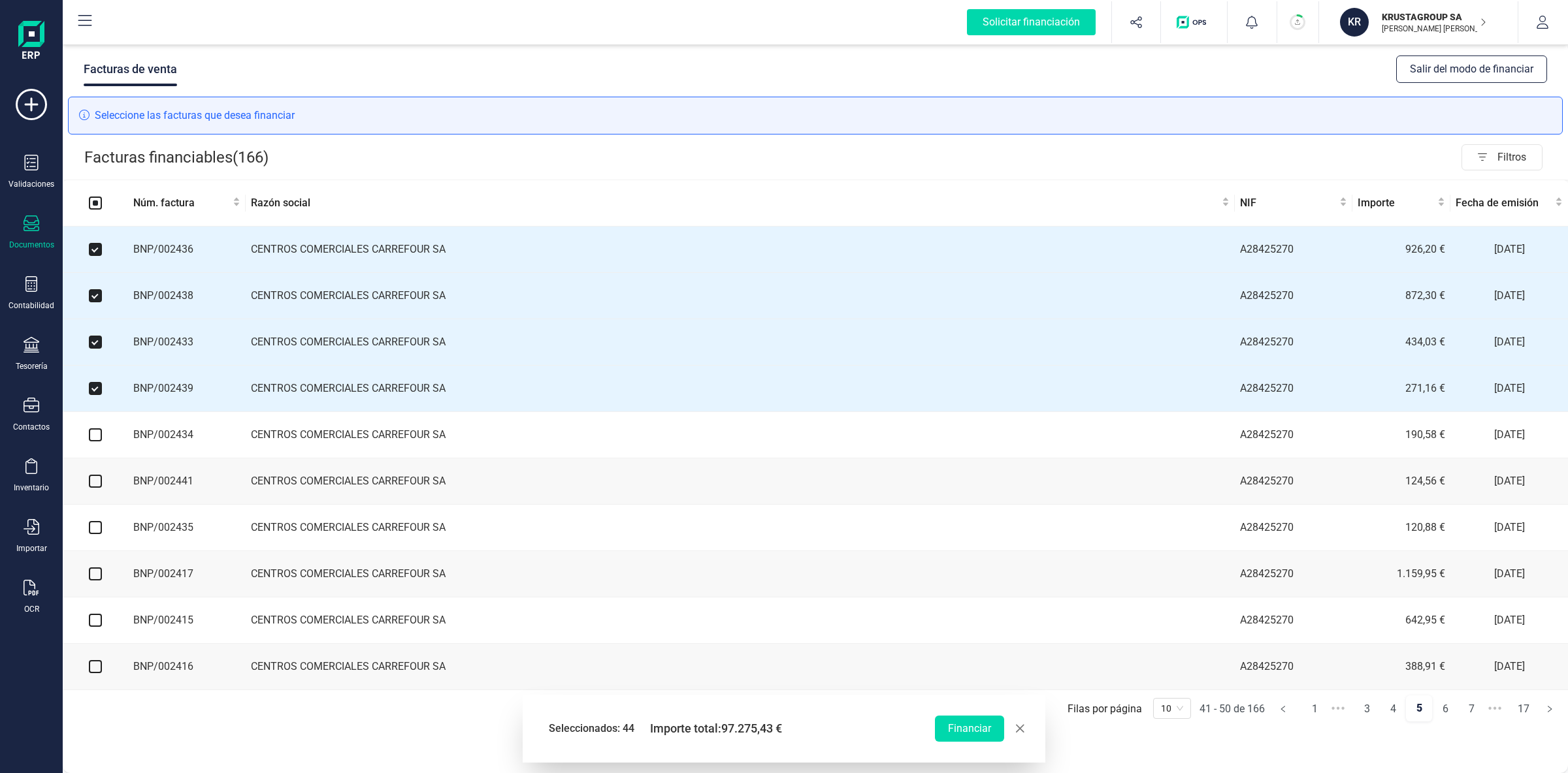
click at [97, 436] on input "checkbox" at bounding box center [95, 435] width 13 height 13
checkbox input "true"
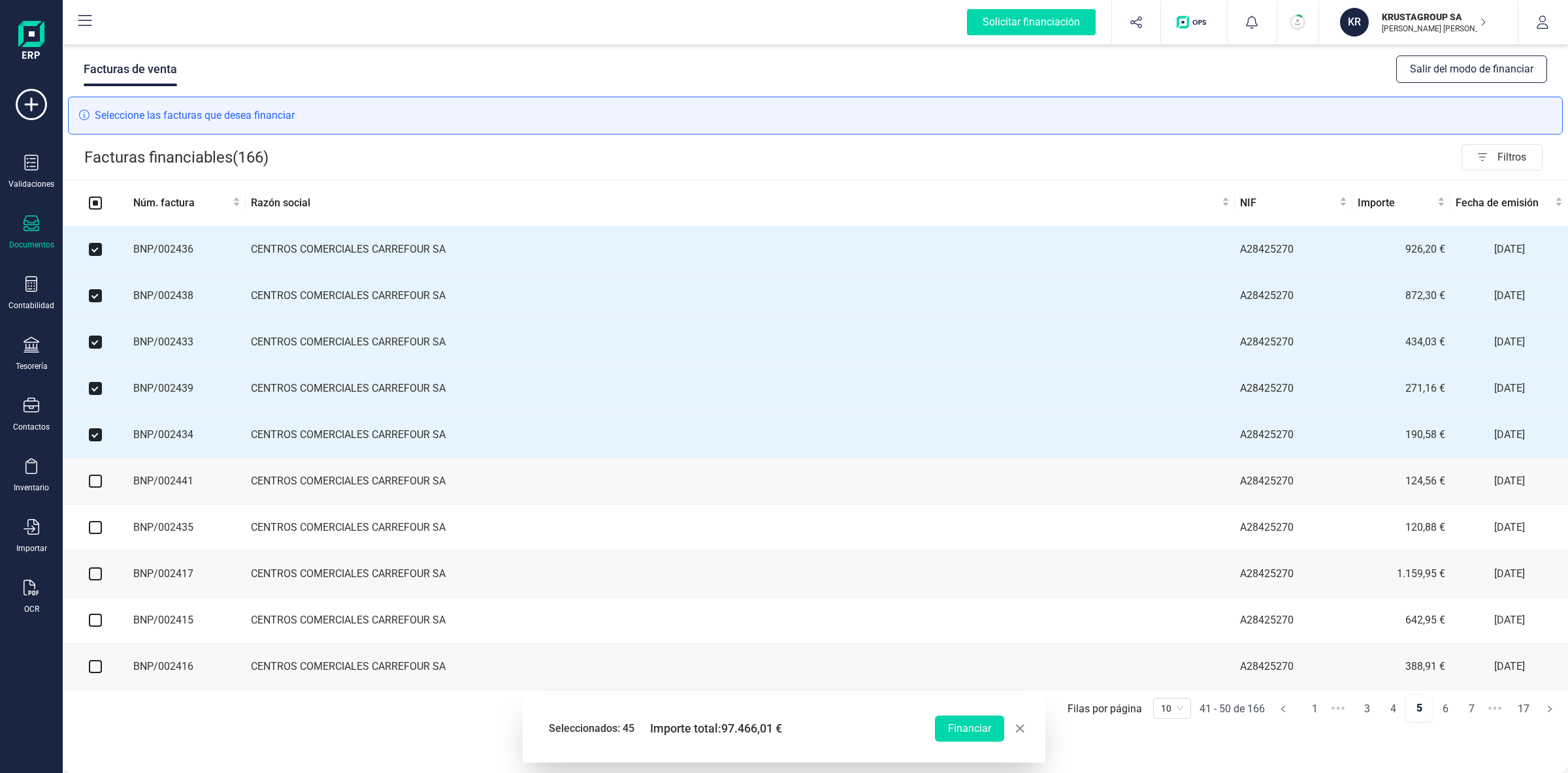
click at [100, 486] on input "checkbox" at bounding box center [95, 481] width 13 height 13
checkbox input "true"
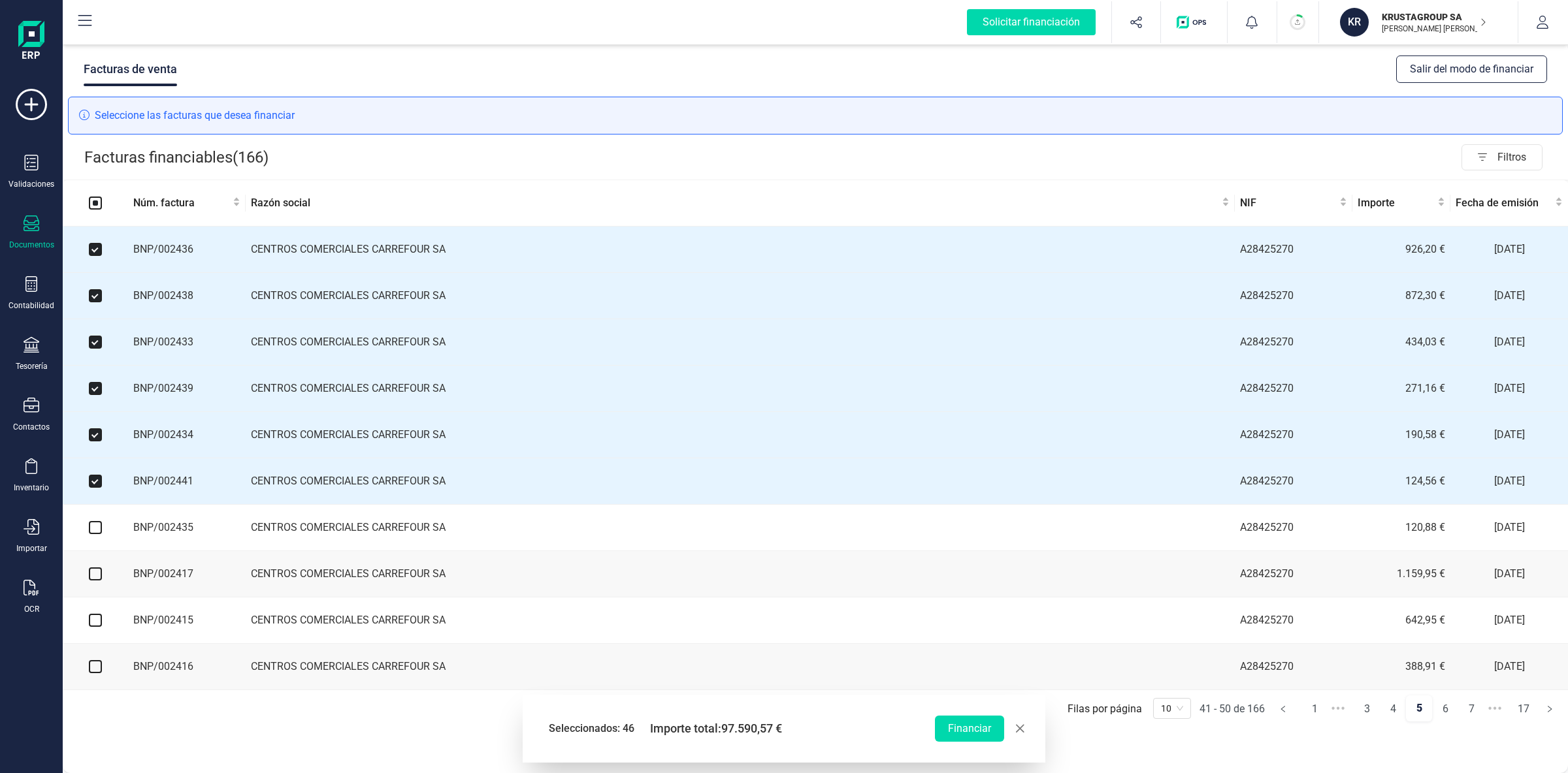
click at [97, 534] on input "checkbox" at bounding box center [95, 528] width 13 height 13
checkbox input "true"
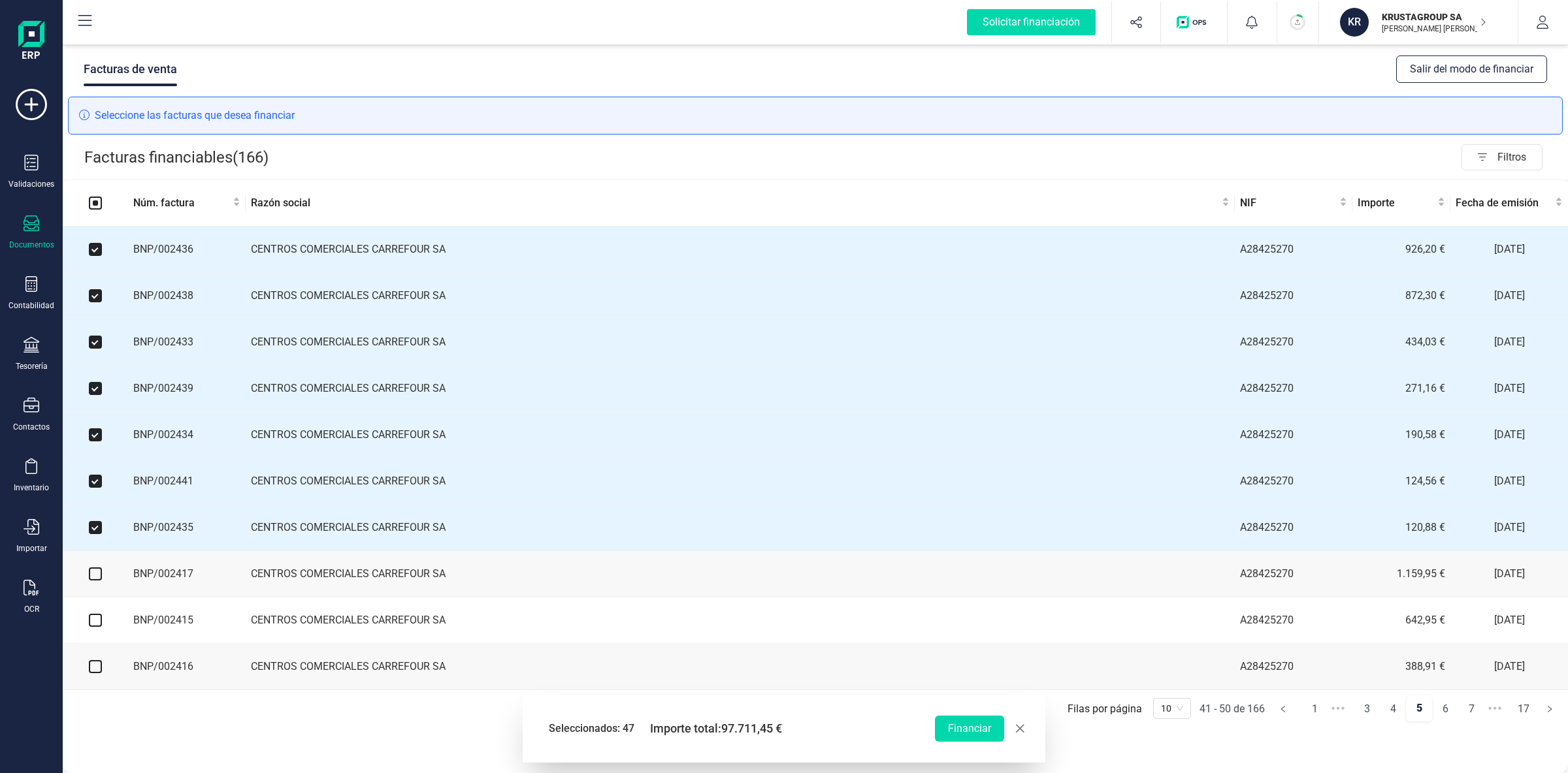
click at [101, 577] on input "checkbox" at bounding box center [95, 573] width 13 height 13
checkbox input "true"
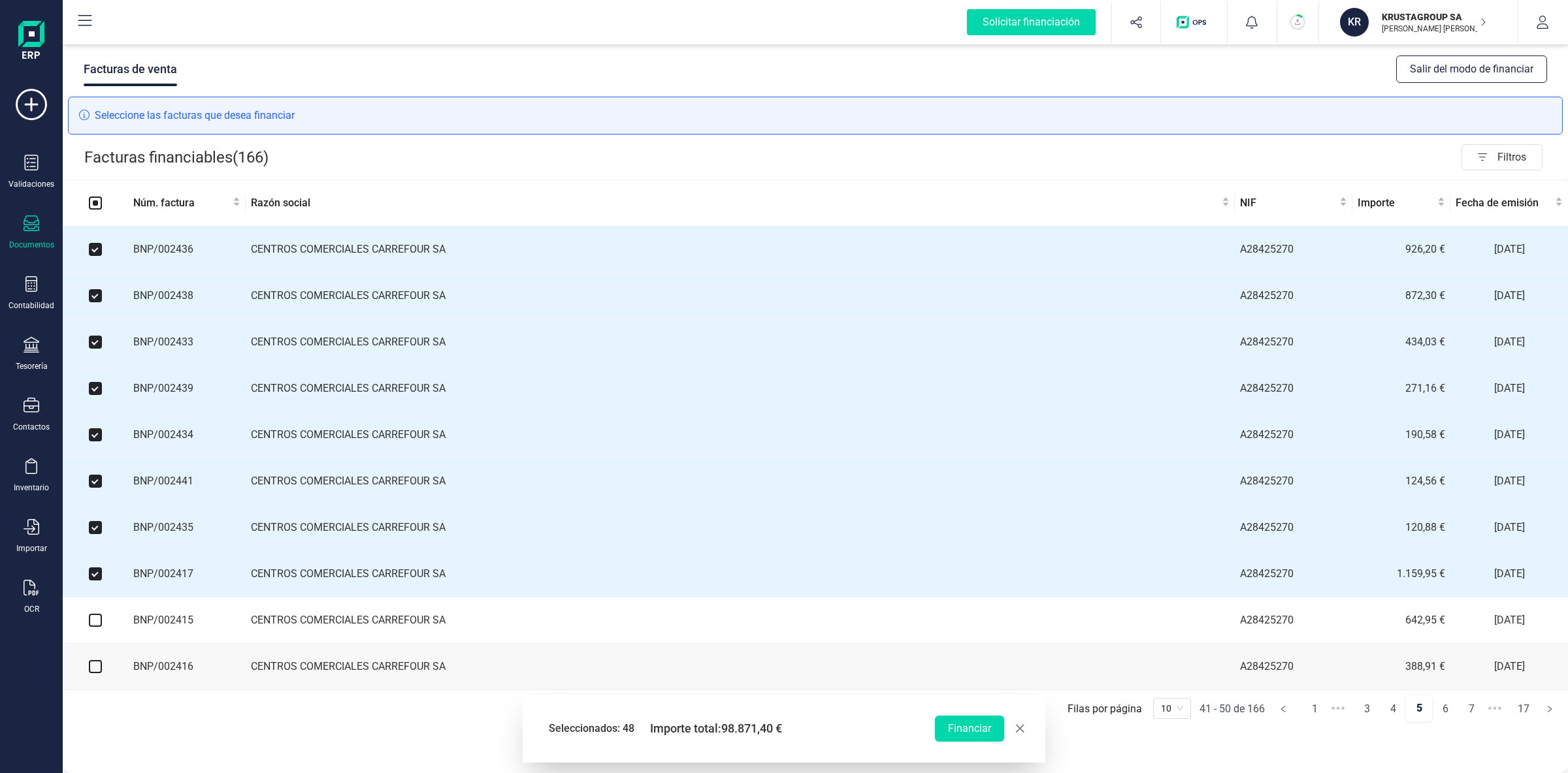
click at [98, 624] on input "checkbox" at bounding box center [95, 620] width 13 height 13
checkbox input "true"
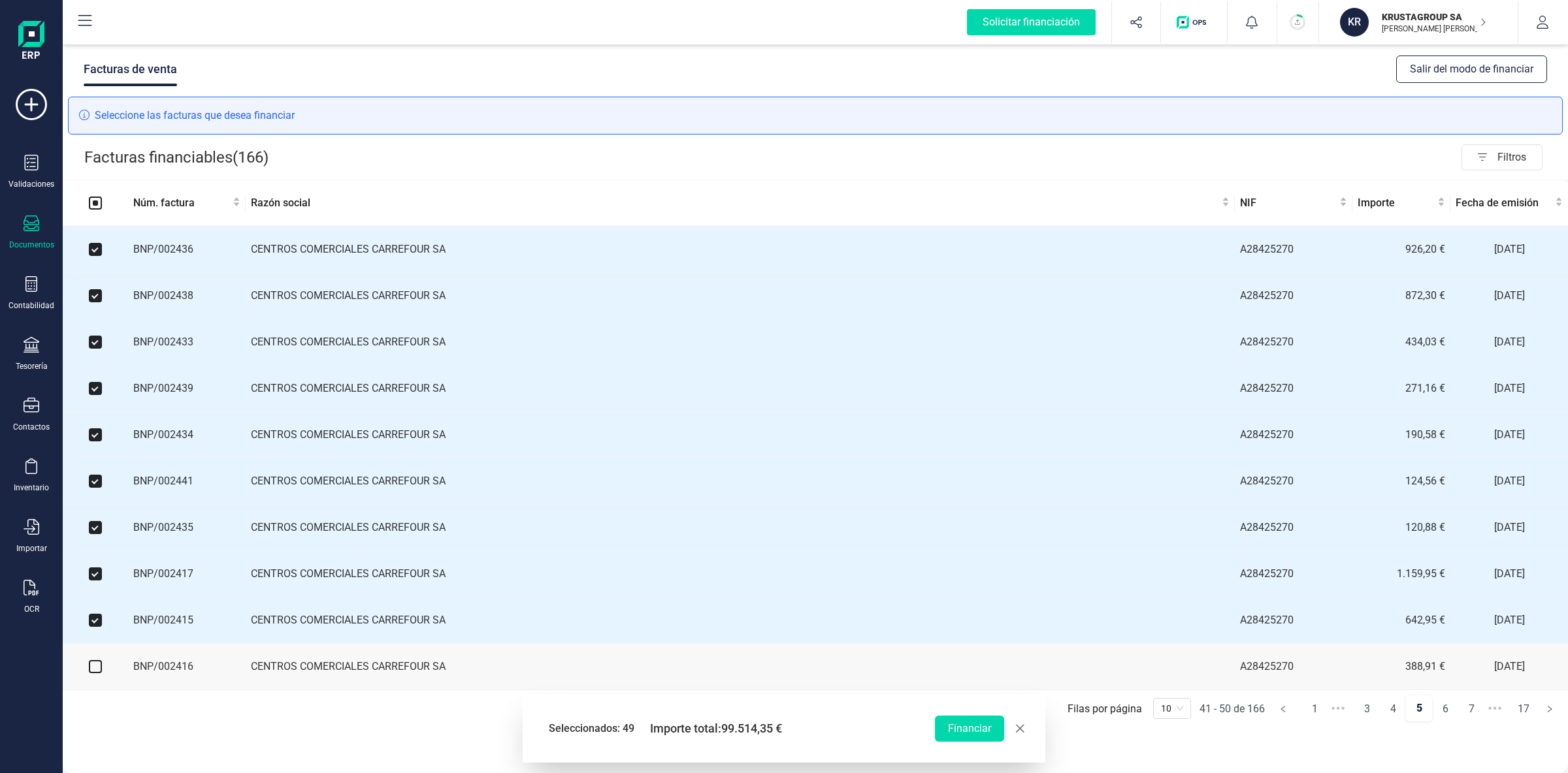
click at [98, 672] on input "checkbox" at bounding box center [95, 666] width 13 height 13
checkbox input "true"
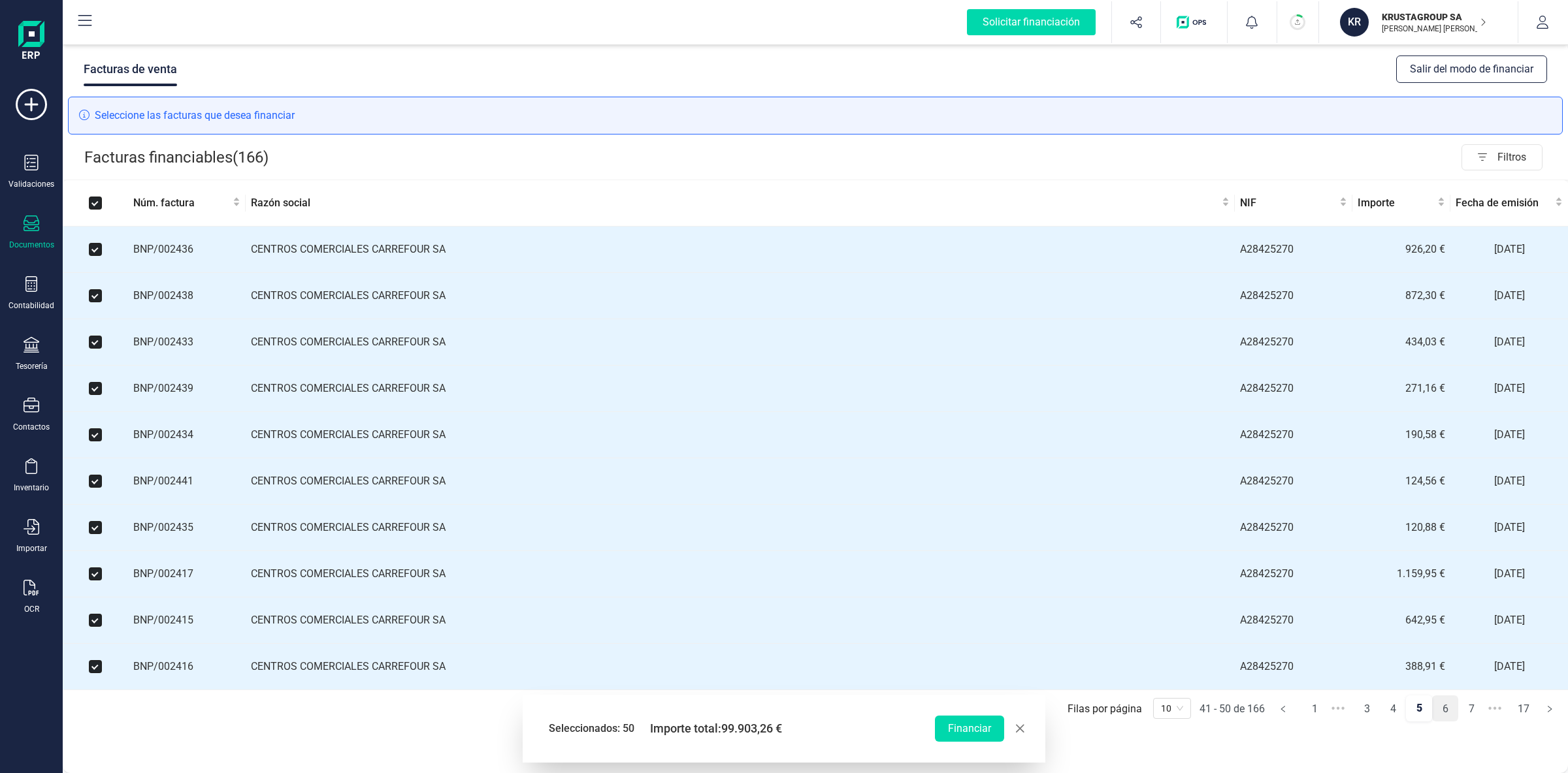
click at [1441, 721] on link "6" at bounding box center [1445, 709] width 25 height 26
checkbox input "false"
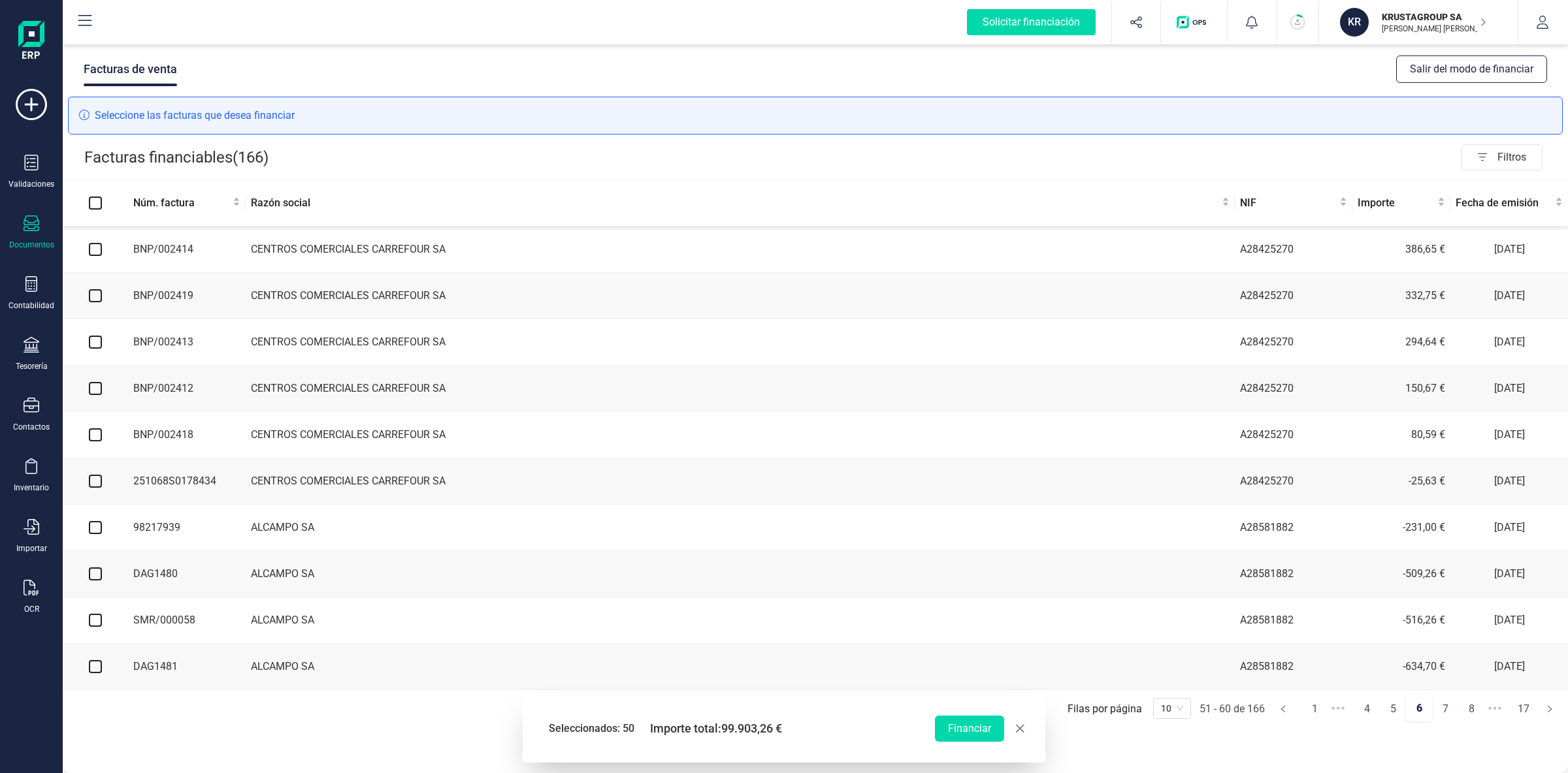
click at [95, 256] on input "checkbox" at bounding box center [95, 249] width 13 height 13
checkbox input "true"
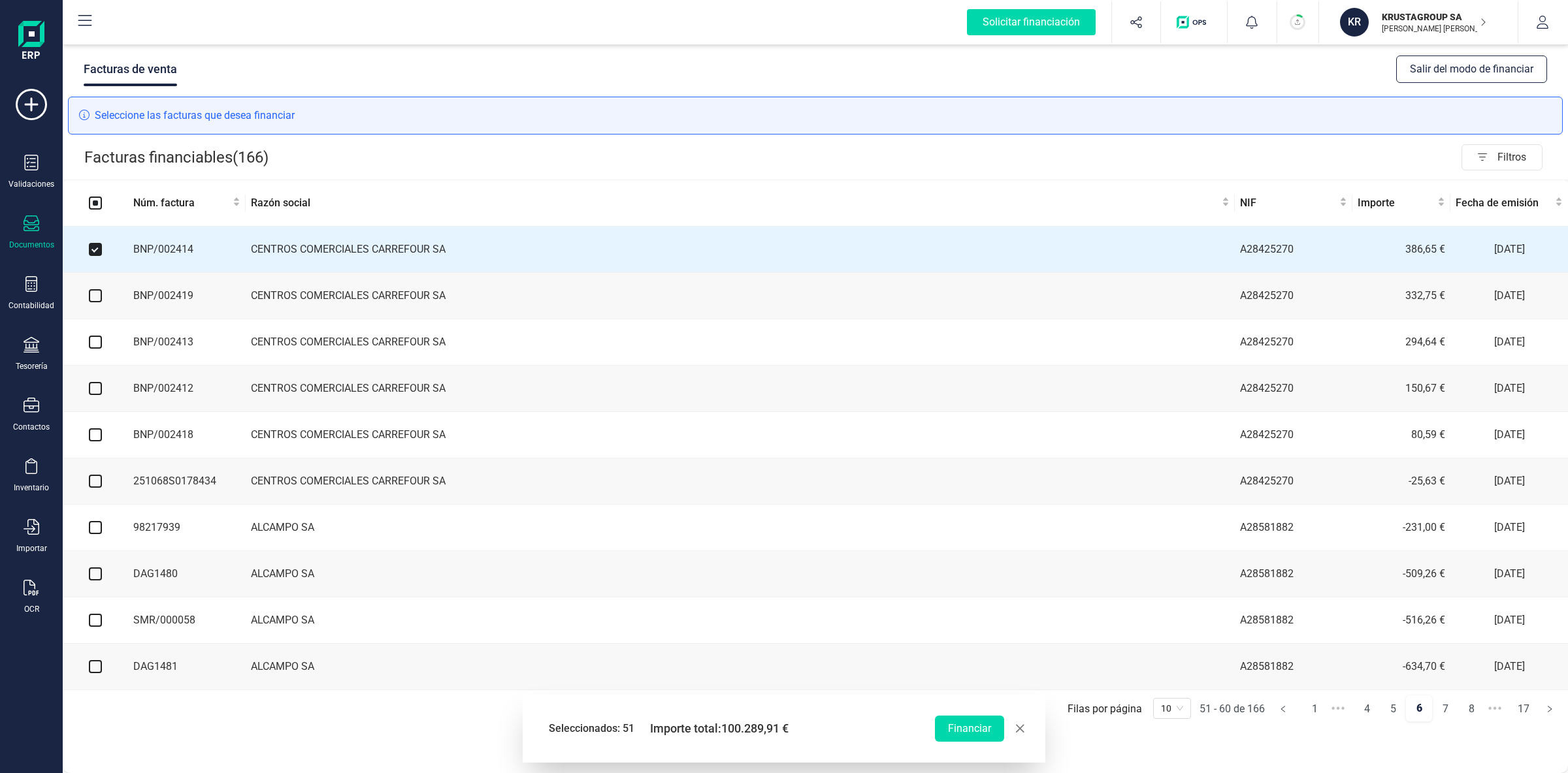
click at [95, 303] on input "checkbox" at bounding box center [95, 296] width 13 height 13
checkbox input "true"
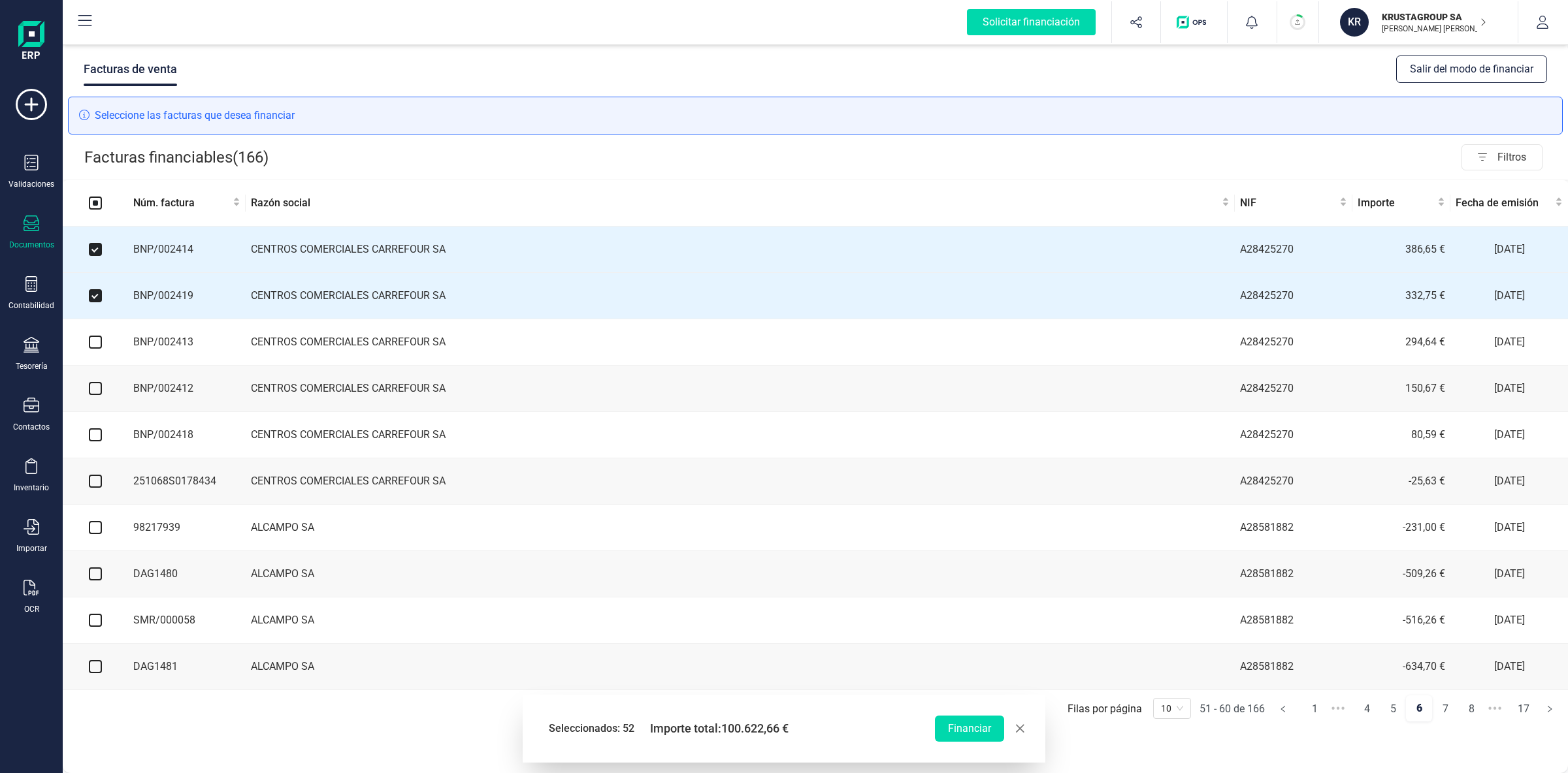
click at [98, 347] on input "checkbox" at bounding box center [95, 342] width 13 height 13
checkbox input "true"
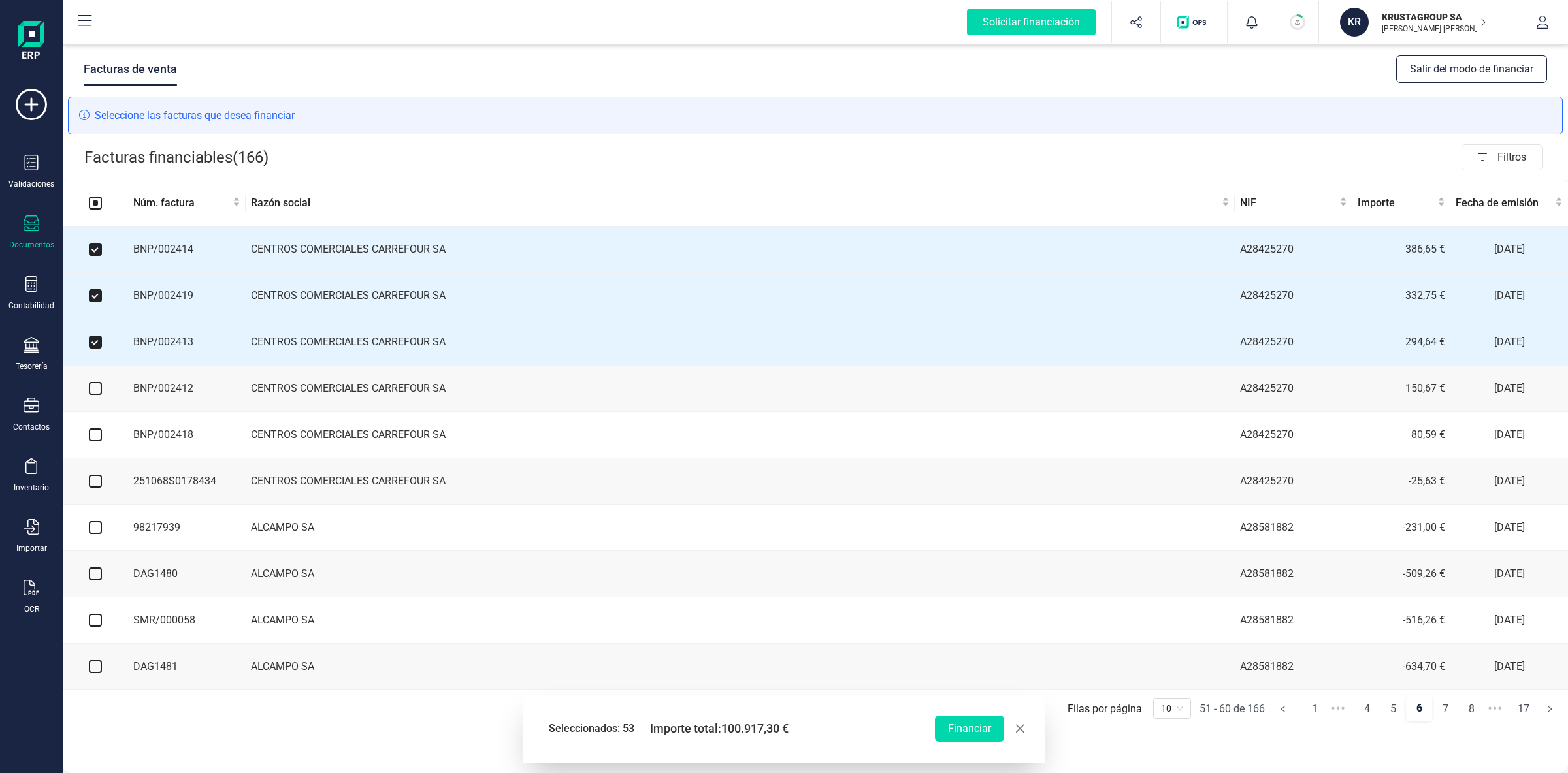
click at [97, 390] on input "checkbox" at bounding box center [95, 388] width 13 height 13
checkbox input "true"
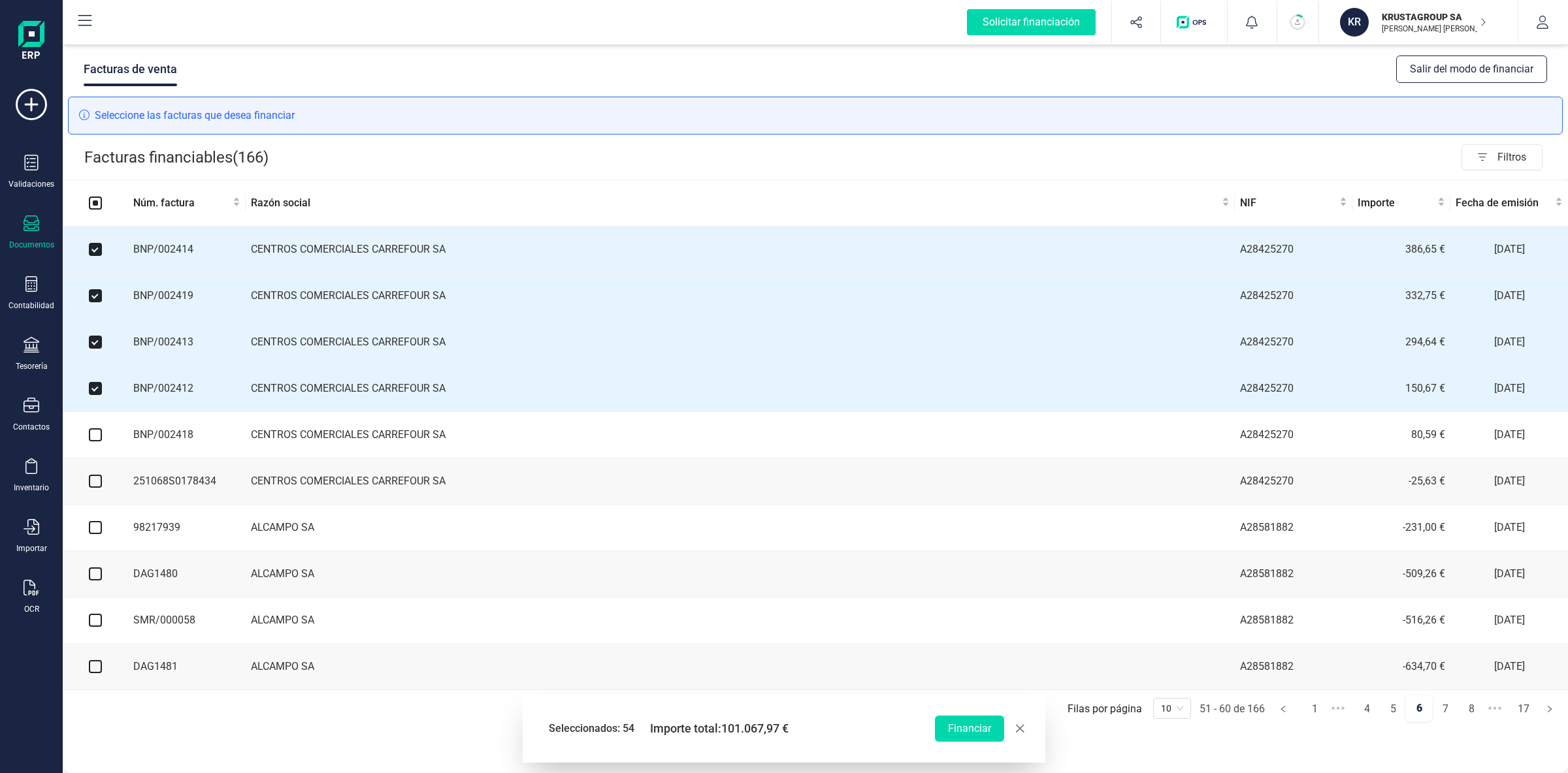
click at [95, 440] on input "checkbox" at bounding box center [95, 435] width 13 height 13
checkbox input "true"
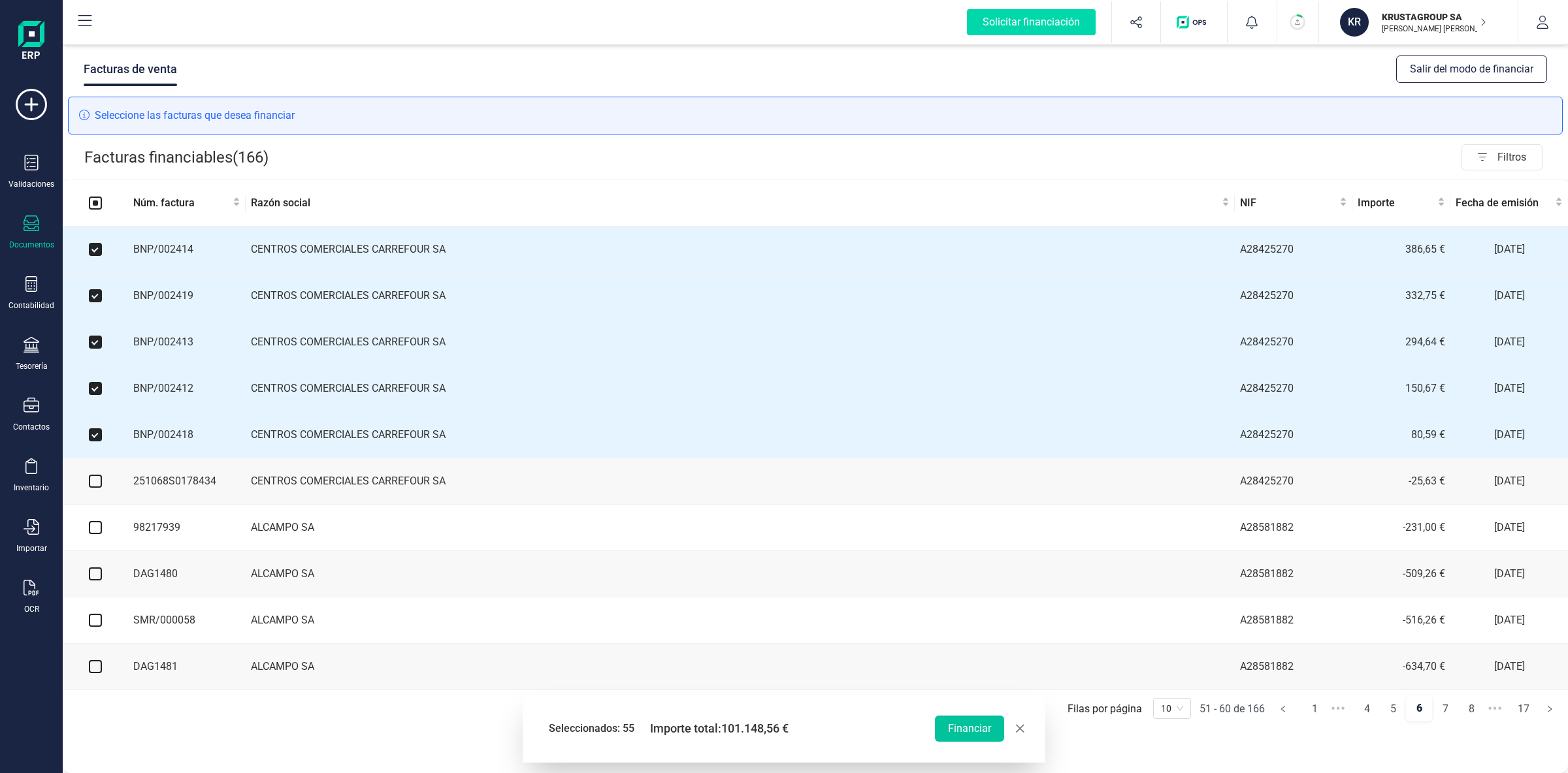
click at [966, 733] on button "Financiar" at bounding box center [969, 729] width 69 height 26
